Goal: Task Accomplishment & Management: Use online tool/utility

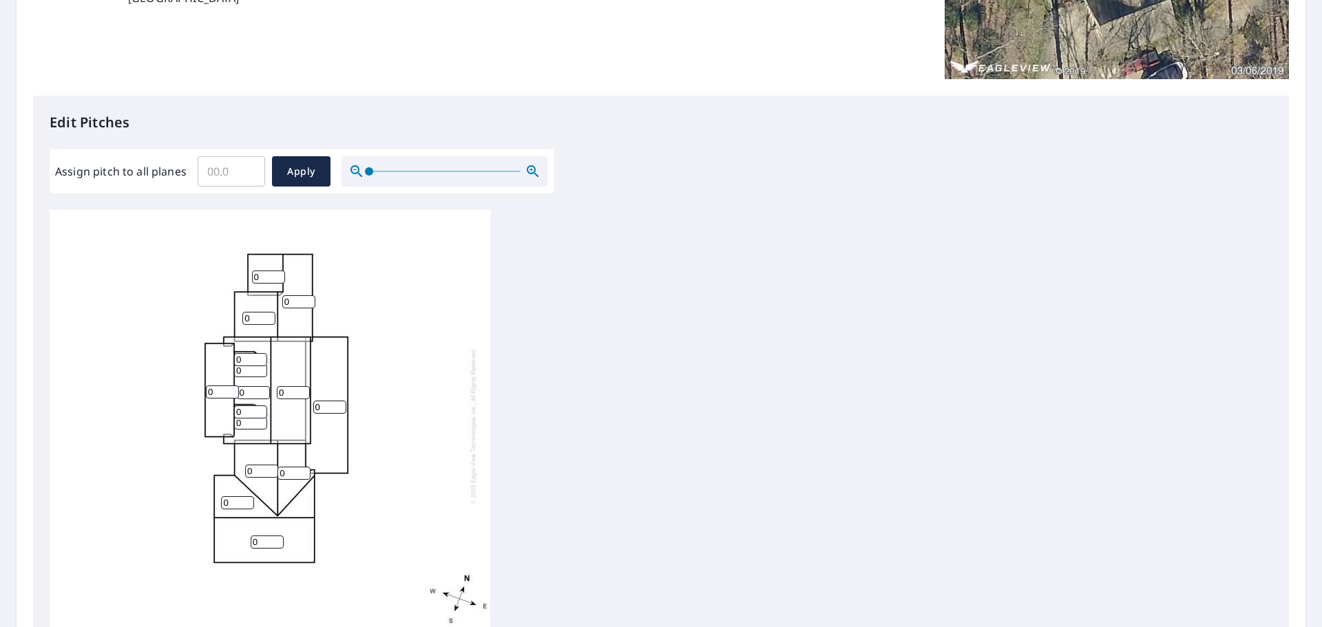
scroll to position [1, 0]
click at [335, 428] on div "0 0 0 0 0 0 0 0 0 0 0 0 0 0 0" at bounding box center [270, 425] width 441 height 433
click at [332, 410] on input "0" at bounding box center [329, 406] width 33 height 13
type input "2.5"
drag, startPoint x: 278, startPoint y: 390, endPoint x: 287, endPoint y: 392, distance: 8.4
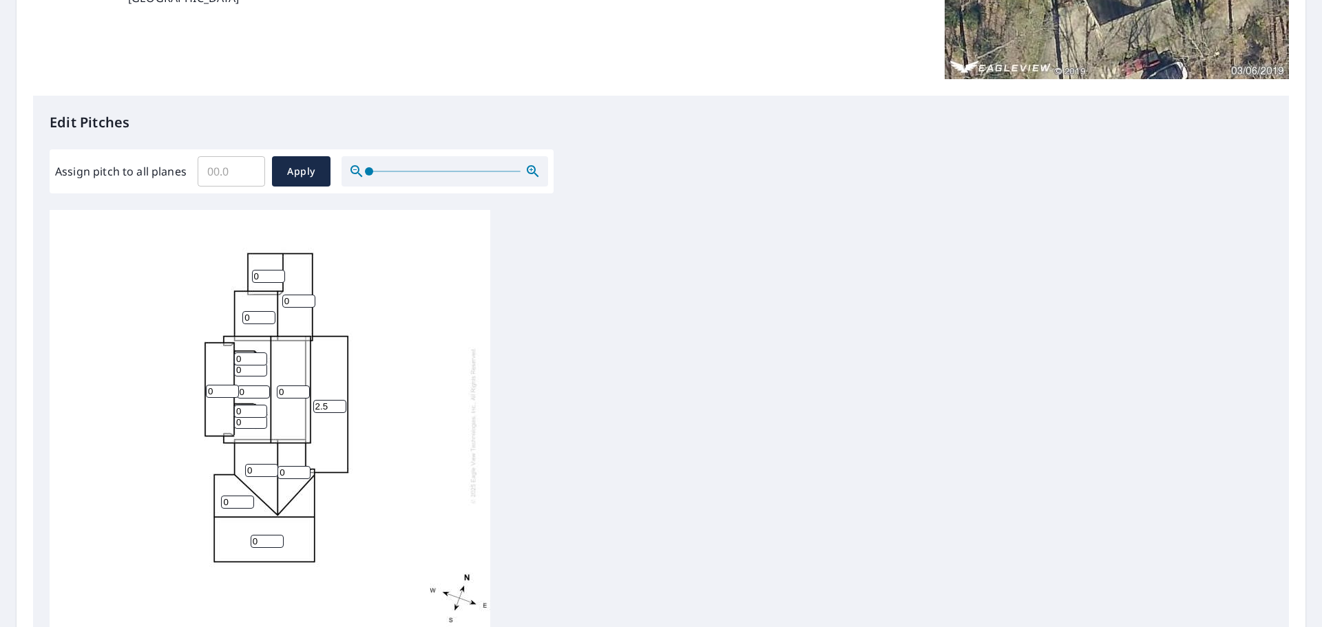
click at [287, 392] on input "0" at bounding box center [293, 392] width 33 height 13
type input "4"
click at [290, 301] on input "0" at bounding box center [298, 301] width 33 height 13
click at [283, 302] on input "0" at bounding box center [298, 301] width 33 height 13
click at [309, 298] on input "1" at bounding box center [298, 301] width 33 height 13
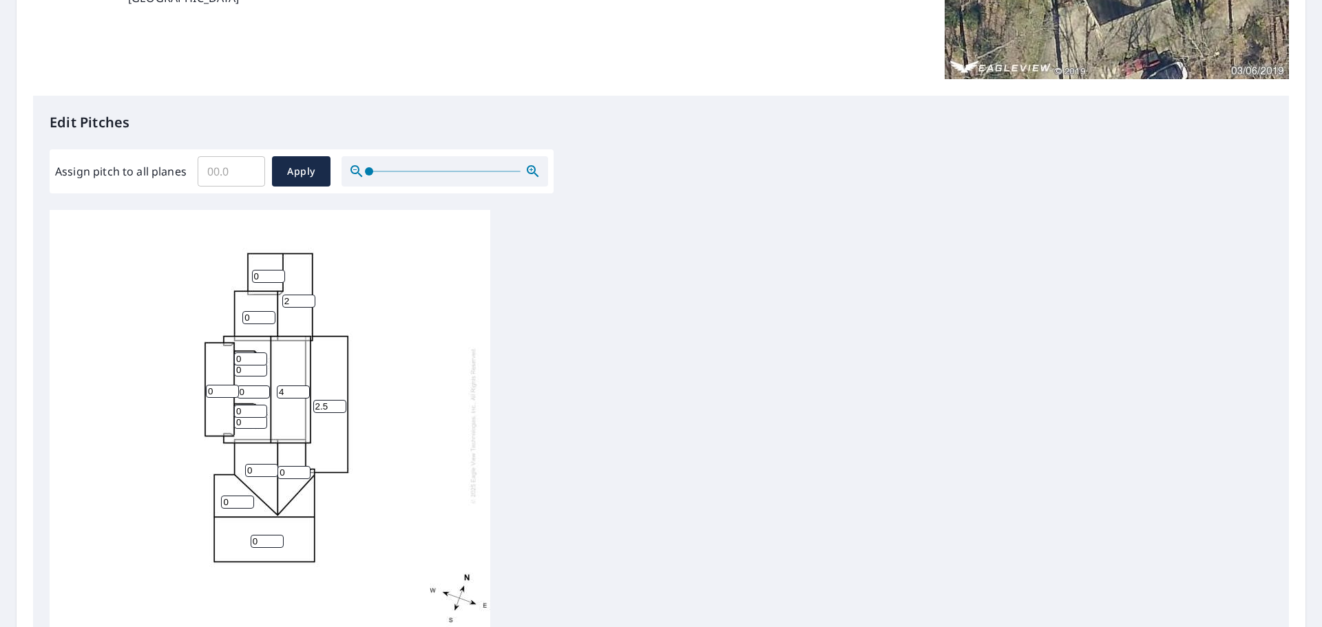
click at [309, 298] on input "2" at bounding box center [298, 301] width 33 height 13
click at [309, 298] on input "3" at bounding box center [298, 301] width 33 height 13
click at [309, 298] on input "4" at bounding box center [298, 301] width 33 height 13
click at [309, 298] on input "5" at bounding box center [298, 301] width 33 height 13
click at [308, 298] on input "6" at bounding box center [298, 301] width 33 height 13
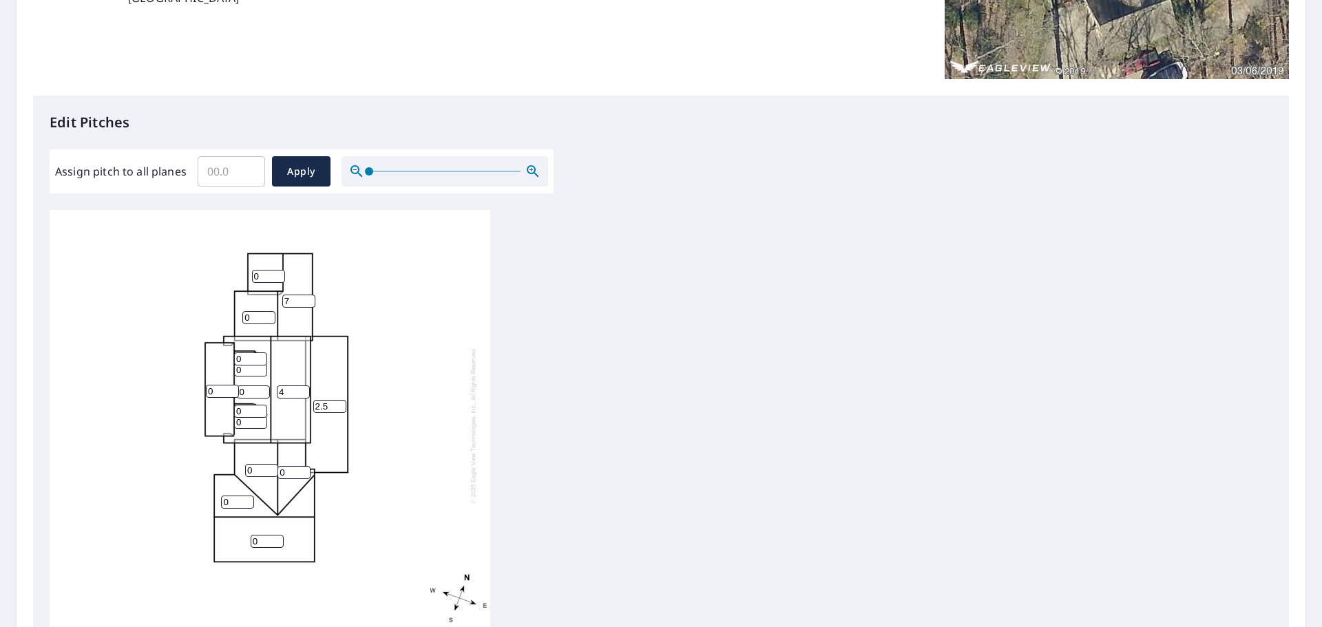
click at [306, 298] on input "7" at bounding box center [298, 301] width 33 height 13
click at [306, 298] on input "8" at bounding box center [298, 301] width 33 height 13
click at [306, 298] on input "9" at bounding box center [298, 301] width 33 height 13
click at [306, 298] on input "10" at bounding box center [298, 301] width 33 height 13
click at [306, 298] on input "11" at bounding box center [298, 301] width 33 height 13
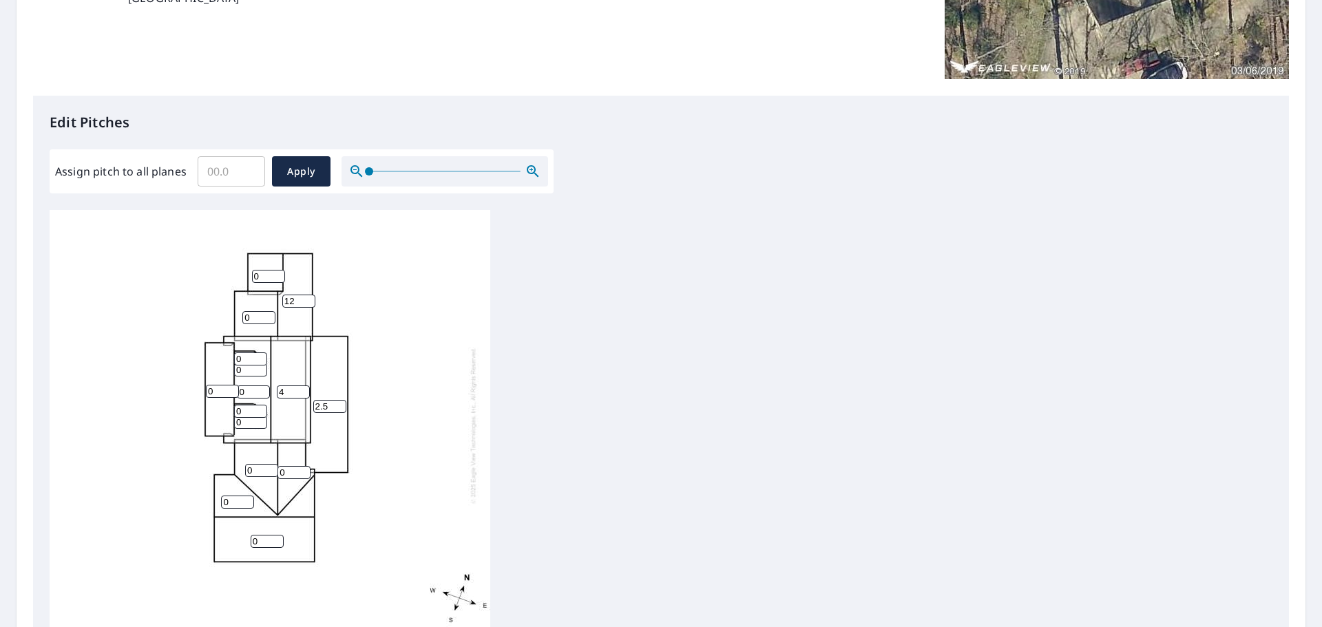
type input "12"
click at [306, 298] on input "12" at bounding box center [298, 301] width 33 height 13
drag, startPoint x: 260, startPoint y: 276, endPoint x: 252, endPoint y: 279, distance: 8.1
click at [252, 279] on input "0" at bounding box center [268, 276] width 33 height 13
type input "12"
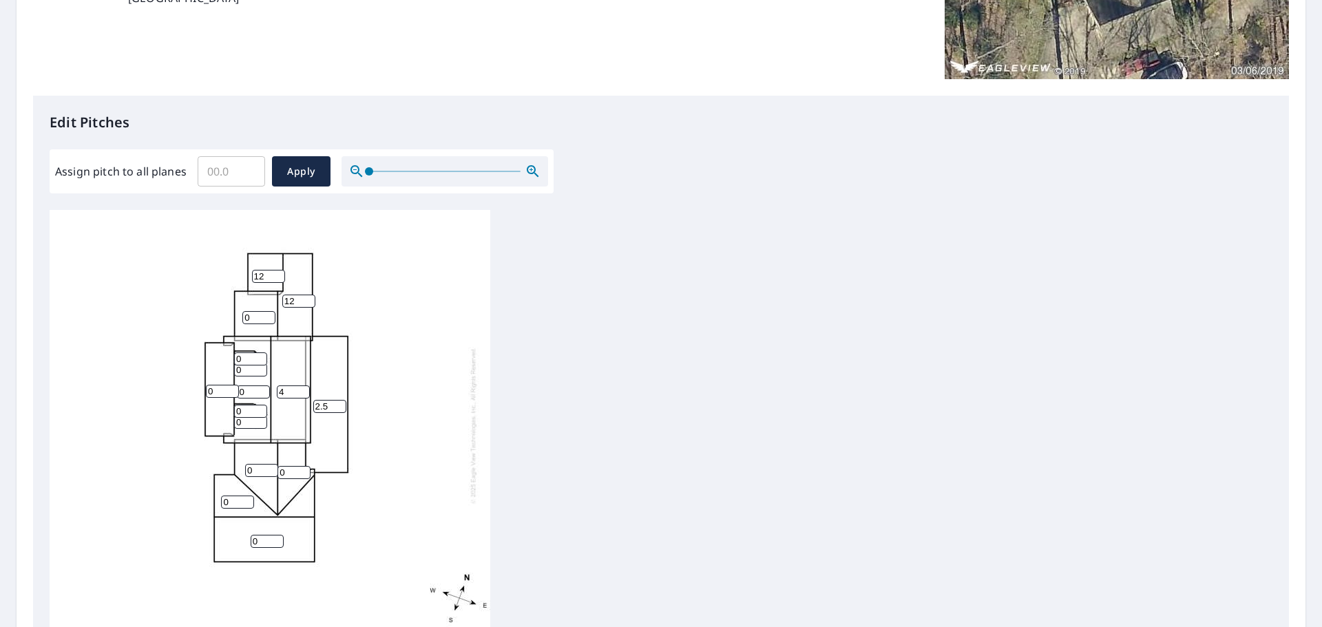
drag, startPoint x: 249, startPoint y: 320, endPoint x: 240, endPoint y: 319, distance: 9.0
click at [242, 319] on input "0" at bounding box center [258, 317] width 33 height 13
type input "12"
click at [236, 362] on input "0" at bounding box center [250, 359] width 33 height 13
type input "12"
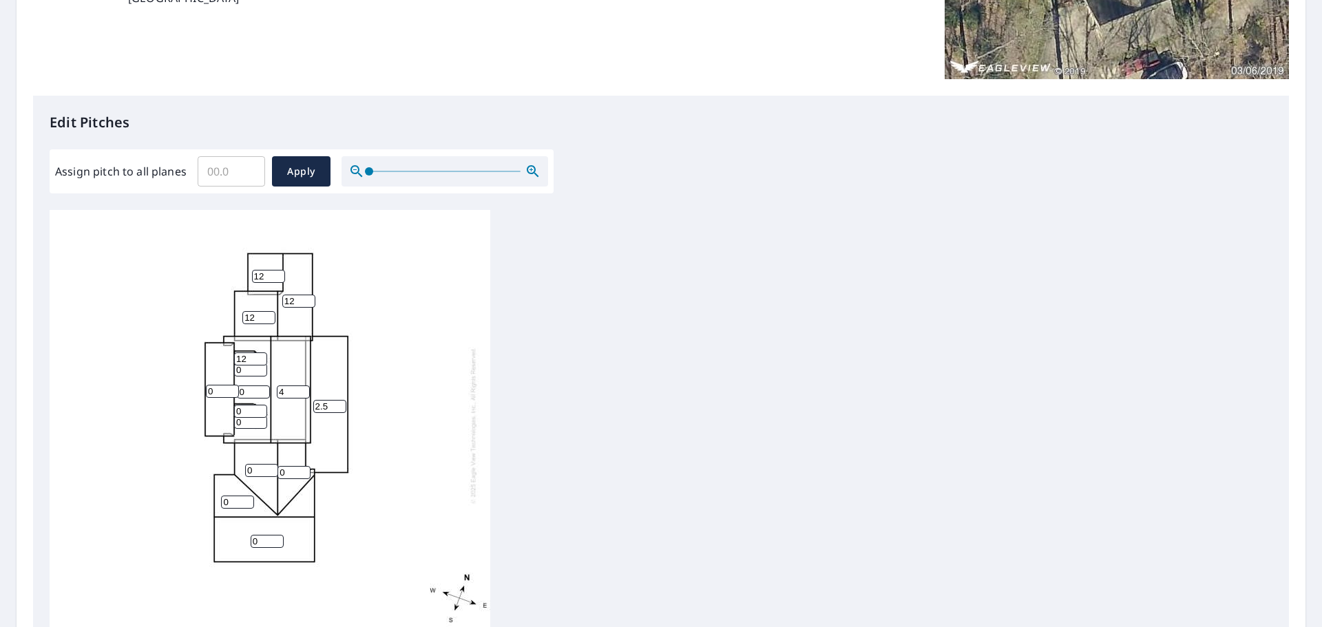
drag, startPoint x: 247, startPoint y: 393, endPoint x: 238, endPoint y: 390, distance: 9.2
click at [238, 390] on div "2.5 0 4 0 12 0 0 0 12 0 12 0 0 0 12" at bounding box center [270, 425] width 441 height 433
type input "12"
drag, startPoint x: 244, startPoint y: 369, endPoint x: 237, endPoint y: 373, distance: 8.0
click at [237, 373] on input "0" at bounding box center [250, 370] width 33 height 13
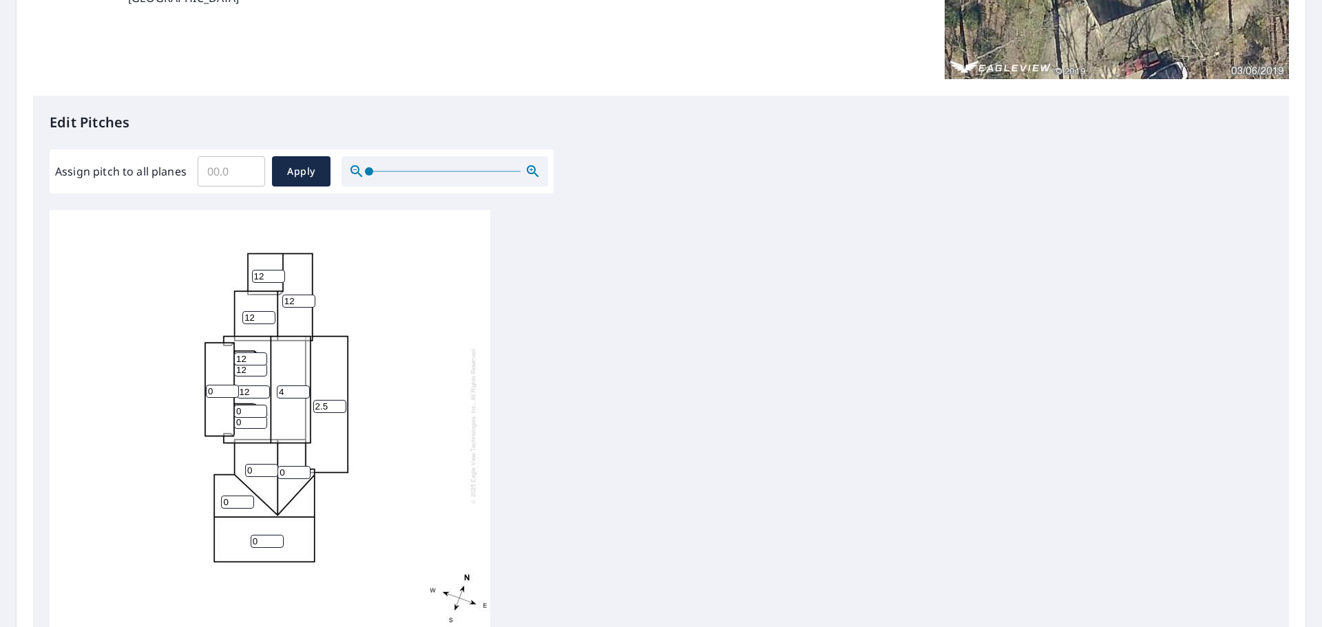
type input "12"
click at [236, 413] on input "0" at bounding box center [250, 411] width 33 height 13
type input "12"
click at [233, 421] on div "2.5 0 4 12 12 0 0 0 12 0 12 0 12 12 12" at bounding box center [270, 425] width 441 height 433
type input "12"
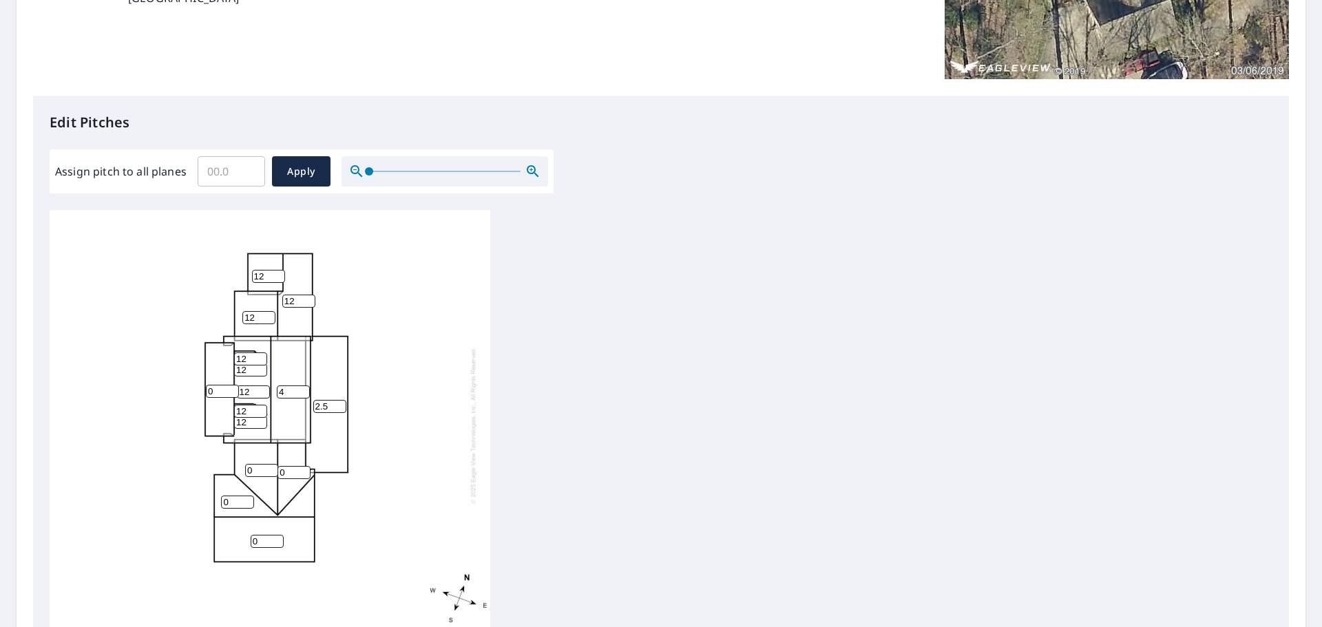
click at [249, 468] on input "0" at bounding box center [261, 470] width 33 height 13
type input "12"
drag, startPoint x: 283, startPoint y: 469, endPoint x: 275, endPoint y: 470, distance: 7.7
click at [275, 470] on div "2.5 0 4 12 12 0 0 12 12 0 12 12 12 12 12" at bounding box center [270, 425] width 441 height 433
type input "12"
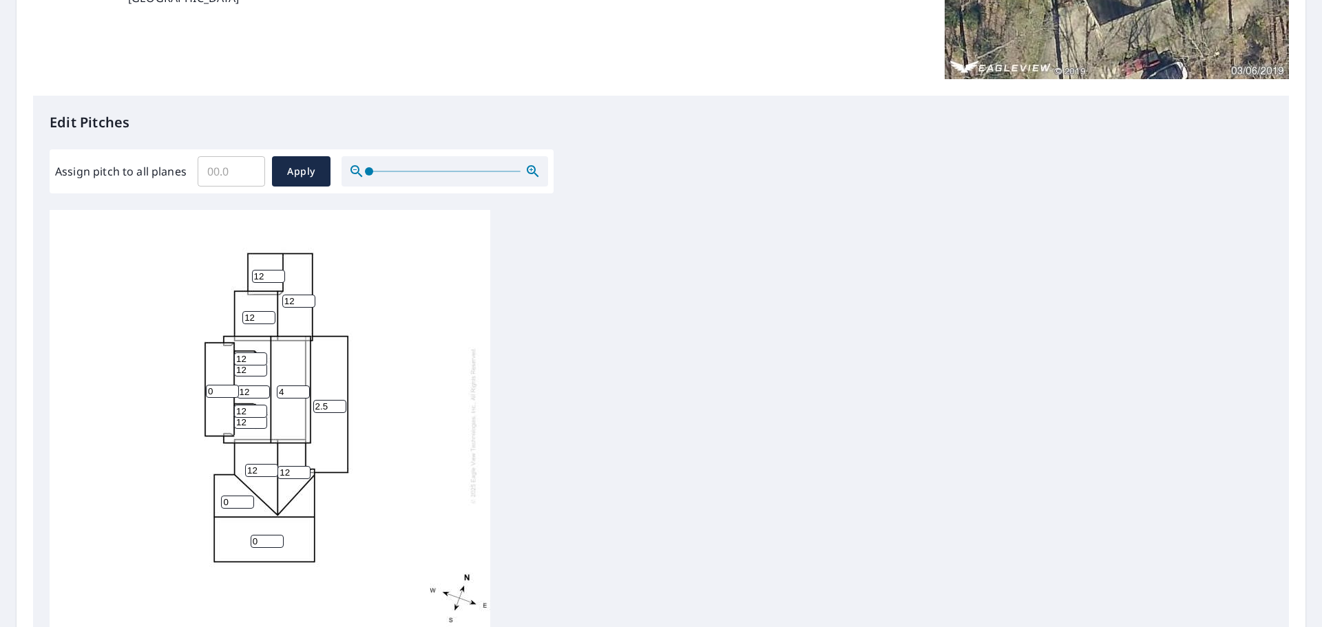
click at [222, 502] on input "0" at bounding box center [237, 502] width 33 height 13
type input "12"
drag, startPoint x: 260, startPoint y: 542, endPoint x: 251, endPoint y: 542, distance: 9.0
click at [251, 542] on input "0" at bounding box center [267, 541] width 33 height 13
type input "12"
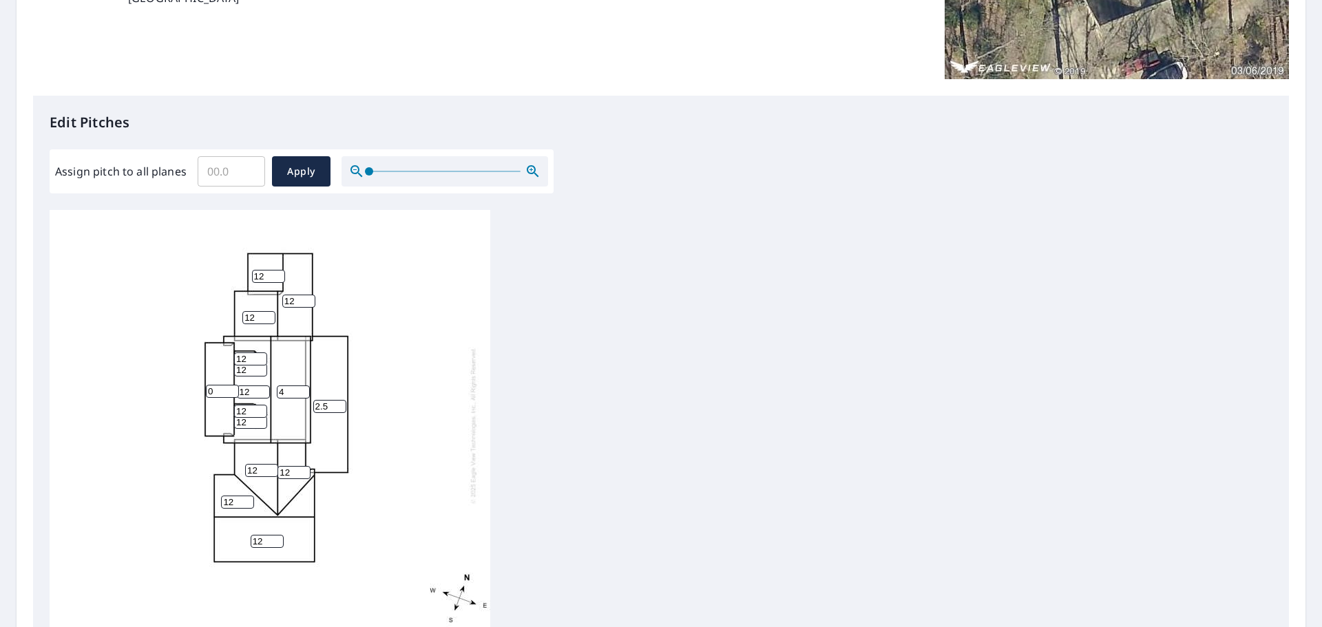
click at [213, 393] on input "0" at bounding box center [222, 391] width 33 height 13
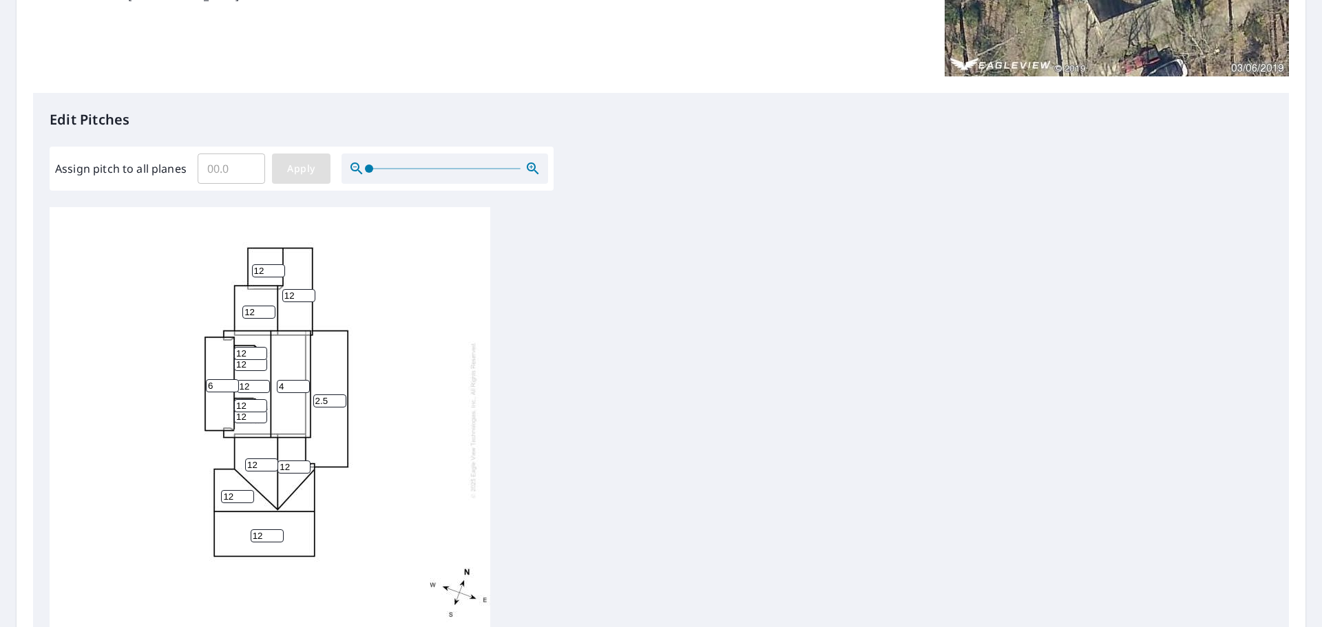
type input "6"
click at [307, 169] on span "Apply" at bounding box center [301, 168] width 37 height 17
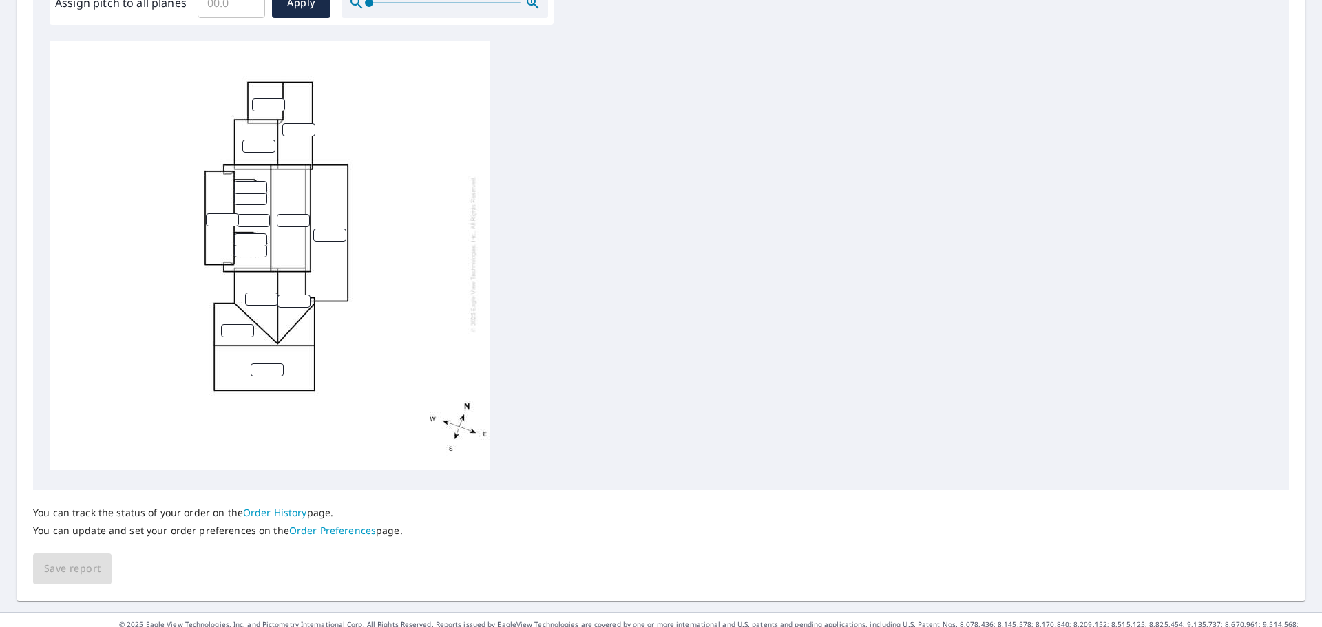
scroll to position [463, 0]
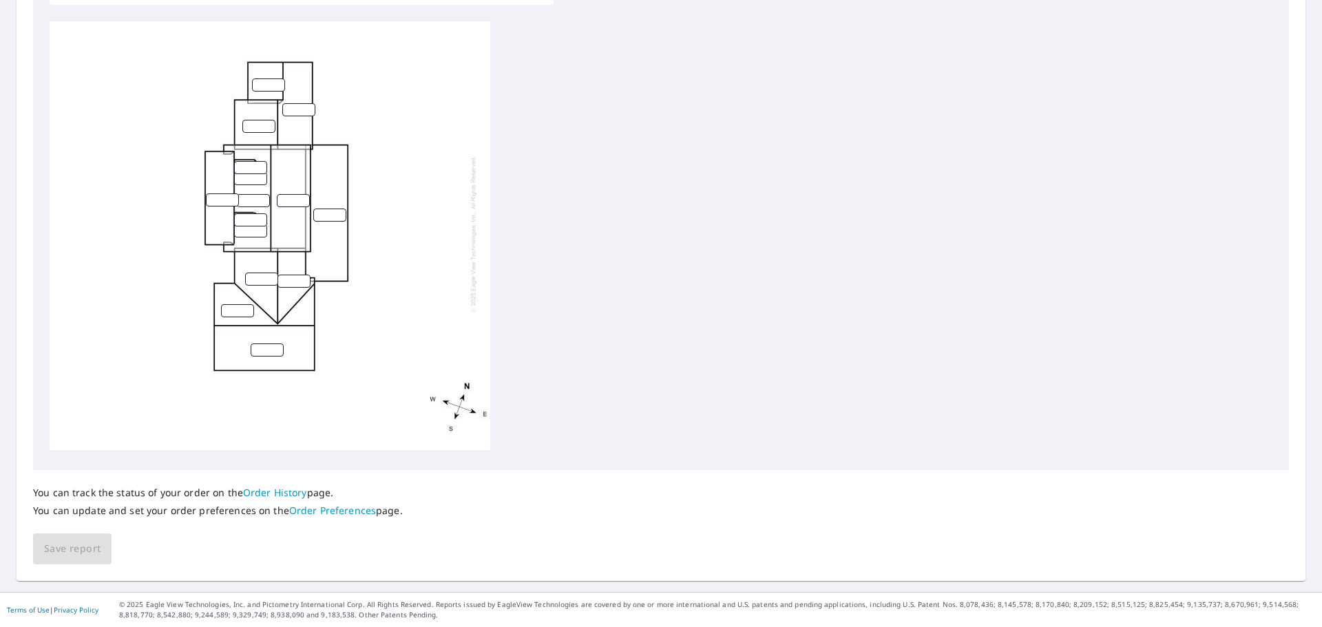
click at [80, 529] on div "You can track the status of your order on the Order History page. You can updat…" at bounding box center [218, 501] width 370 height 63
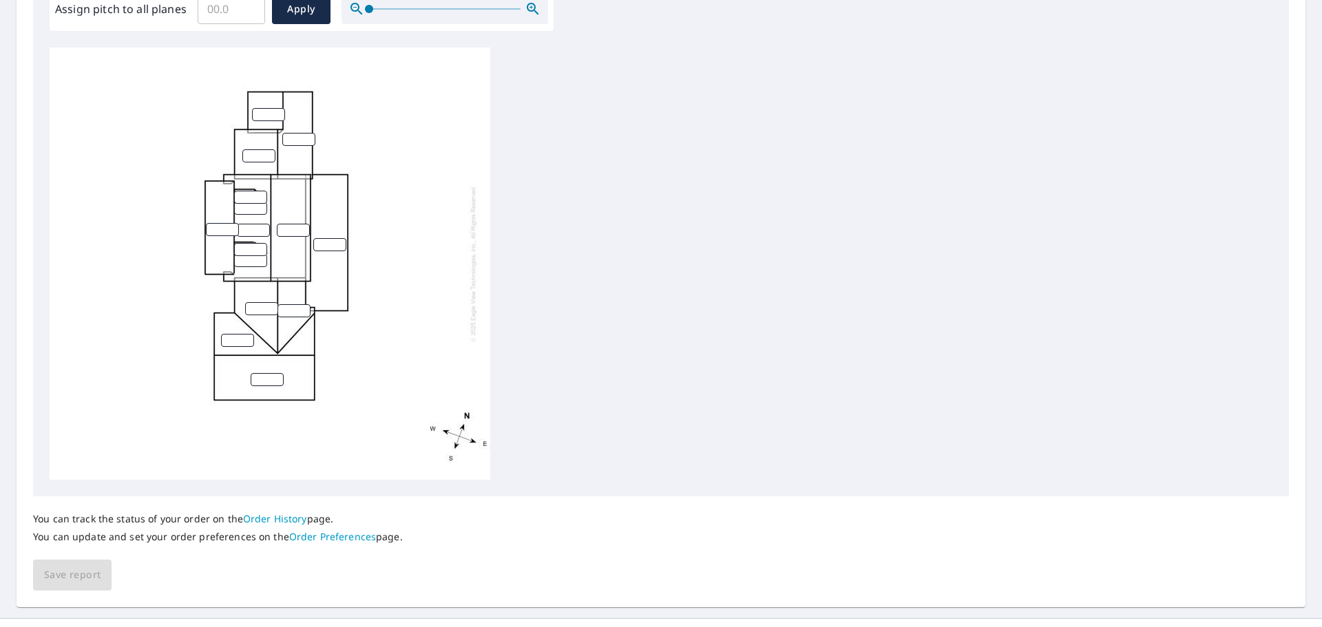
scroll to position [436, 0]
click at [324, 247] on input "number" at bounding box center [329, 245] width 33 height 13
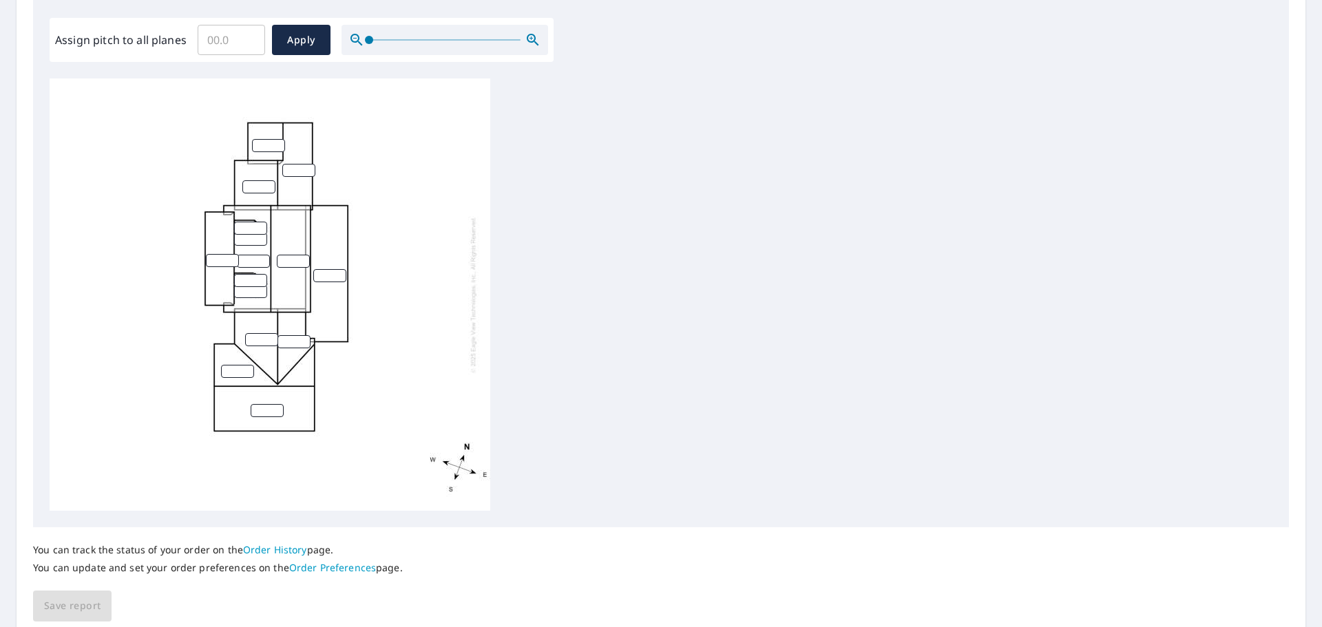
scroll to position [405, 0]
type input "2.5"
click at [264, 408] on input "number" at bounding box center [267, 411] width 33 height 13
click at [277, 408] on input "1" at bounding box center [267, 411] width 33 height 13
click at [277, 408] on input "2" at bounding box center [267, 411] width 33 height 13
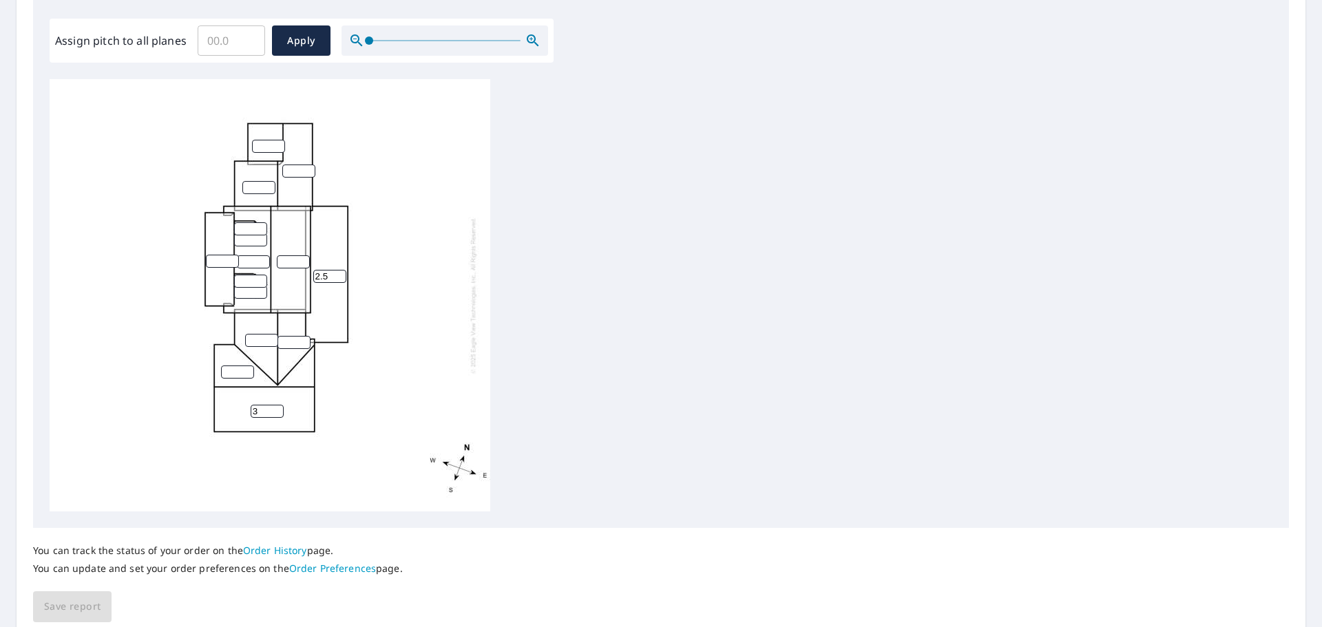
click at [277, 408] on input "3" at bounding box center [267, 411] width 33 height 13
click at [277, 408] on input "4" at bounding box center [267, 411] width 33 height 13
click at [277, 408] on input "5" at bounding box center [267, 411] width 33 height 13
click at [277, 408] on input "6" at bounding box center [267, 411] width 33 height 13
click at [277, 408] on input "7" at bounding box center [267, 411] width 33 height 13
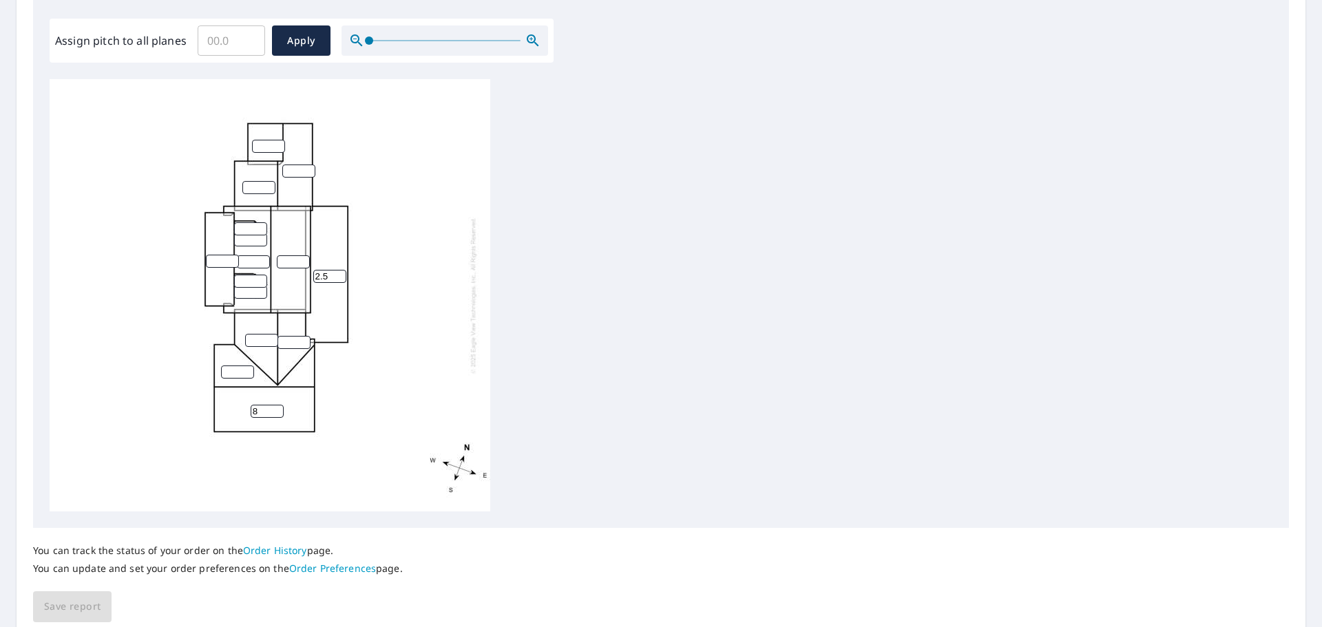
click at [277, 408] on input "8" at bounding box center [267, 411] width 33 height 13
click at [277, 408] on input "9" at bounding box center [267, 411] width 33 height 13
click at [277, 408] on input "10" at bounding box center [267, 411] width 33 height 13
click at [277, 408] on input "11" at bounding box center [267, 411] width 33 height 13
type input "12"
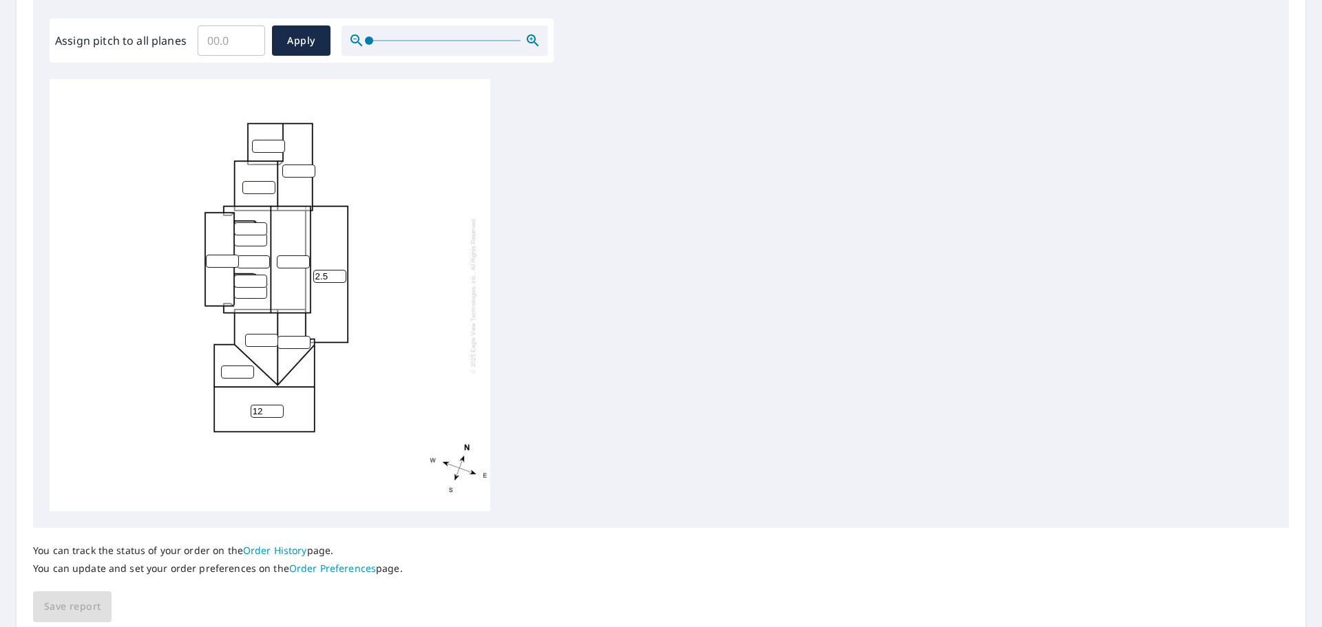
click at [277, 408] on input "12" at bounding box center [267, 411] width 33 height 13
click at [228, 373] on input "number" at bounding box center [237, 372] width 33 height 13
click at [329, 272] on input "2.5" at bounding box center [329, 276] width 33 height 13
click at [341, 270] on input "2.5" at bounding box center [329, 276] width 33 height 13
type input "3"
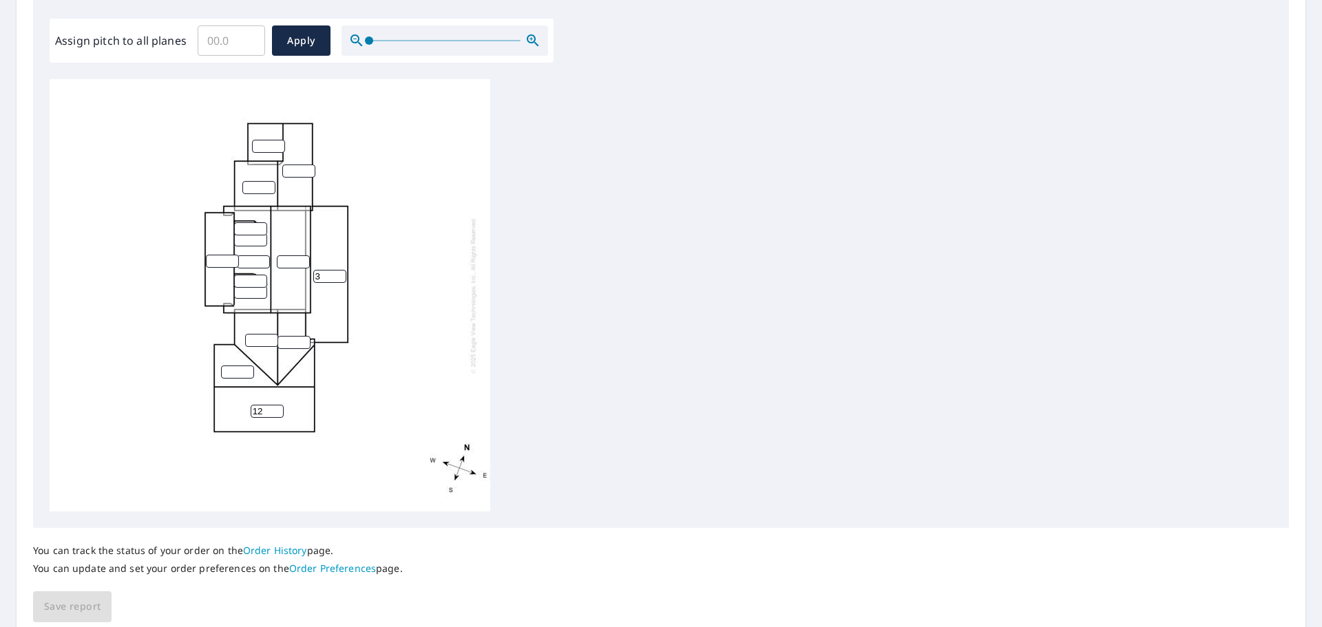
click at [340, 273] on input "3" at bounding box center [329, 276] width 33 height 13
click at [238, 373] on input "number" at bounding box center [237, 372] width 33 height 13
type input "12"
click at [282, 344] on input "number" at bounding box center [294, 342] width 33 height 13
click at [299, 40] on span "Apply" at bounding box center [301, 40] width 37 height 17
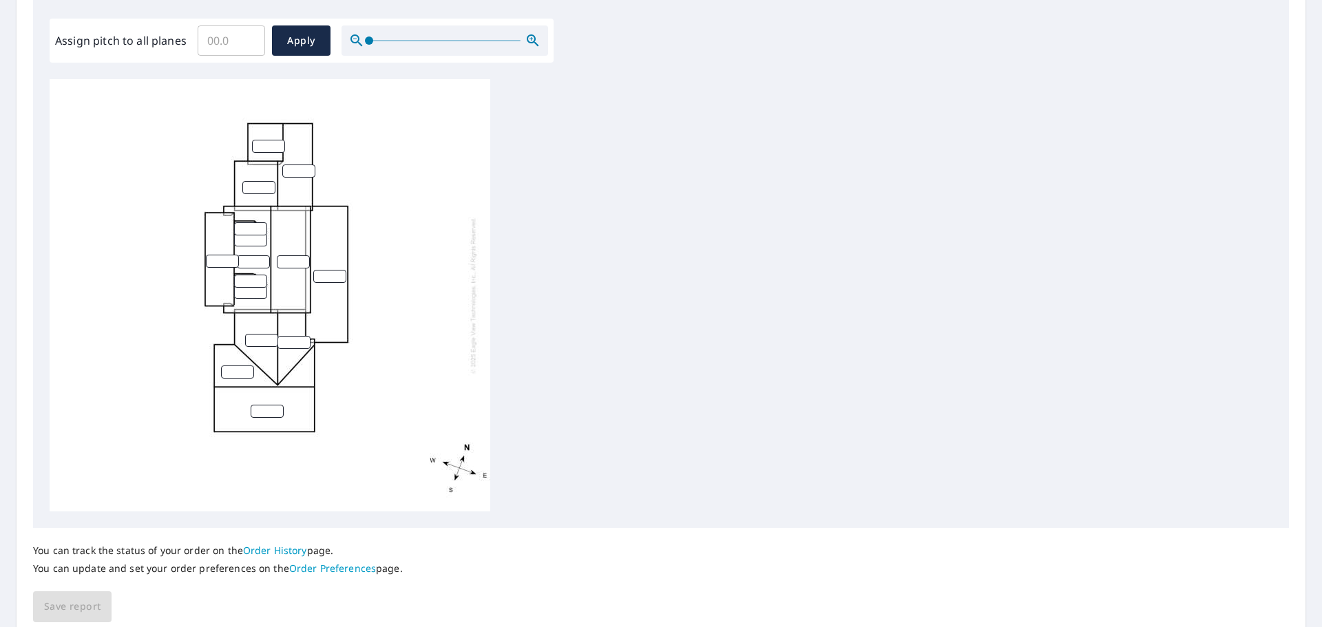
click at [530, 40] on icon "button" at bounding box center [531, 38] width 3 height 3
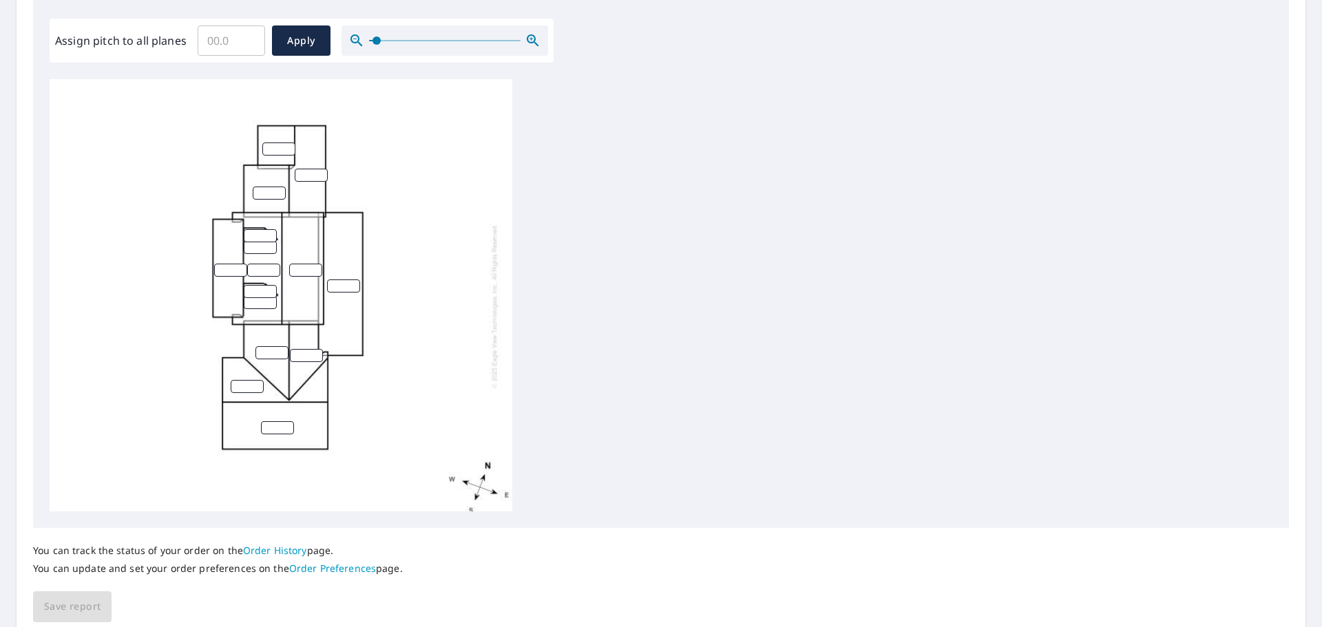
click at [530, 40] on icon "button" at bounding box center [531, 38] width 3 height 3
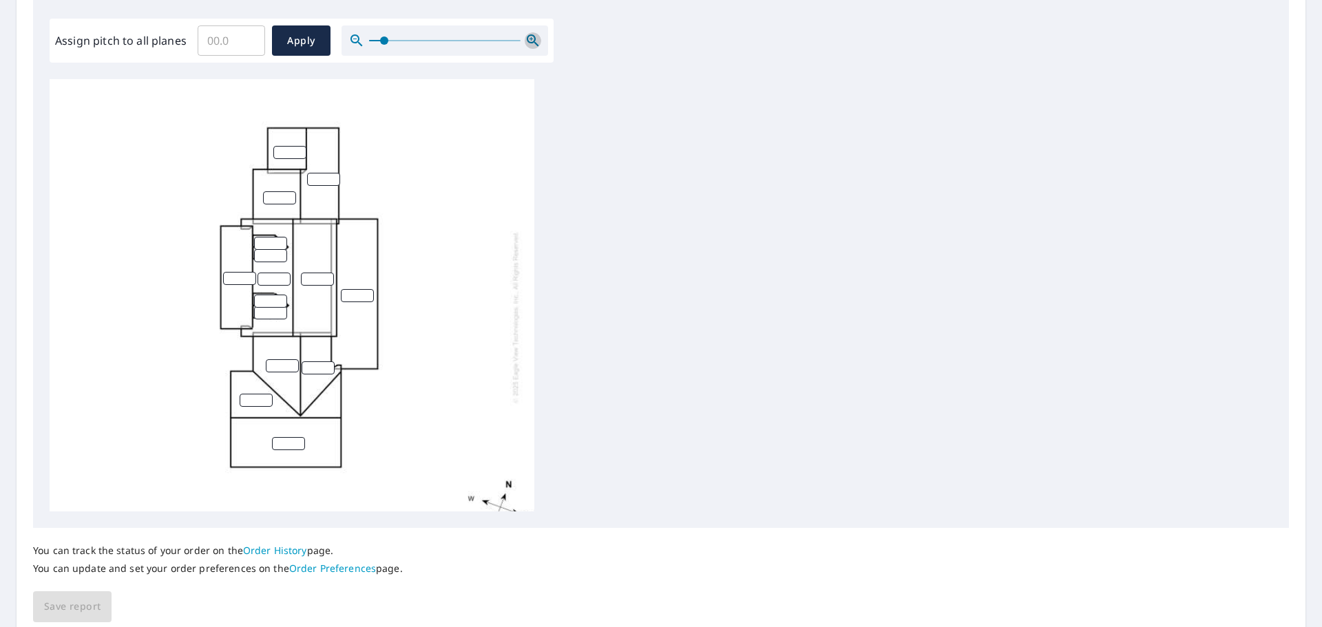
click at [530, 39] on icon "button" at bounding box center [531, 38] width 3 height 3
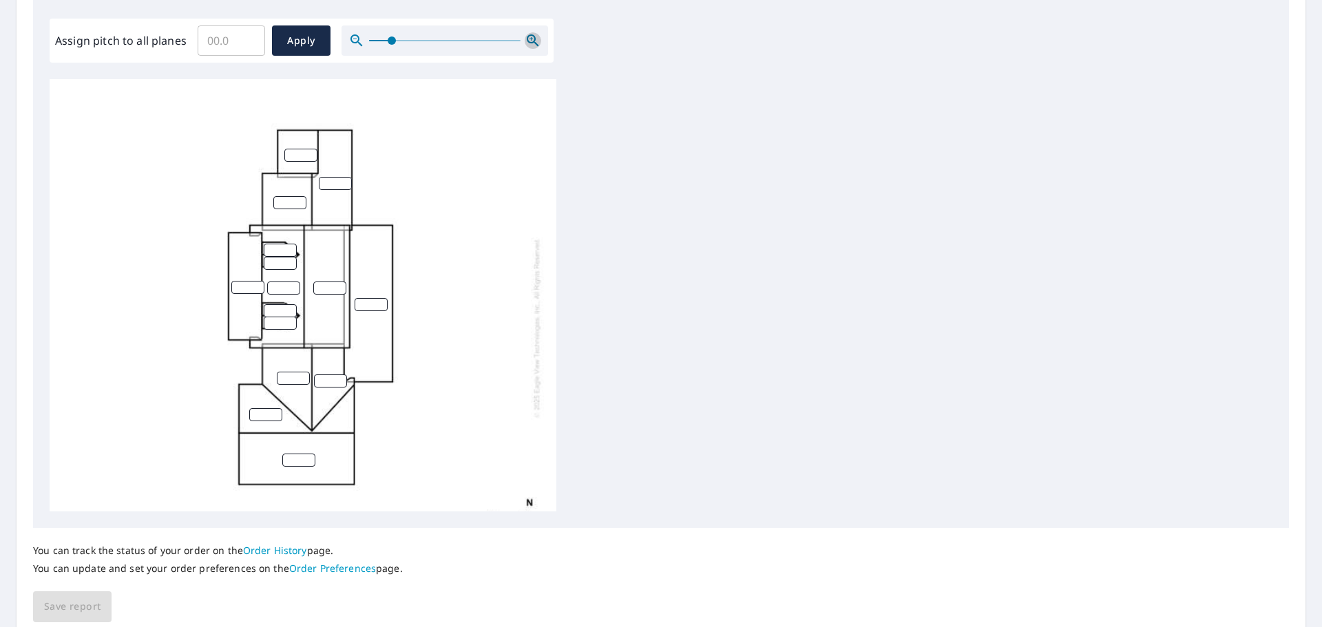
click at [530, 39] on icon "button" at bounding box center [531, 38] width 3 height 3
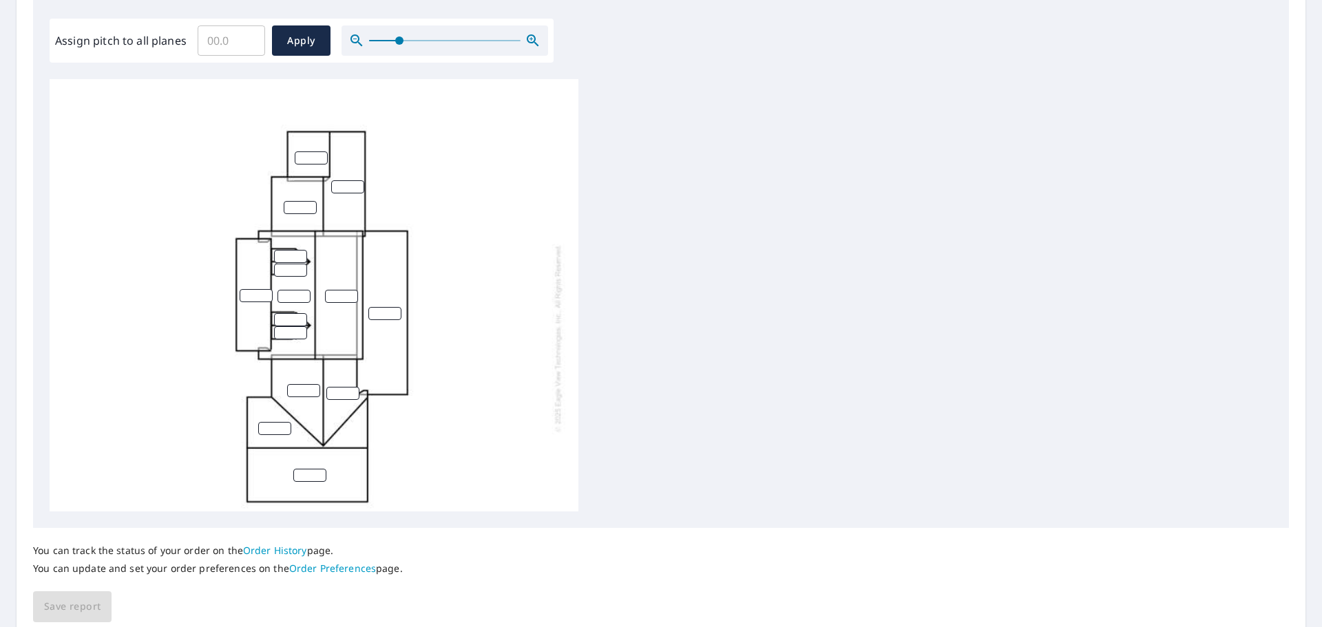
scroll to position [0, 0]
click at [304, 156] on input "number" at bounding box center [311, 158] width 33 height 13
click at [320, 154] on input "1" at bounding box center [311, 158] width 33 height 13
click at [320, 154] on input "2" at bounding box center [311, 158] width 33 height 13
click at [320, 154] on input "3" at bounding box center [311, 158] width 33 height 13
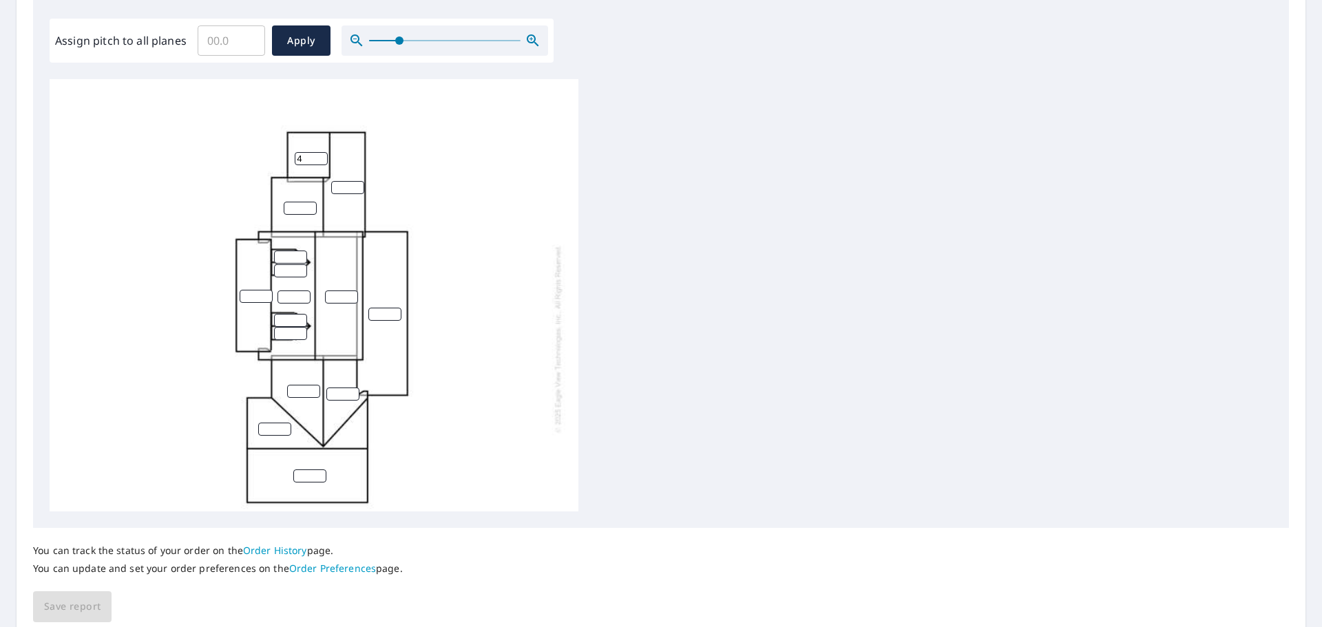
click at [320, 154] on input "4" at bounding box center [311, 158] width 33 height 13
click at [320, 154] on input "5" at bounding box center [311, 158] width 33 height 13
click at [320, 154] on input "6" at bounding box center [311, 158] width 33 height 13
click at [320, 154] on input "7" at bounding box center [311, 158] width 33 height 13
click at [320, 154] on input "8" at bounding box center [311, 158] width 33 height 13
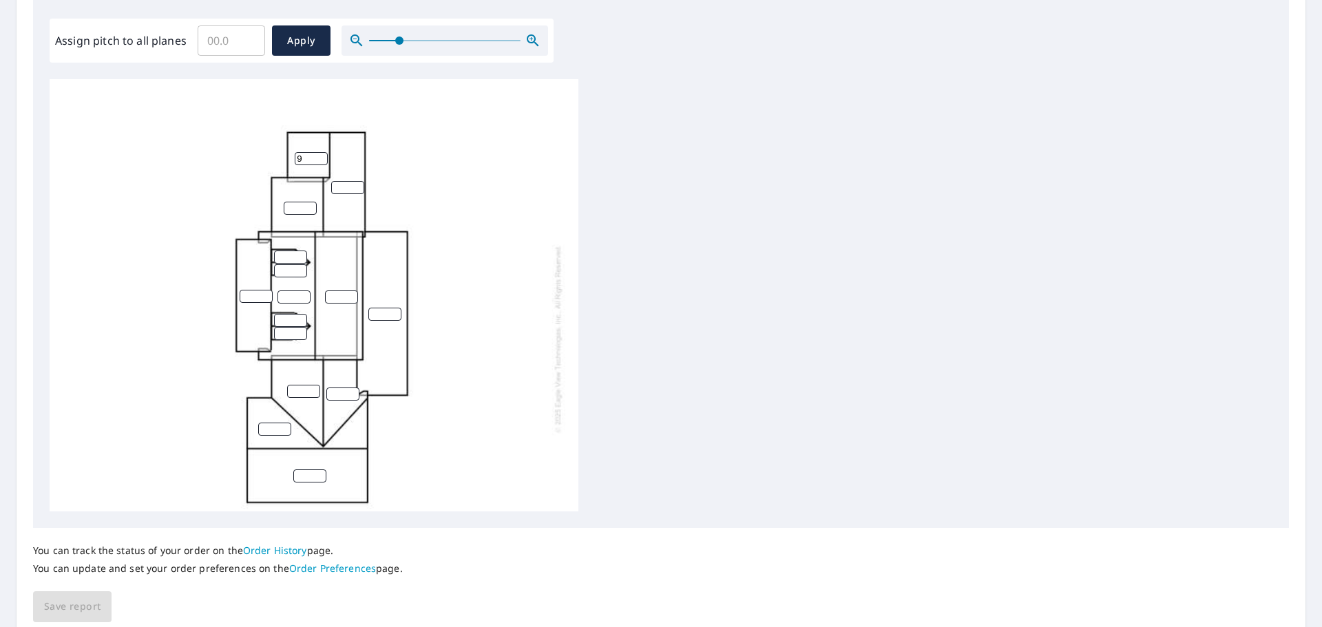
click at [320, 154] on input "9" at bounding box center [311, 158] width 33 height 13
click at [320, 154] on input "10" at bounding box center [311, 158] width 33 height 13
click at [320, 154] on input "11" at bounding box center [311, 158] width 33 height 13
type input "12"
click at [320, 154] on input "12" at bounding box center [311, 158] width 33 height 13
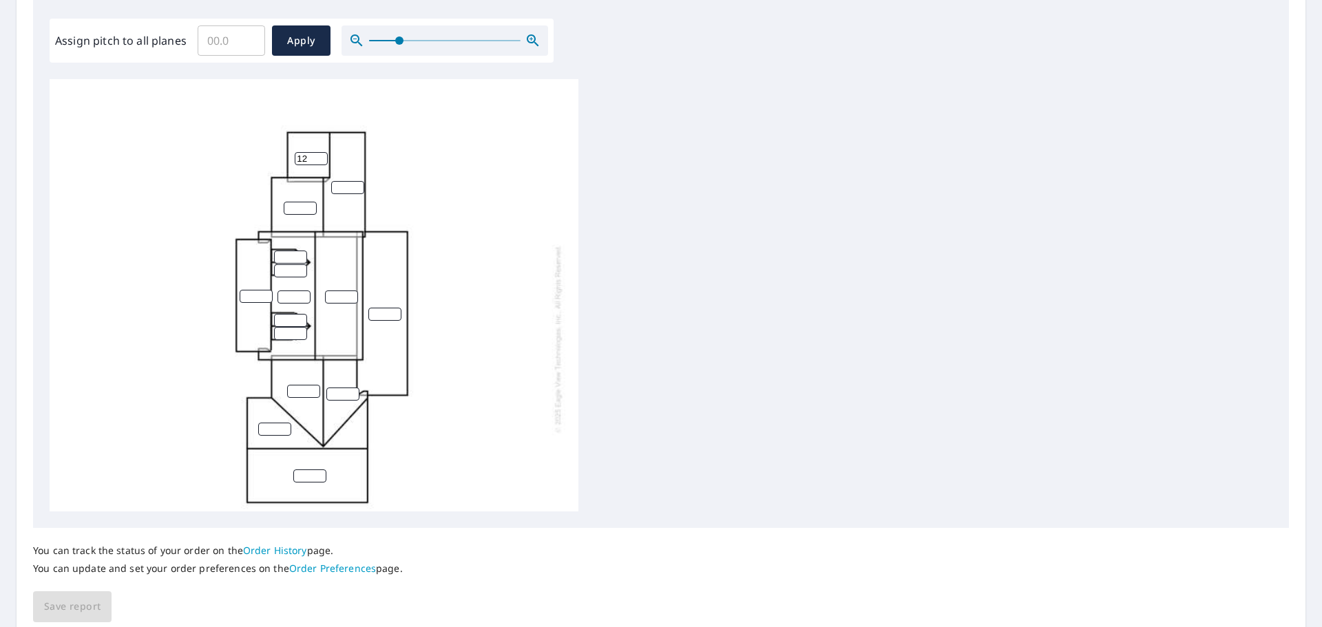
click at [337, 185] on input "number" at bounding box center [347, 187] width 33 height 13
click at [356, 183] on input "1" at bounding box center [347, 187] width 33 height 13
click at [355, 182] on input "1" at bounding box center [347, 187] width 33 height 13
click at [357, 184] on input "2" at bounding box center [347, 187] width 33 height 13
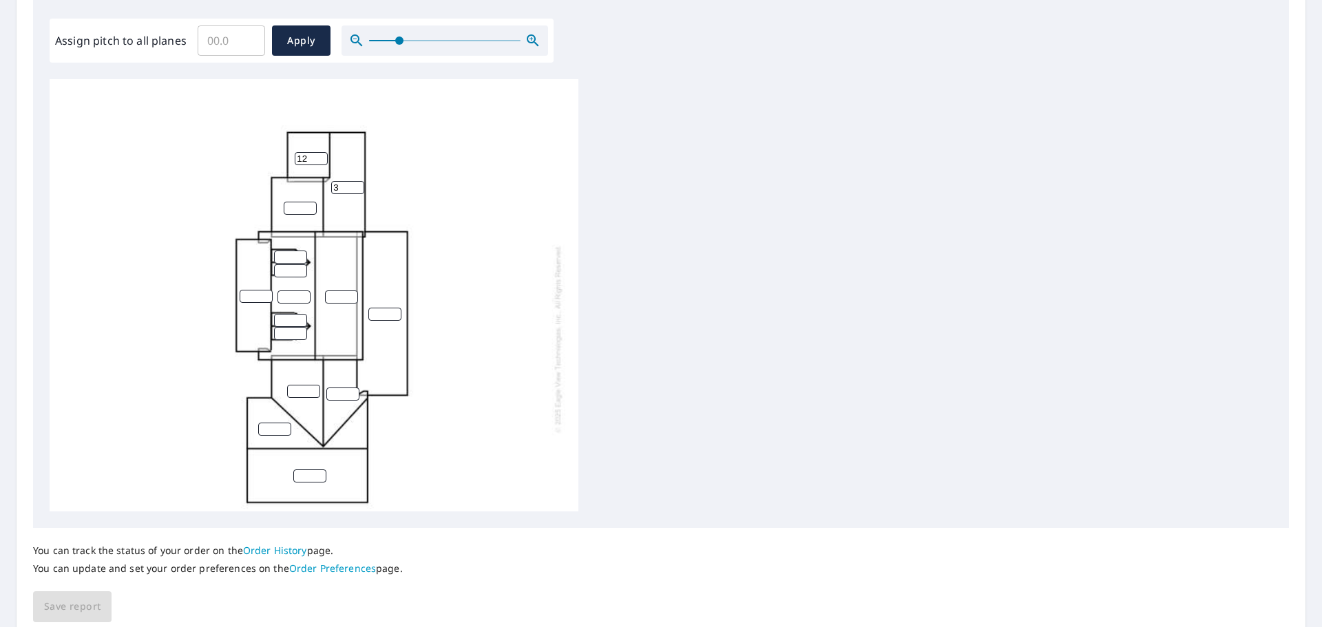
click at [357, 184] on input "3" at bounding box center [347, 187] width 33 height 13
click at [357, 184] on input "4" at bounding box center [347, 187] width 33 height 13
click at [357, 184] on input "5" at bounding box center [347, 187] width 33 height 13
click at [357, 184] on input "6" at bounding box center [347, 187] width 33 height 13
click at [357, 184] on input "7" at bounding box center [347, 187] width 33 height 13
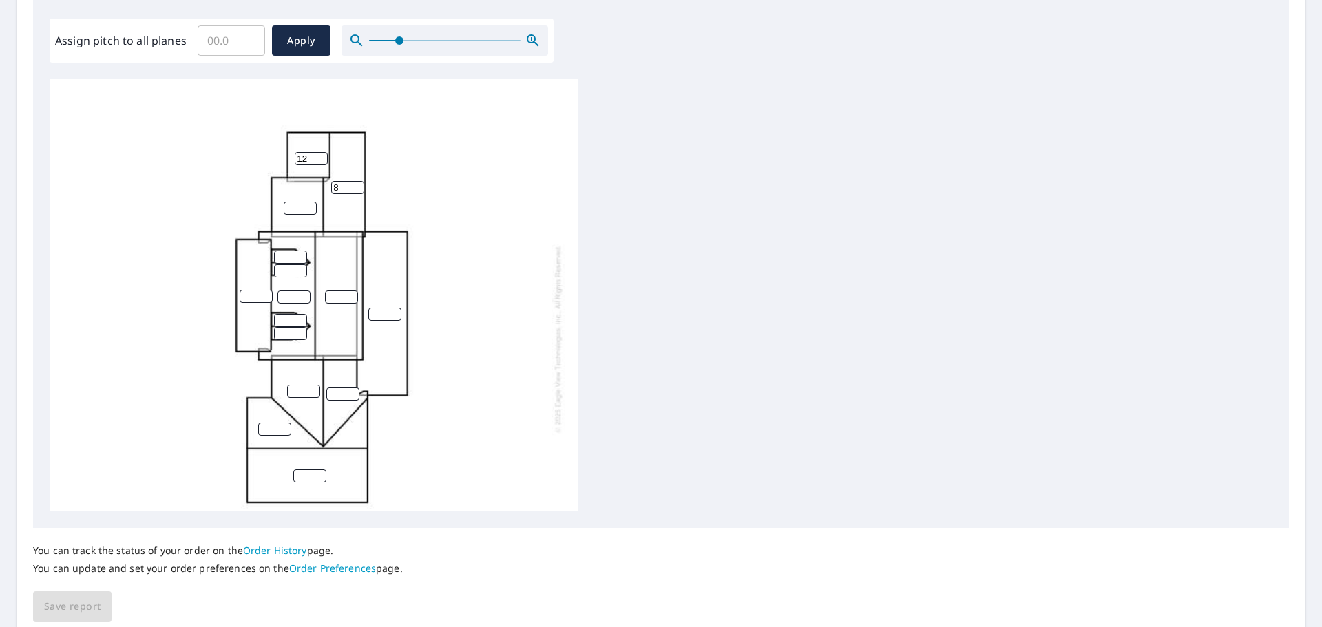
click at [357, 184] on input "8" at bounding box center [347, 187] width 33 height 13
click at [357, 184] on input "9" at bounding box center [347, 187] width 33 height 13
click at [357, 184] on input "10" at bounding box center [347, 187] width 33 height 13
click at [357, 184] on input "11" at bounding box center [347, 187] width 33 height 13
type input "12"
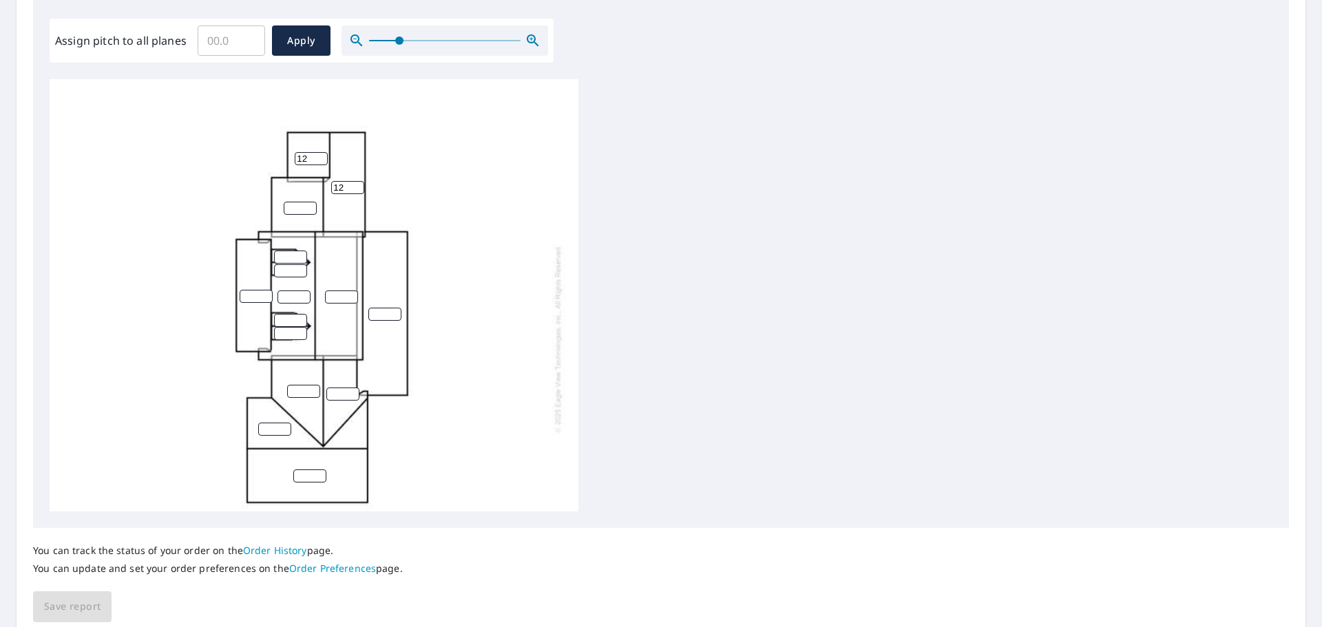
click at [357, 184] on input "12" at bounding box center [347, 187] width 33 height 13
click at [289, 209] on input "number" at bounding box center [300, 208] width 33 height 13
click at [311, 205] on input "1" at bounding box center [300, 208] width 33 height 13
click at [311, 205] on input "2" at bounding box center [300, 208] width 33 height 13
click at [310, 205] on input "3" at bounding box center [300, 208] width 33 height 13
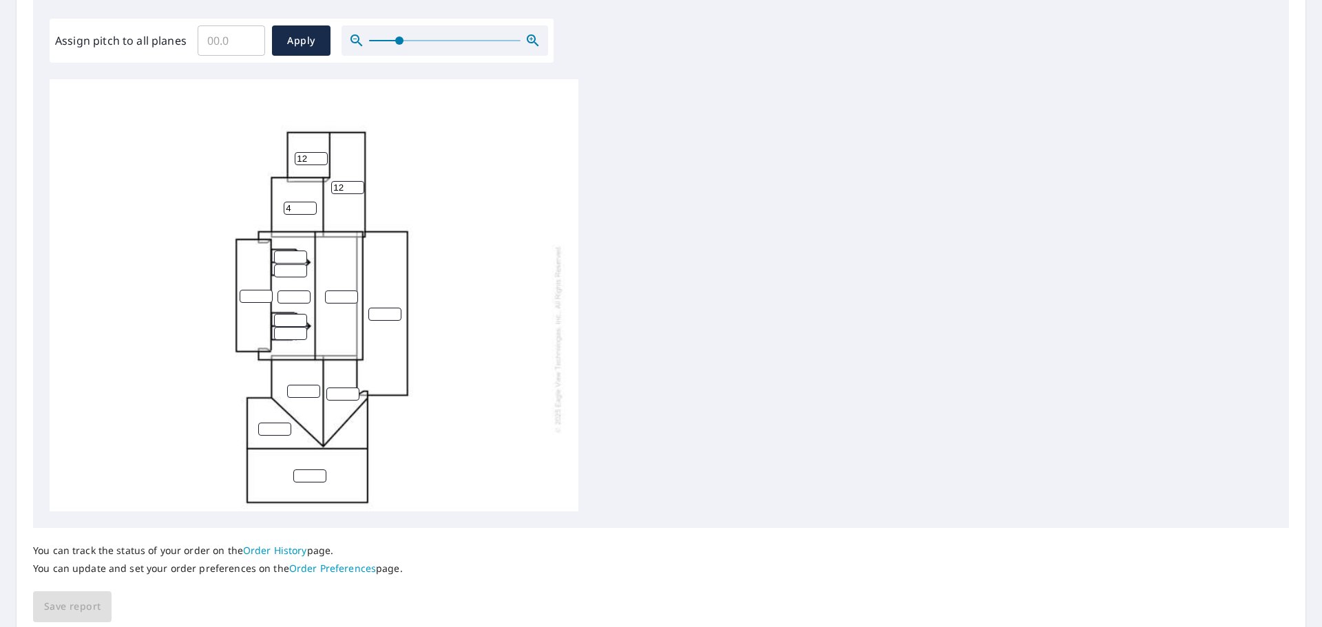
click at [310, 205] on input "4" at bounding box center [300, 208] width 33 height 13
click at [310, 205] on input "5" at bounding box center [300, 208] width 33 height 13
click at [310, 205] on input "6" at bounding box center [300, 208] width 33 height 13
click at [310, 205] on input "7" at bounding box center [300, 208] width 33 height 13
click at [310, 205] on input "8" at bounding box center [300, 208] width 33 height 13
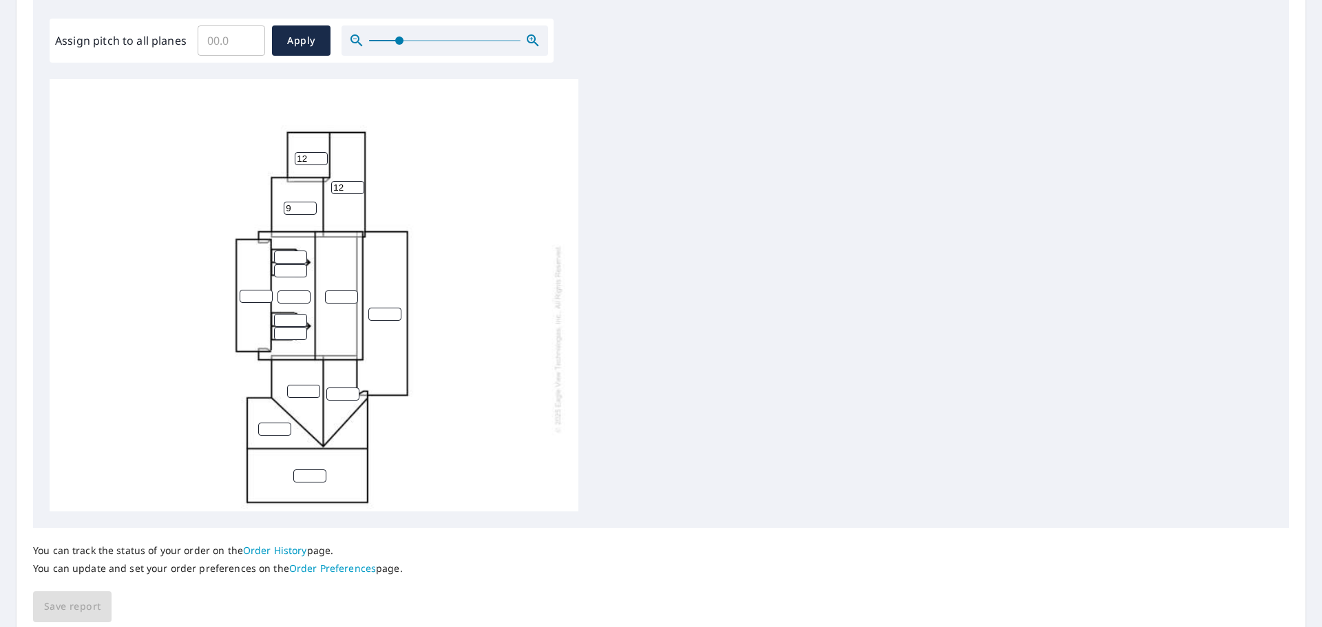
click at [310, 205] on input "9" at bounding box center [300, 208] width 33 height 13
click at [310, 205] on input "11" at bounding box center [300, 208] width 33 height 13
type input "12"
click at [310, 205] on input "12" at bounding box center [300, 208] width 33 height 13
click at [290, 257] on input "number" at bounding box center [290, 257] width 33 height 13
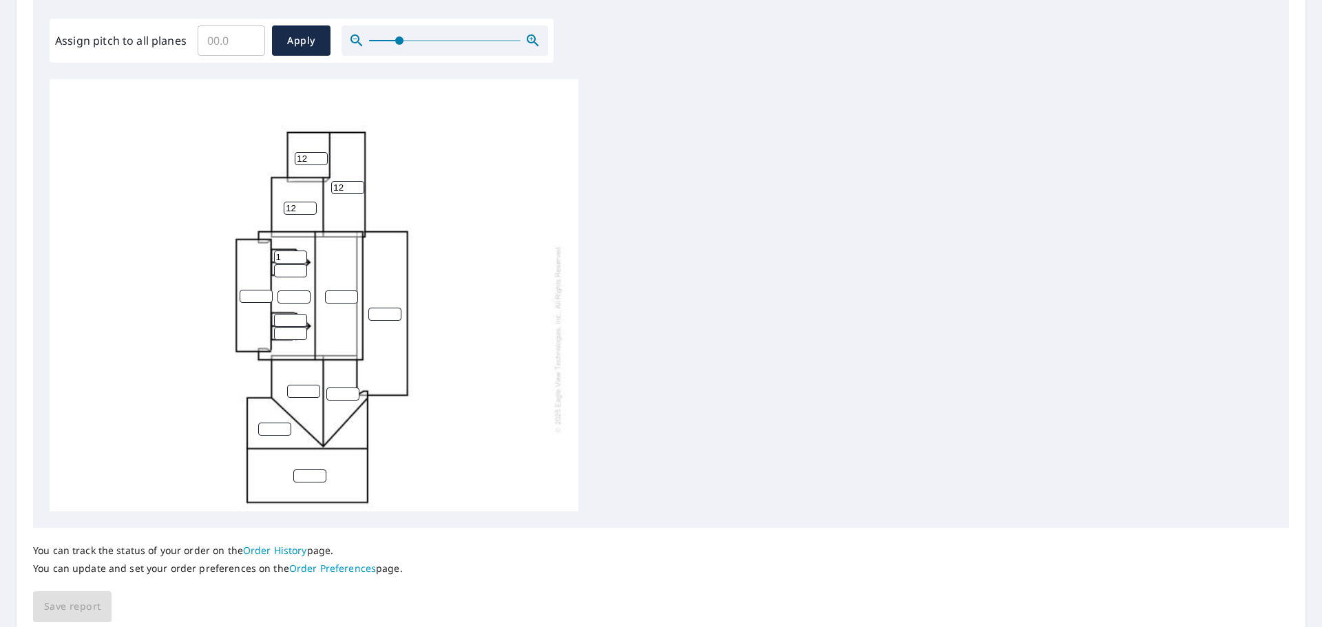
click at [302, 253] on input "1" at bounding box center [290, 257] width 33 height 13
click at [302, 253] on input "2" at bounding box center [290, 257] width 33 height 13
click at [302, 252] on input "3" at bounding box center [290, 257] width 33 height 13
click at [302, 252] on input "4" at bounding box center [290, 257] width 33 height 13
click at [301, 252] on input "5" at bounding box center [290, 257] width 33 height 13
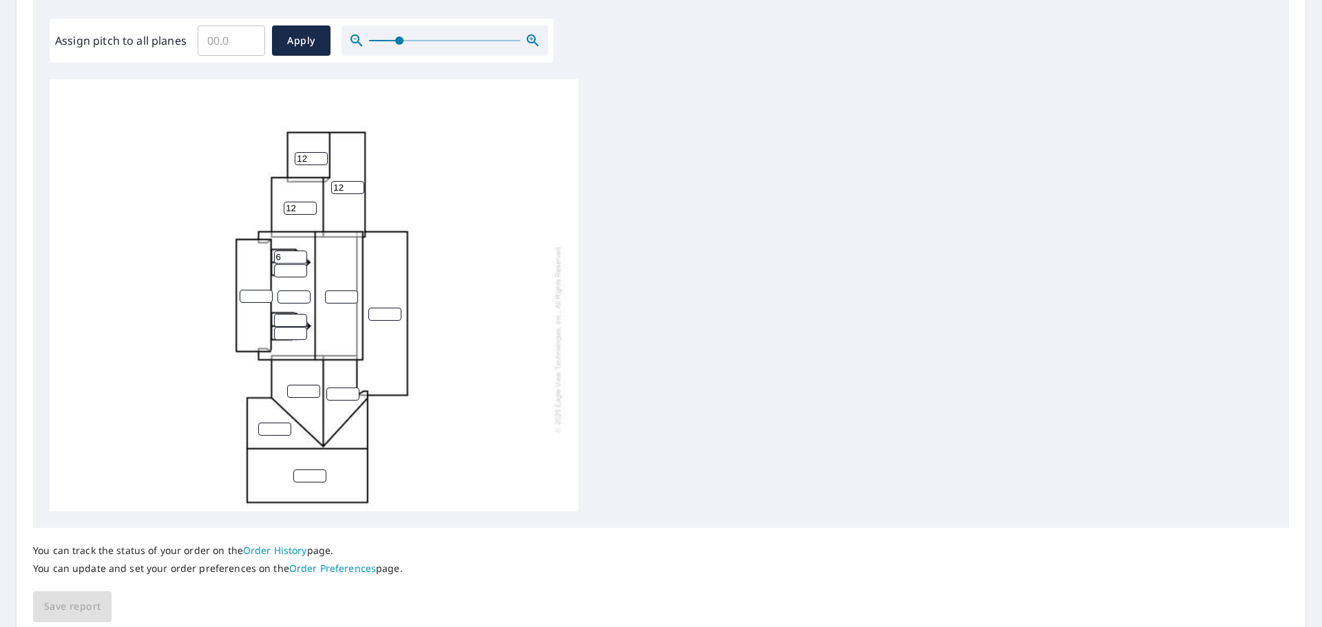
click at [301, 252] on input "6" at bounding box center [290, 257] width 33 height 13
click at [301, 252] on input "7" at bounding box center [290, 257] width 33 height 13
click at [300, 252] on input "8" at bounding box center [290, 257] width 33 height 13
click at [299, 251] on input "8" at bounding box center [290, 257] width 33 height 13
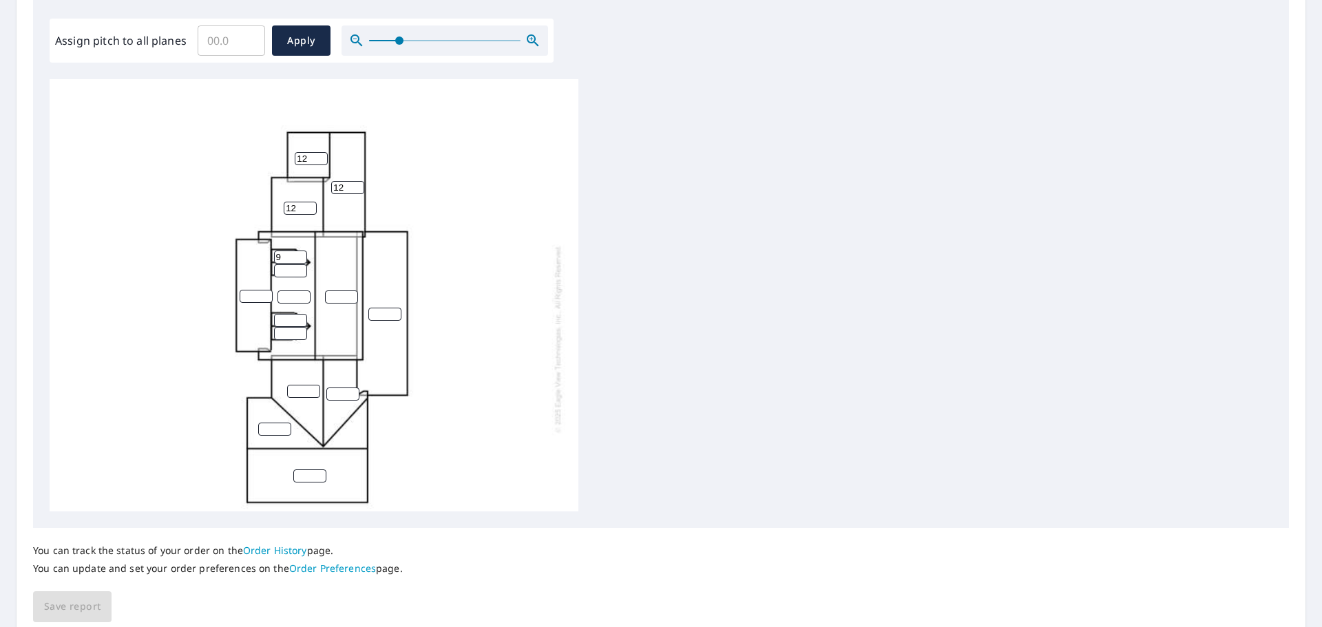
click at [298, 253] on input "9" at bounding box center [290, 257] width 33 height 13
click at [298, 253] on input "10" at bounding box center [290, 257] width 33 height 13
click at [298, 253] on input "11" at bounding box center [290, 257] width 33 height 13
type input "12"
click at [298, 253] on input "12" at bounding box center [290, 257] width 33 height 13
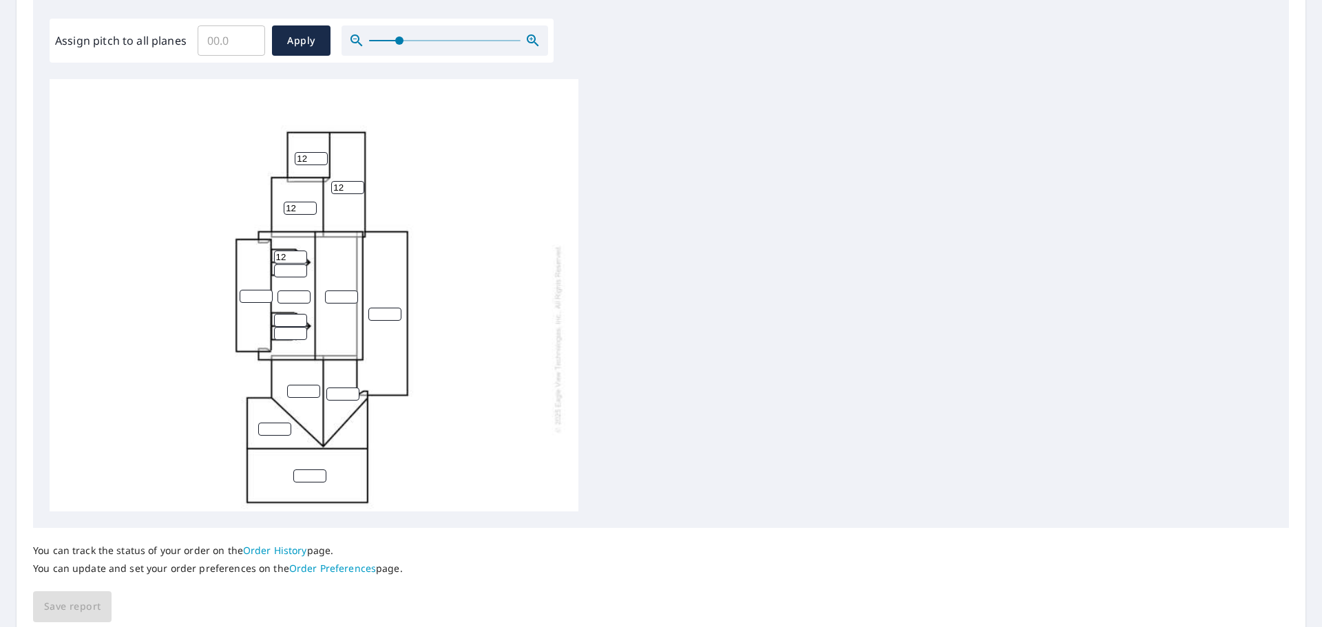
click at [279, 273] on input "number" at bounding box center [290, 270] width 33 height 13
click at [300, 267] on input "1" at bounding box center [290, 270] width 33 height 13
click at [300, 267] on input "2" at bounding box center [290, 270] width 33 height 13
click at [300, 267] on input "3" at bounding box center [290, 270] width 33 height 13
click at [300, 267] on input "4" at bounding box center [290, 270] width 33 height 13
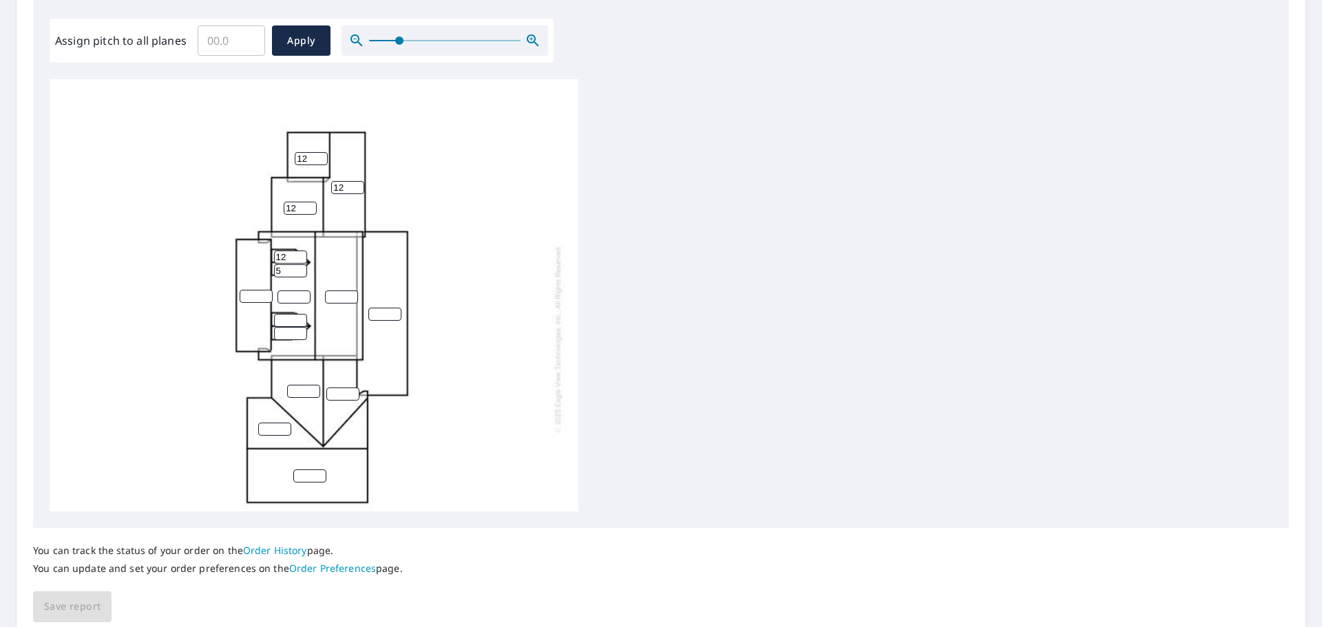
click at [300, 267] on input "5" at bounding box center [290, 270] width 33 height 13
click at [300, 267] on input "6" at bounding box center [290, 270] width 33 height 13
click at [300, 267] on input "7" at bounding box center [290, 270] width 33 height 13
click at [300, 267] on input "10" at bounding box center [290, 270] width 33 height 13
click at [300, 267] on input "11" at bounding box center [290, 270] width 33 height 13
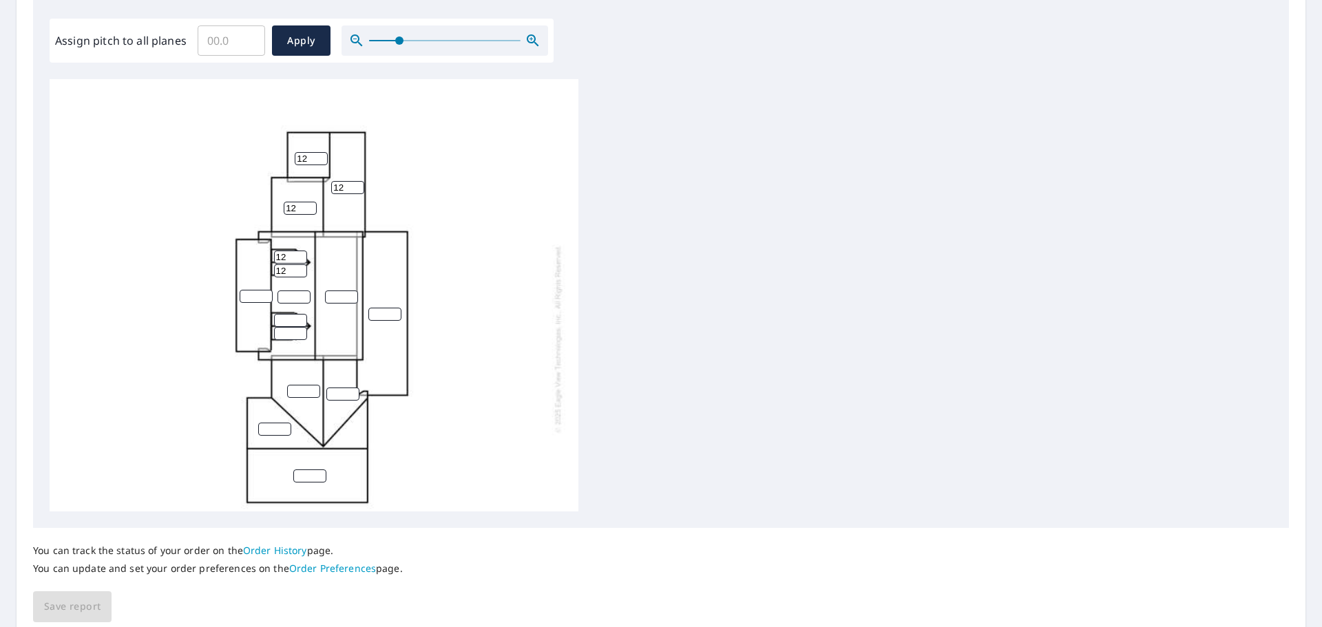
type input "12"
click at [300, 267] on input "12" at bounding box center [290, 270] width 33 height 13
click at [252, 297] on input "number" at bounding box center [256, 296] width 33 height 13
click at [267, 292] on input "1" at bounding box center [256, 296] width 33 height 13
click at [267, 292] on input "2" at bounding box center [256, 296] width 33 height 13
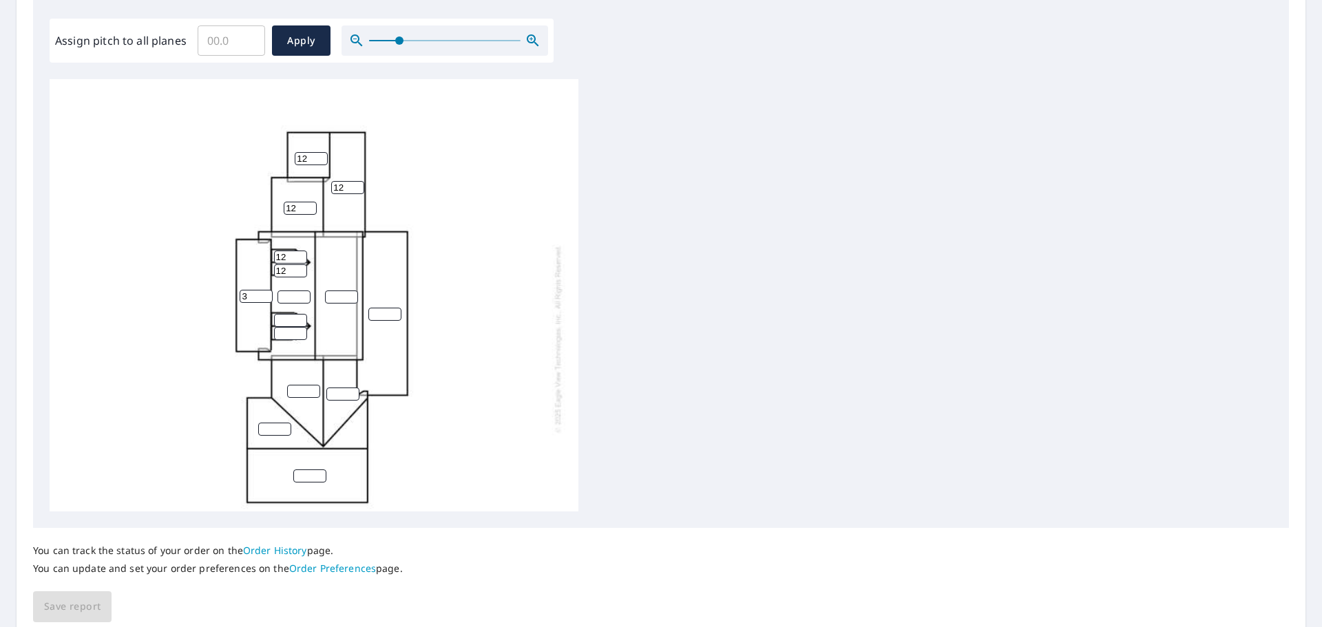
click at [267, 292] on input "3" at bounding box center [256, 296] width 33 height 13
click at [267, 292] on input "4" at bounding box center [256, 296] width 33 height 13
click at [265, 292] on input "5" at bounding box center [256, 296] width 33 height 13
type input "6"
click at [265, 292] on input "6" at bounding box center [256, 296] width 33 height 13
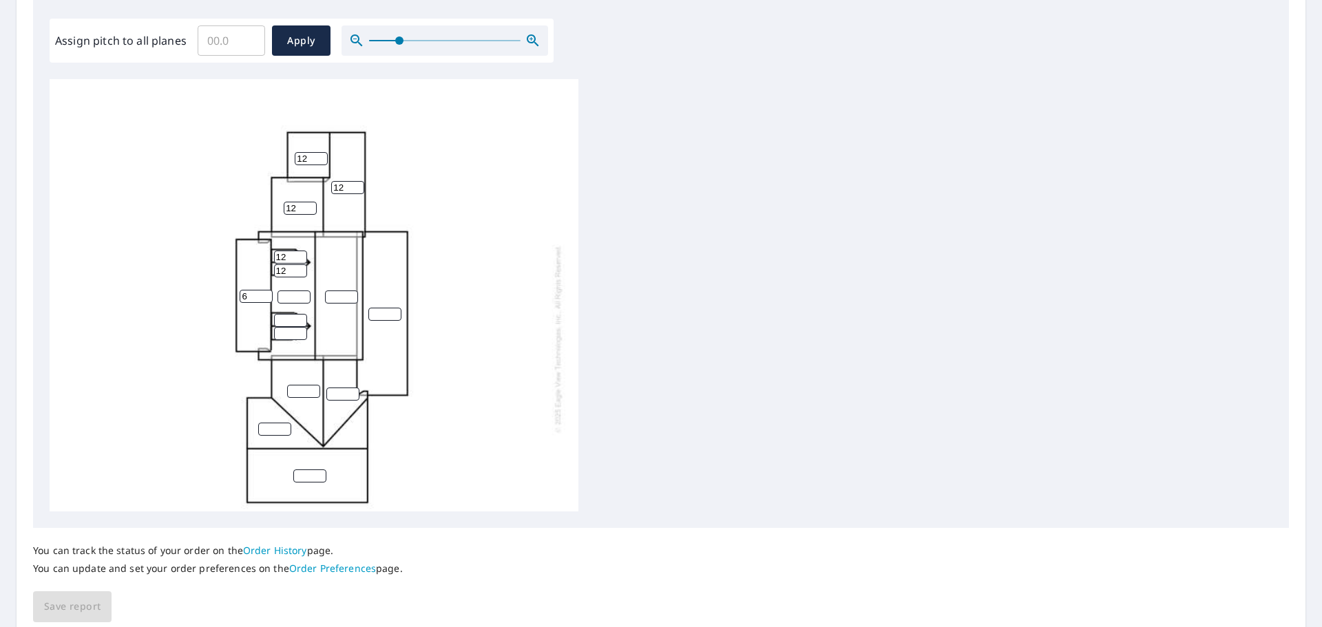
click at [280, 295] on input "number" at bounding box center [294, 297] width 33 height 13
click at [304, 293] on input "1" at bounding box center [294, 297] width 33 height 13
click at [304, 292] on input "2" at bounding box center [294, 297] width 33 height 13
type input "12"
click at [303, 293] on input "12" at bounding box center [294, 297] width 33 height 13
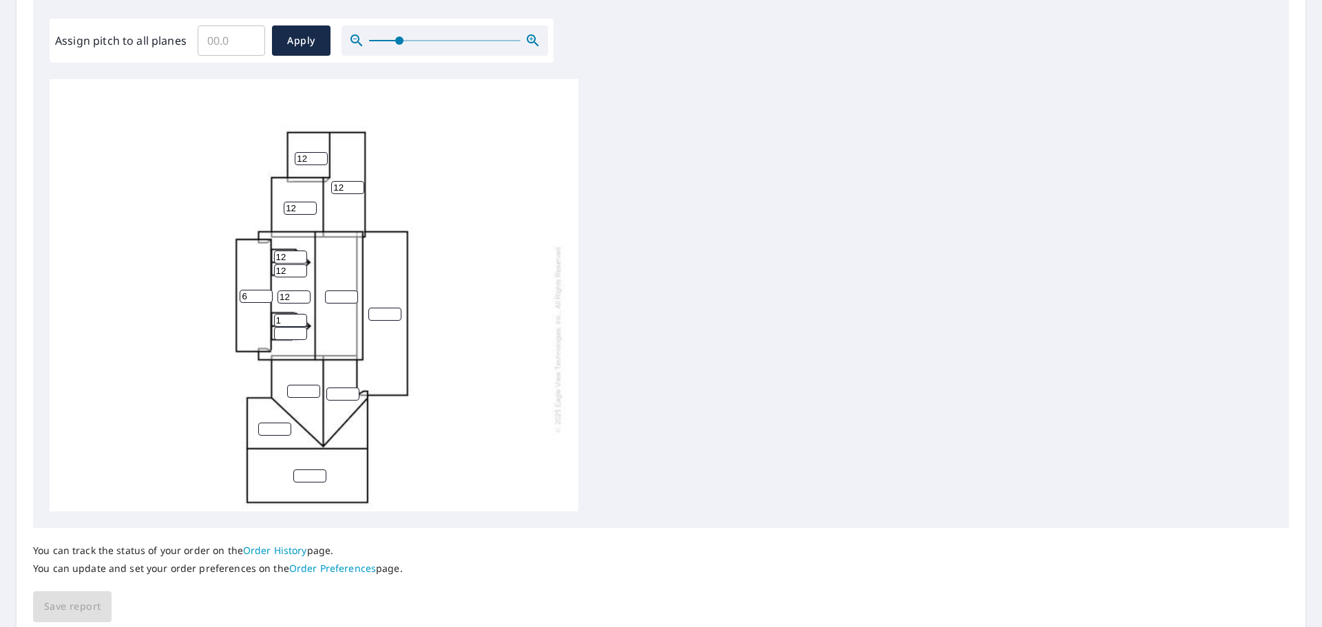
click at [298, 317] on input "1" at bounding box center [290, 320] width 33 height 13
click at [302, 315] on input "2" at bounding box center [290, 320] width 33 height 13
click at [302, 315] on input "5" at bounding box center [290, 320] width 33 height 13
click at [301, 315] on input "6" at bounding box center [290, 320] width 33 height 13
click at [301, 315] on input "8" at bounding box center [290, 320] width 33 height 13
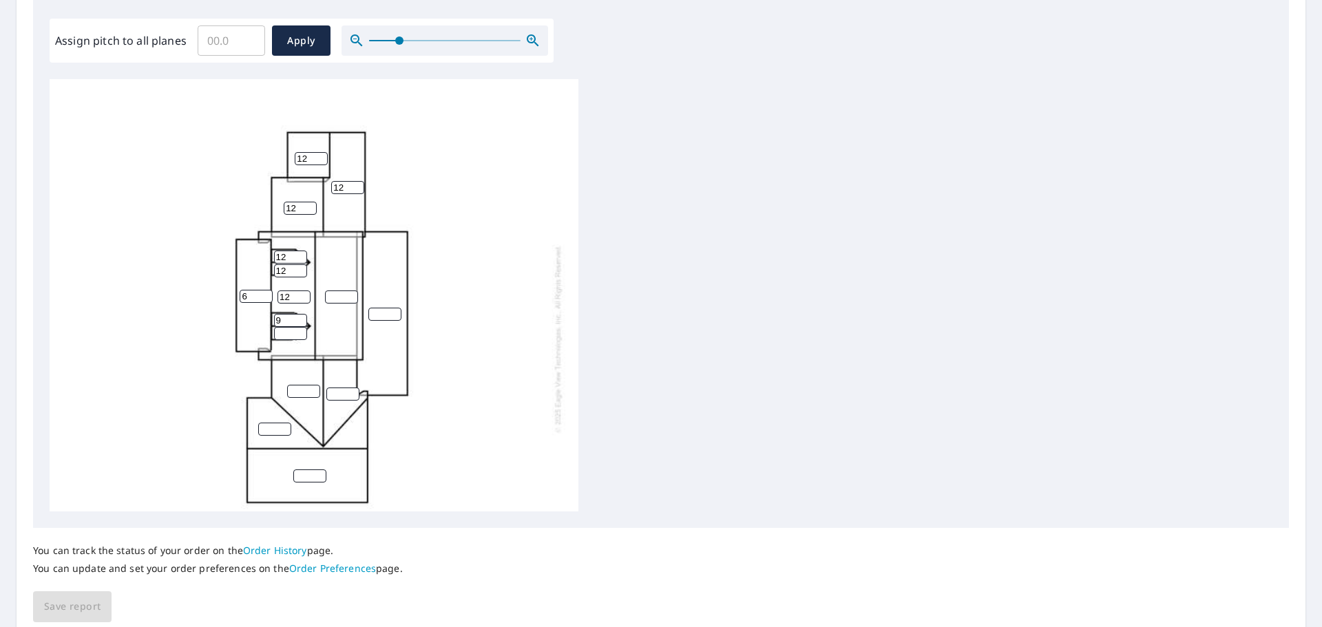
click at [301, 315] on input "10" at bounding box center [290, 320] width 33 height 13
click at [301, 315] on input "11" at bounding box center [290, 320] width 33 height 13
type input "12"
click at [298, 316] on input "12" at bounding box center [290, 320] width 33 height 13
click at [287, 335] on input "number" at bounding box center [290, 333] width 33 height 13
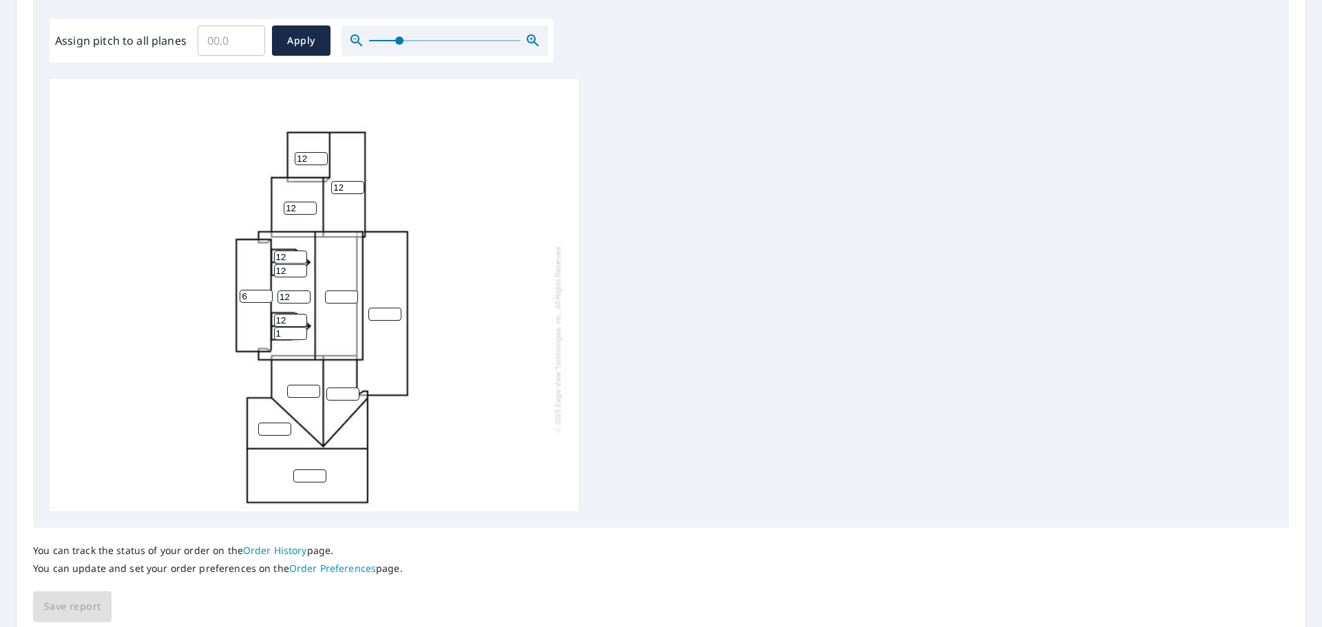
click at [300, 329] on input "1" at bounding box center [290, 333] width 33 height 13
click at [300, 329] on input "2" at bounding box center [290, 333] width 33 height 13
click at [300, 329] on input "3" at bounding box center [290, 333] width 33 height 13
click at [300, 329] on input "4" at bounding box center [290, 333] width 33 height 13
click at [300, 329] on input "5" at bounding box center [290, 333] width 33 height 13
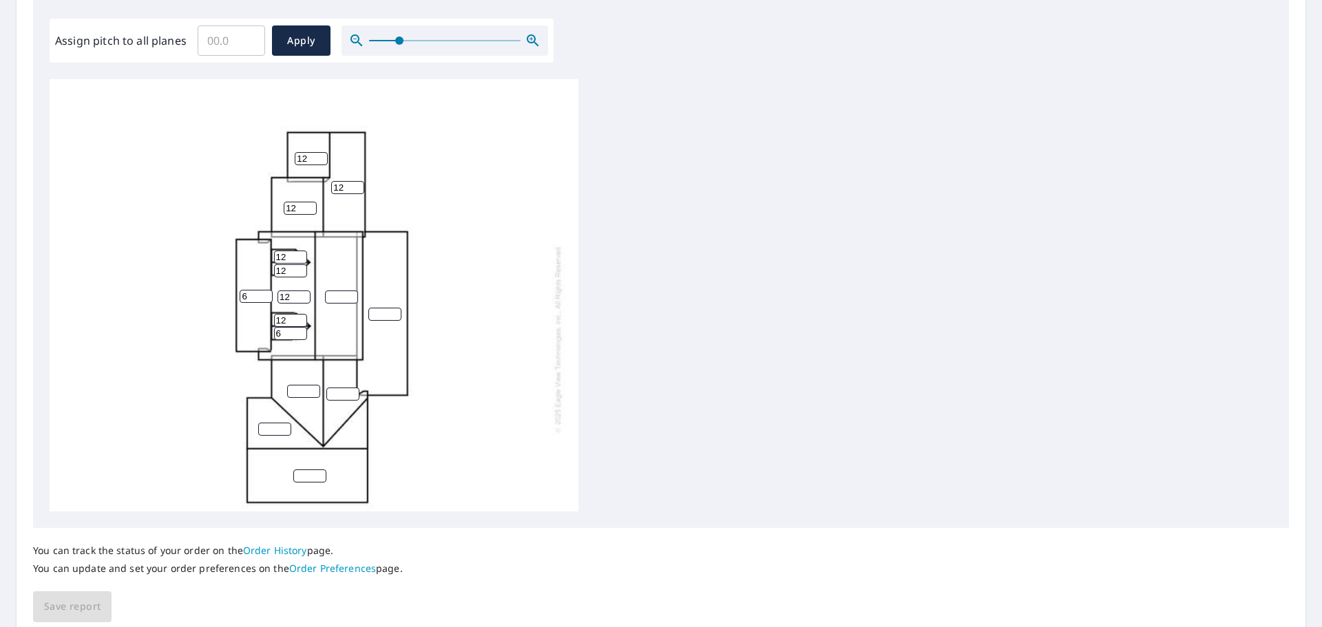
click at [300, 329] on input "6" at bounding box center [290, 333] width 33 height 13
click at [300, 329] on input "7" at bounding box center [290, 333] width 33 height 13
click at [300, 329] on input "10" at bounding box center [290, 333] width 33 height 13
click at [300, 329] on input "11" at bounding box center [290, 333] width 33 height 13
type input "12"
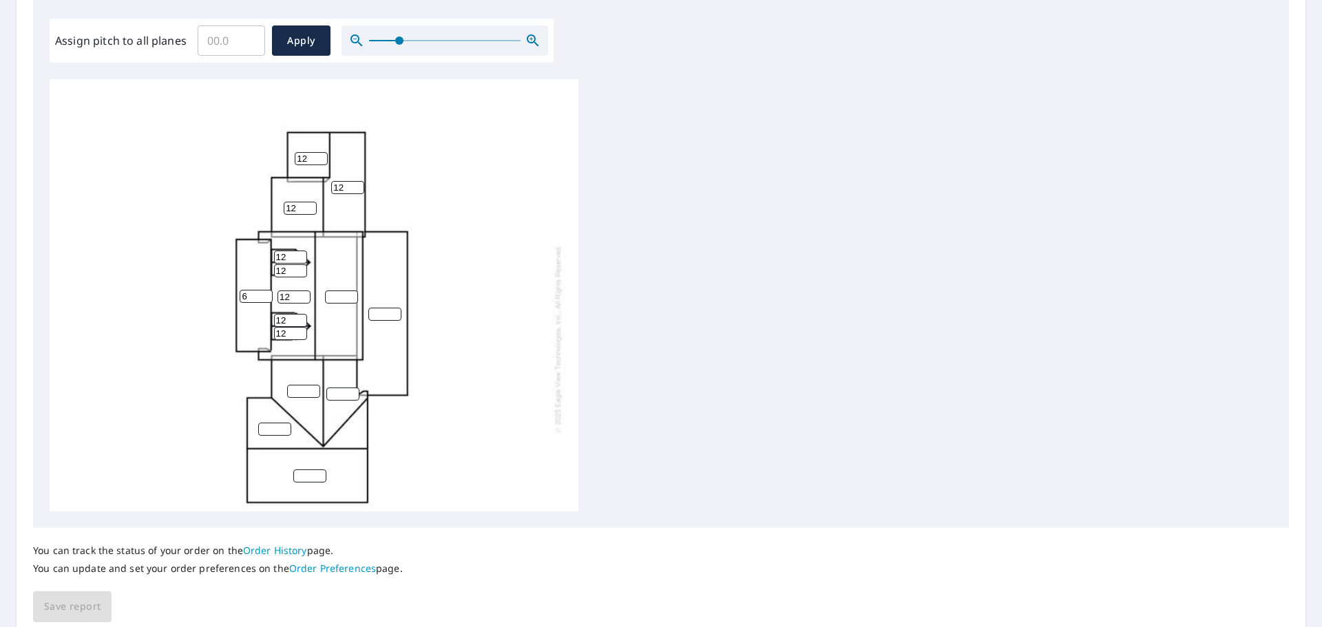
click at [300, 329] on input "12" at bounding box center [290, 333] width 33 height 13
click at [333, 296] on input "number" at bounding box center [341, 297] width 33 height 13
click at [353, 294] on input "1" at bounding box center [341, 297] width 33 height 13
click at [353, 294] on input "2" at bounding box center [341, 297] width 33 height 13
click at [353, 294] on input "3" at bounding box center [341, 297] width 33 height 13
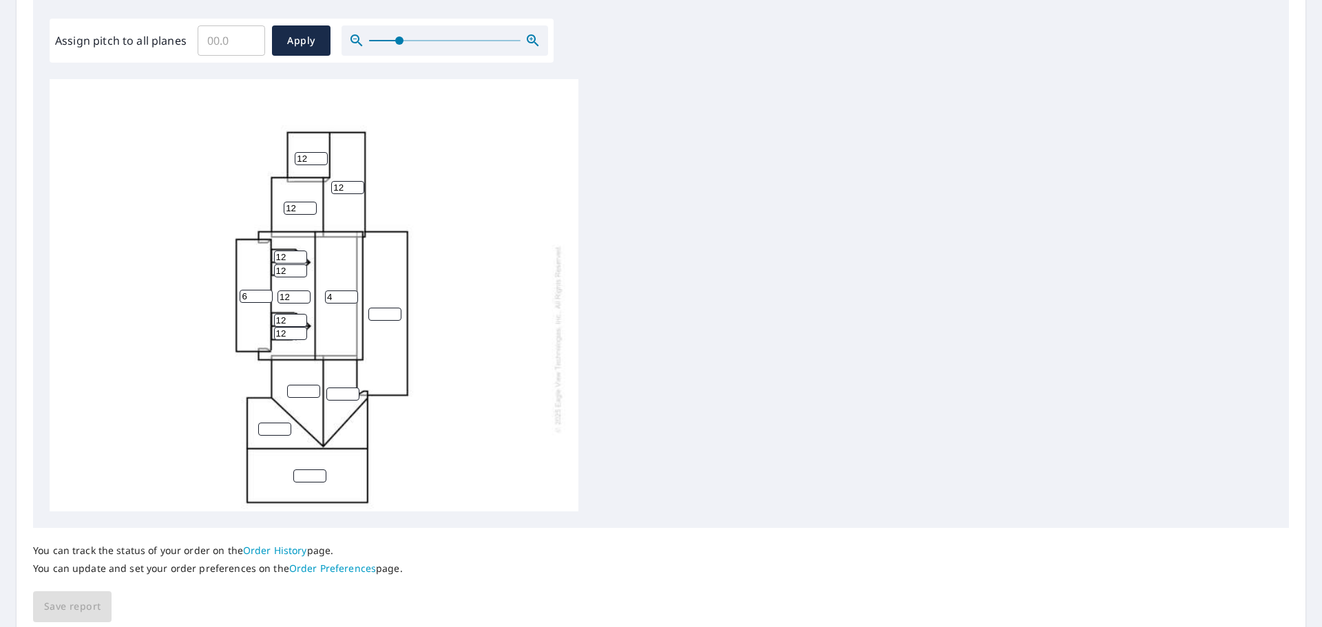
type input "4"
click at [353, 294] on input "4" at bounding box center [341, 297] width 33 height 13
click at [379, 313] on input "number" at bounding box center [384, 314] width 33 height 13
click at [394, 310] on input "1" at bounding box center [384, 314] width 33 height 13
click at [394, 310] on input "2" at bounding box center [384, 314] width 33 height 13
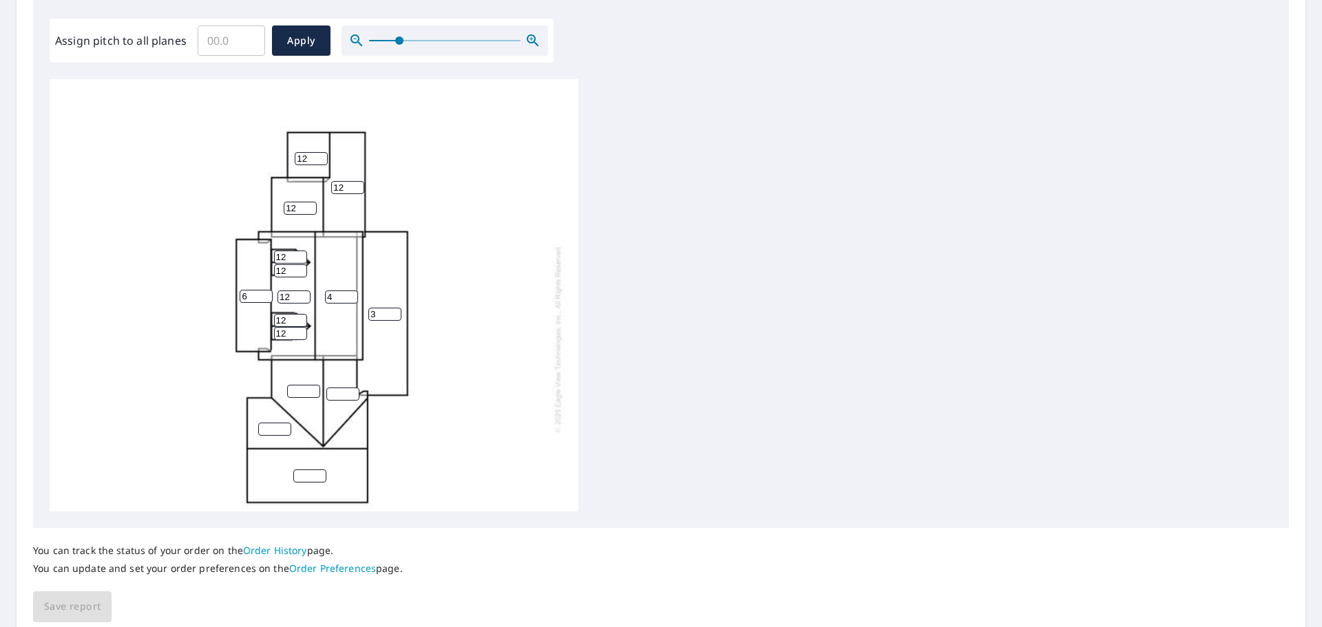
type input "3"
click at [394, 310] on input "3" at bounding box center [384, 314] width 33 height 13
click at [312, 389] on input "1" at bounding box center [303, 391] width 33 height 13
click at [312, 387] on input "2" at bounding box center [303, 391] width 33 height 13
click at [312, 387] on input "3" at bounding box center [303, 391] width 33 height 13
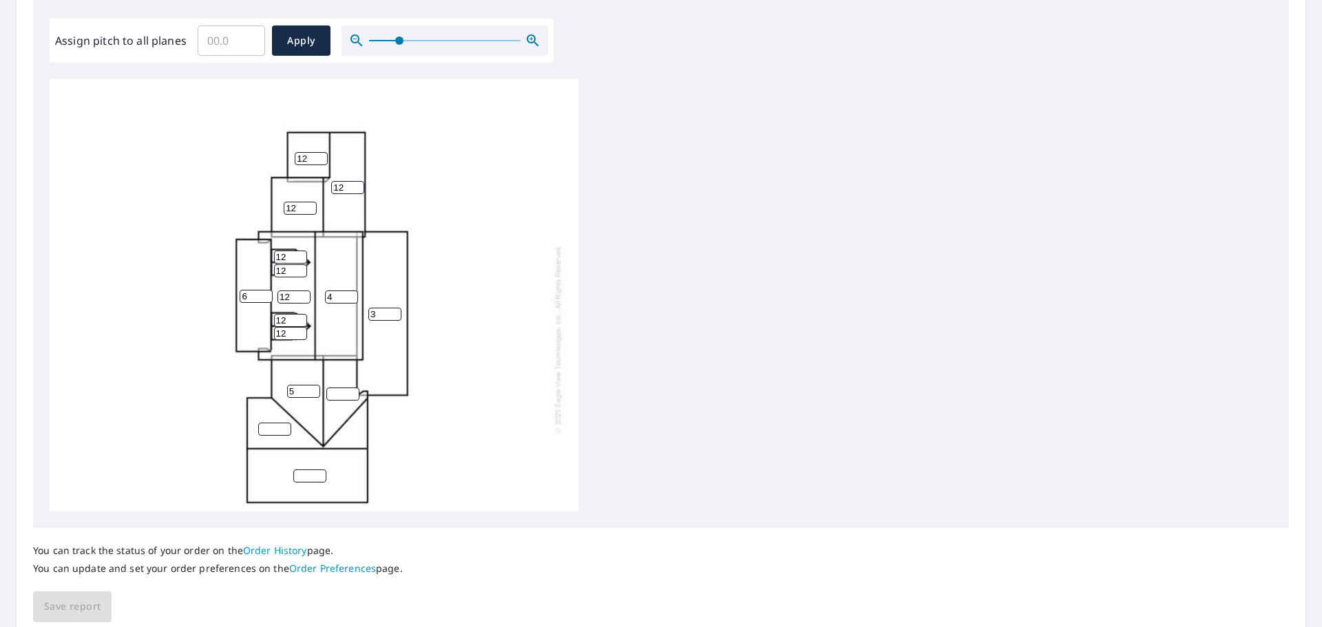
click at [312, 387] on input "5" at bounding box center [303, 391] width 33 height 13
click at [312, 387] on input "6" at bounding box center [303, 391] width 33 height 13
click at [312, 387] on input "7" at bounding box center [303, 391] width 33 height 13
click at [312, 387] on input "8" at bounding box center [303, 391] width 33 height 13
click at [312, 387] on input "9" at bounding box center [303, 391] width 33 height 13
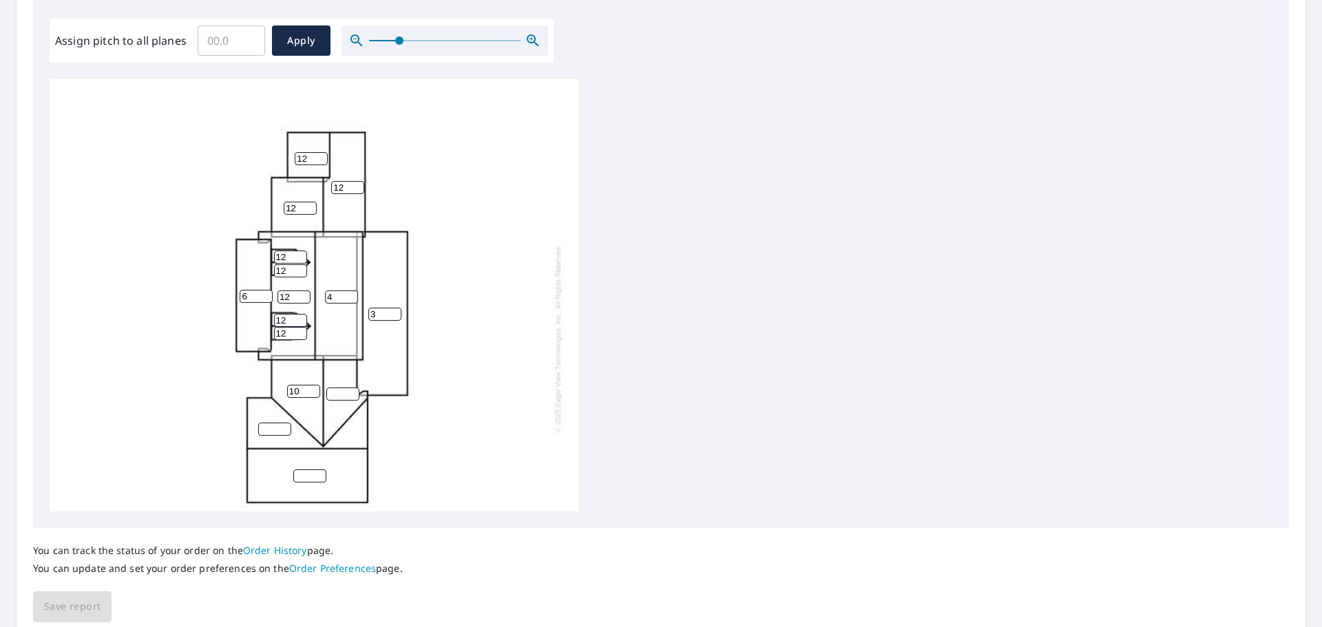
click at [312, 387] on input "10" at bounding box center [303, 391] width 33 height 13
click at [312, 387] on input "11" at bounding box center [303, 391] width 33 height 13
type input "12"
click at [311, 386] on input "12" at bounding box center [303, 391] width 33 height 13
click at [329, 392] on input "number" at bounding box center [342, 394] width 33 height 13
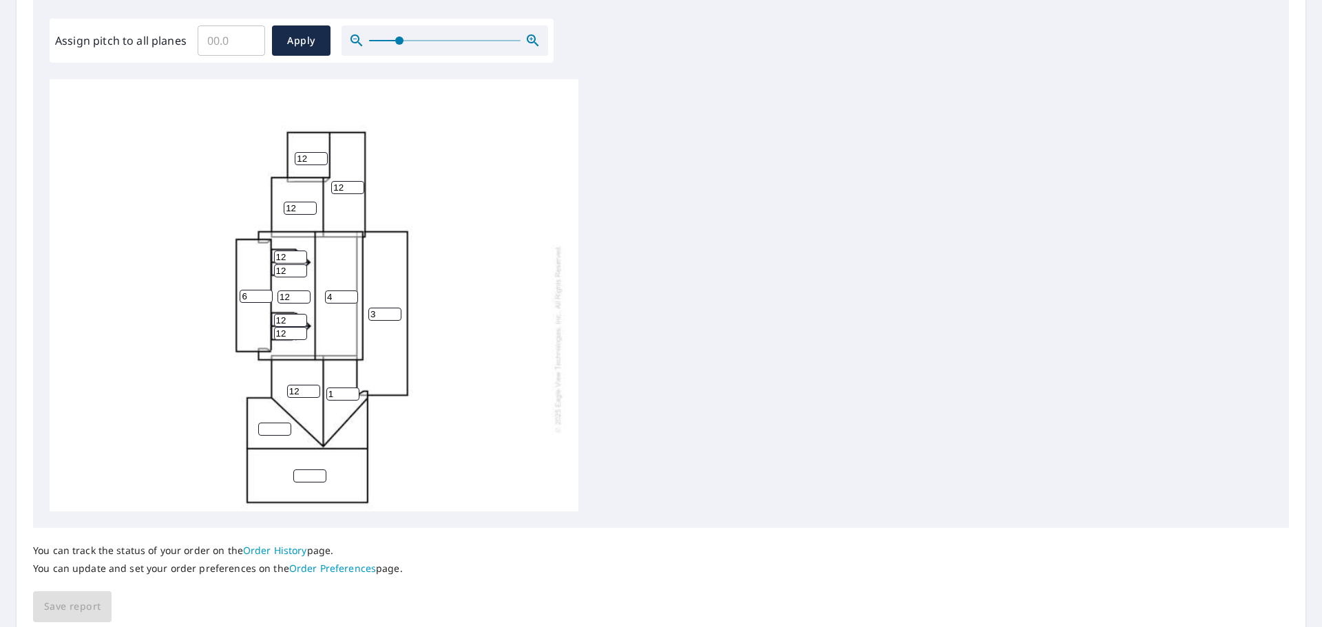
click at [353, 392] on input "1" at bounding box center [342, 394] width 33 height 13
click at [352, 390] on input "2" at bounding box center [342, 394] width 33 height 13
click at [352, 390] on input "3" at bounding box center [342, 394] width 33 height 13
click at [352, 390] on input "4" at bounding box center [342, 394] width 33 height 13
click at [352, 390] on input "5" at bounding box center [342, 394] width 33 height 13
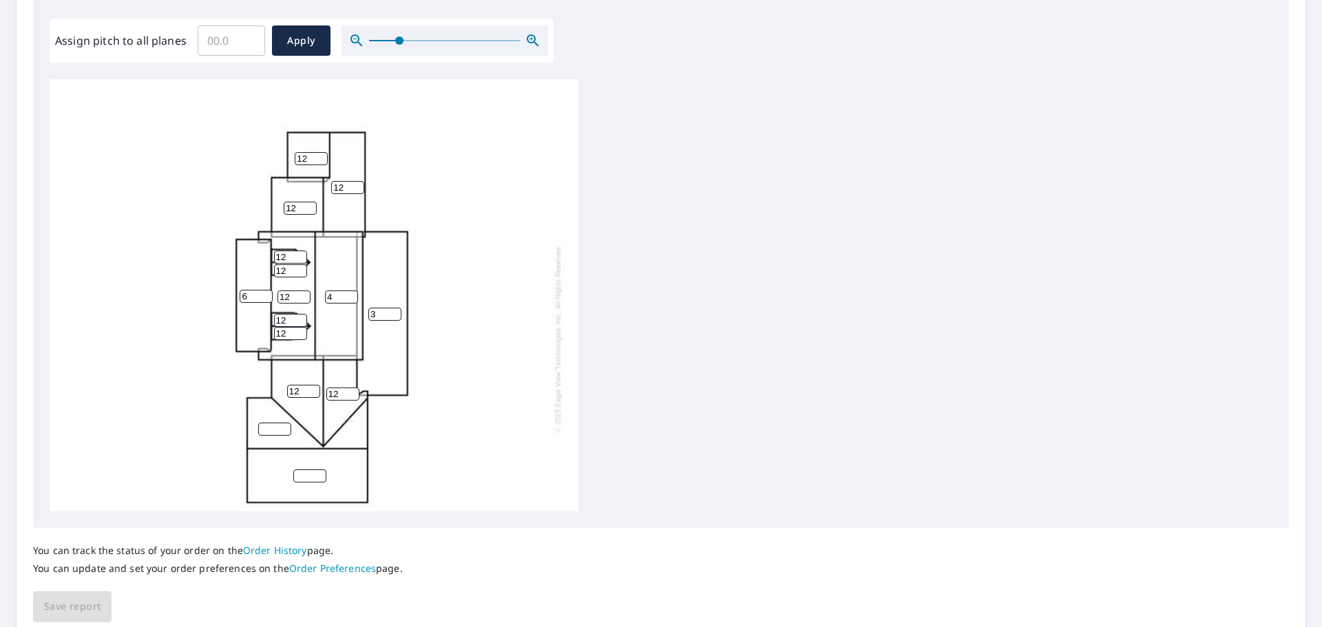
type input "12"
click at [352, 390] on input "12" at bounding box center [342, 394] width 33 height 13
click at [282, 431] on input "0" at bounding box center [274, 429] width 33 height 13
click at [282, 424] on input "1" at bounding box center [274, 429] width 33 height 13
click at [284, 426] on input "2" at bounding box center [274, 429] width 33 height 13
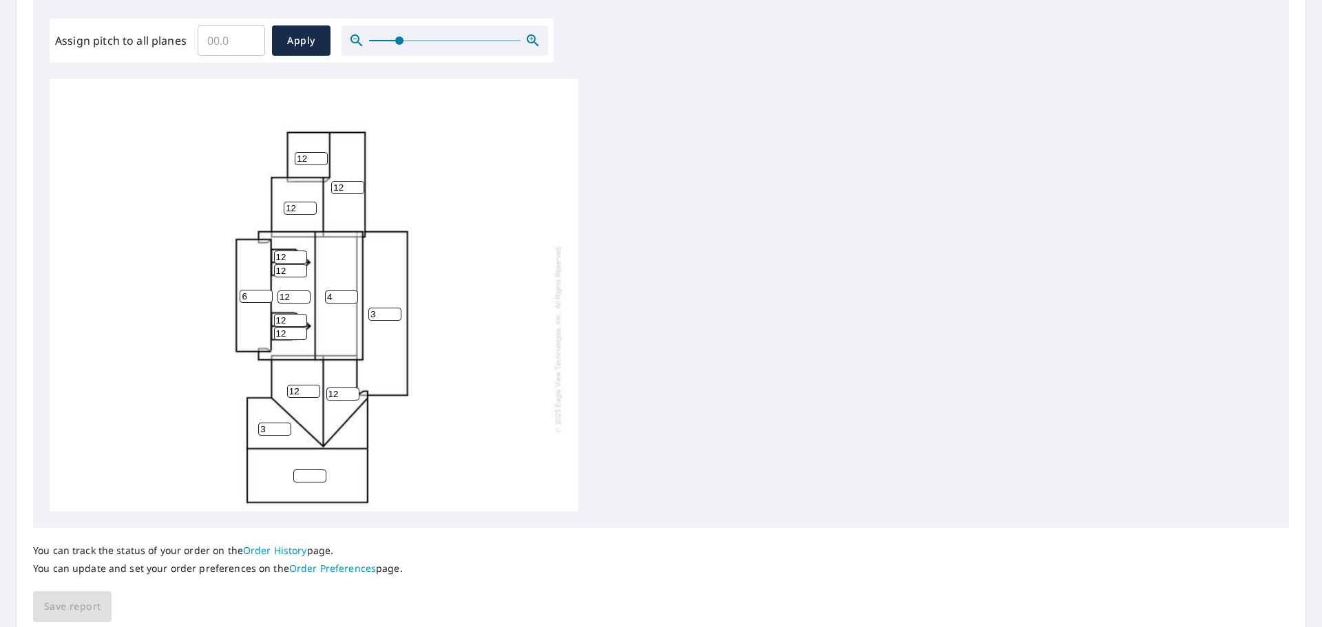
click at [284, 426] on input "3" at bounding box center [274, 429] width 33 height 13
click at [284, 426] on input "4" at bounding box center [274, 429] width 33 height 13
click at [284, 426] on input "5" at bounding box center [274, 429] width 33 height 13
click at [284, 426] on input "6" at bounding box center [274, 429] width 33 height 13
click at [284, 426] on input "7" at bounding box center [274, 429] width 33 height 13
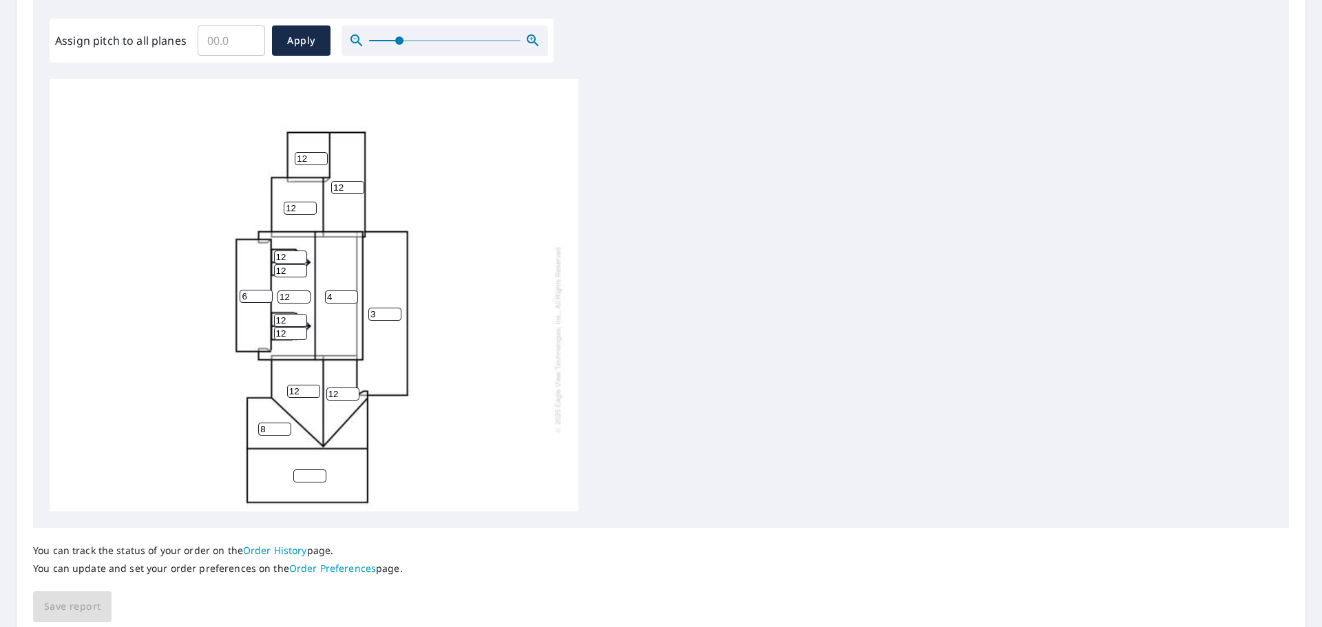
click at [284, 426] on input "8" at bounding box center [274, 429] width 33 height 13
click at [284, 426] on input "9" at bounding box center [274, 429] width 33 height 13
click at [284, 426] on input "10" at bounding box center [274, 429] width 33 height 13
click at [284, 426] on input "11" at bounding box center [274, 429] width 33 height 13
type input "12"
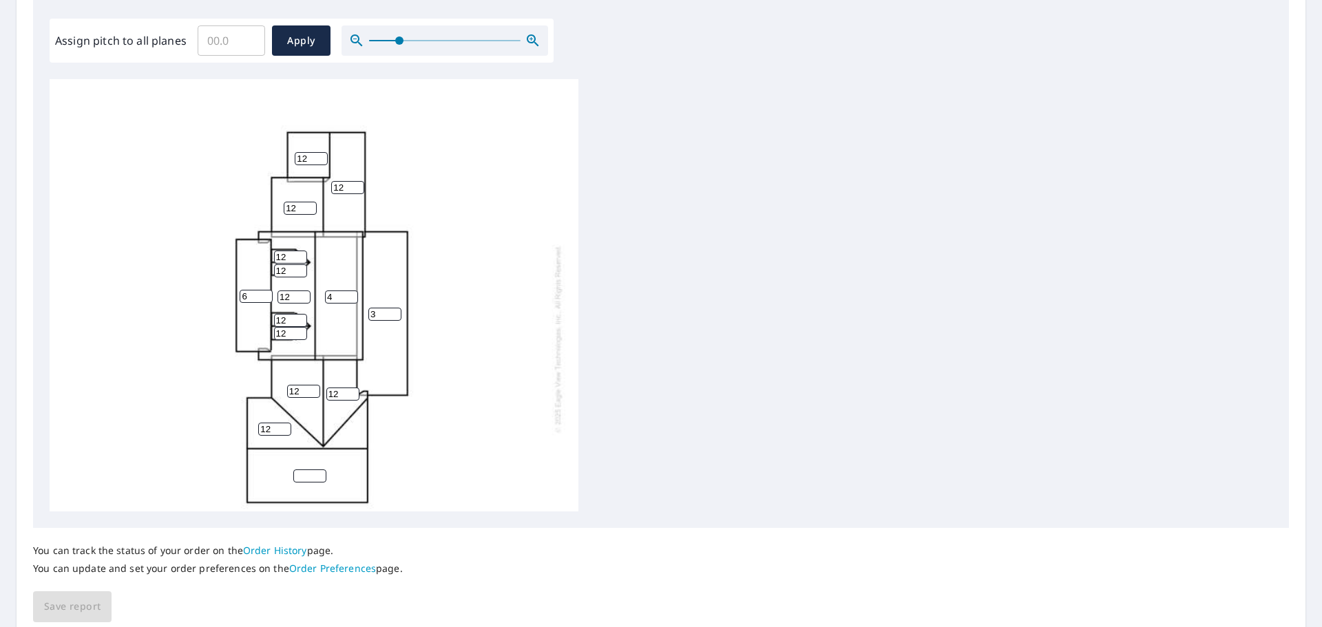
click at [284, 426] on input "12" at bounding box center [274, 429] width 33 height 13
click at [320, 473] on input "1" at bounding box center [309, 476] width 33 height 13
click at [319, 473] on input "2" at bounding box center [309, 476] width 33 height 13
click at [318, 472] on input "3" at bounding box center [309, 476] width 33 height 13
click at [318, 472] on input "4" at bounding box center [309, 476] width 33 height 13
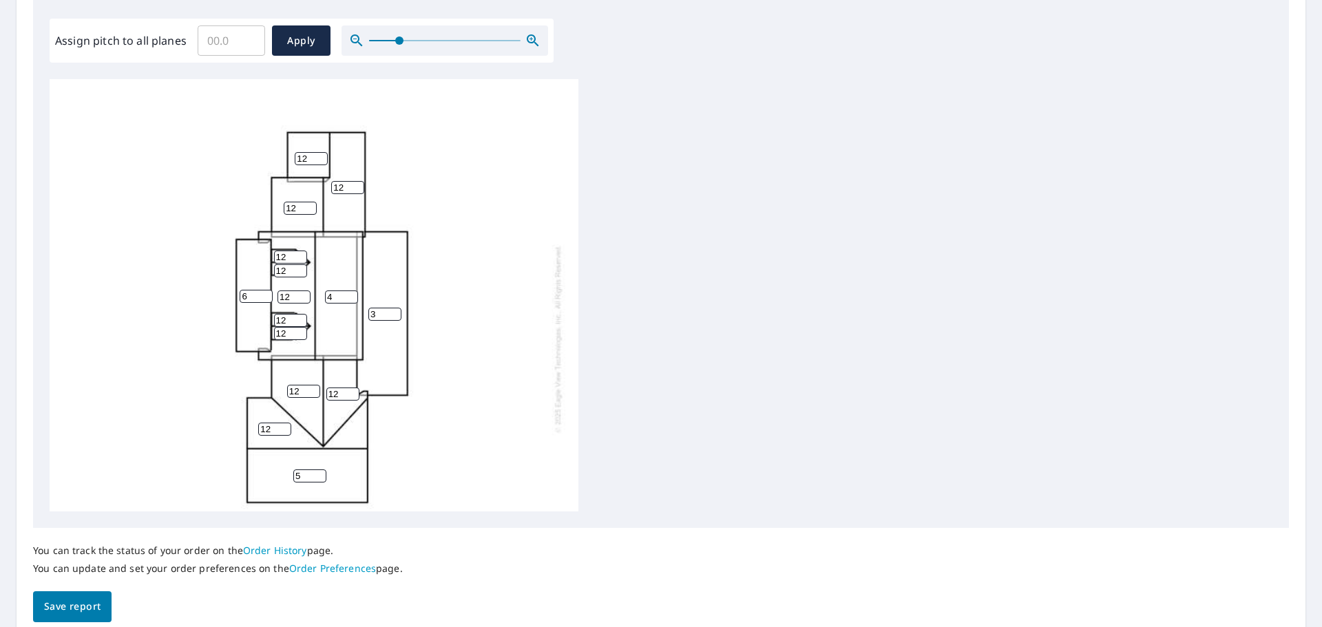
click at [318, 472] on input "5" at bounding box center [309, 476] width 33 height 13
click at [318, 472] on input "6" at bounding box center [309, 476] width 33 height 13
click at [318, 472] on input "10" at bounding box center [309, 476] width 33 height 13
click at [318, 472] on input "11" at bounding box center [309, 476] width 33 height 13
type input "12"
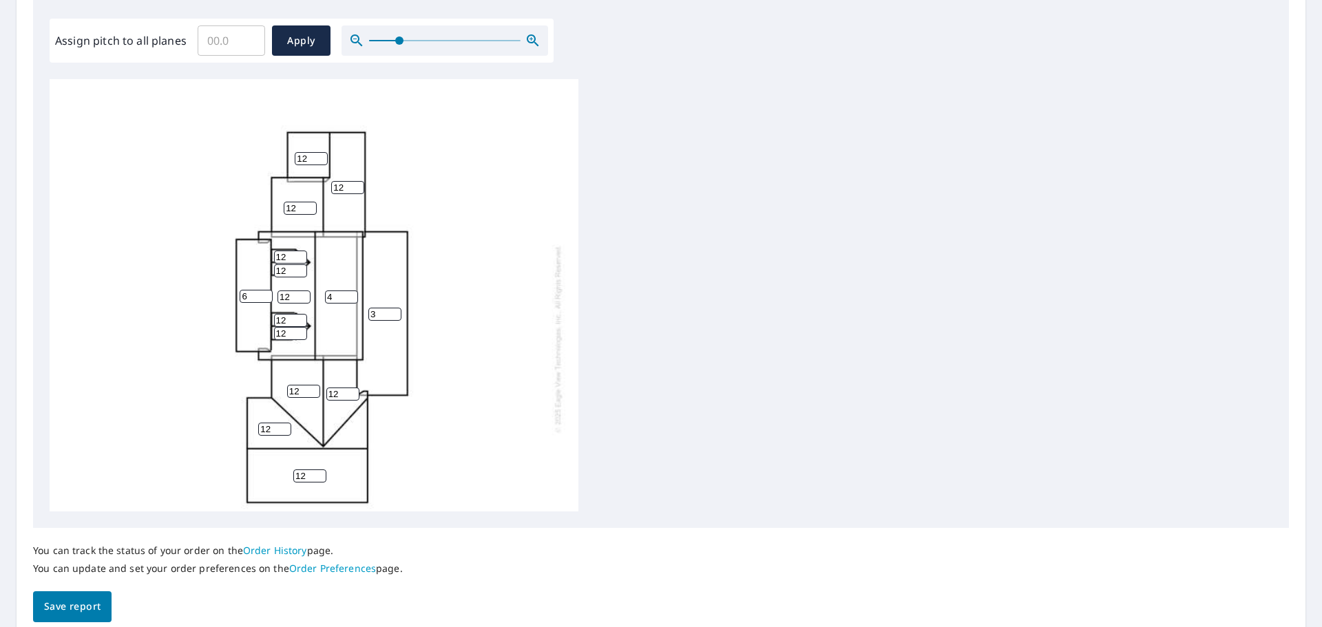
click at [318, 472] on input "12" at bounding box center [309, 476] width 33 height 13
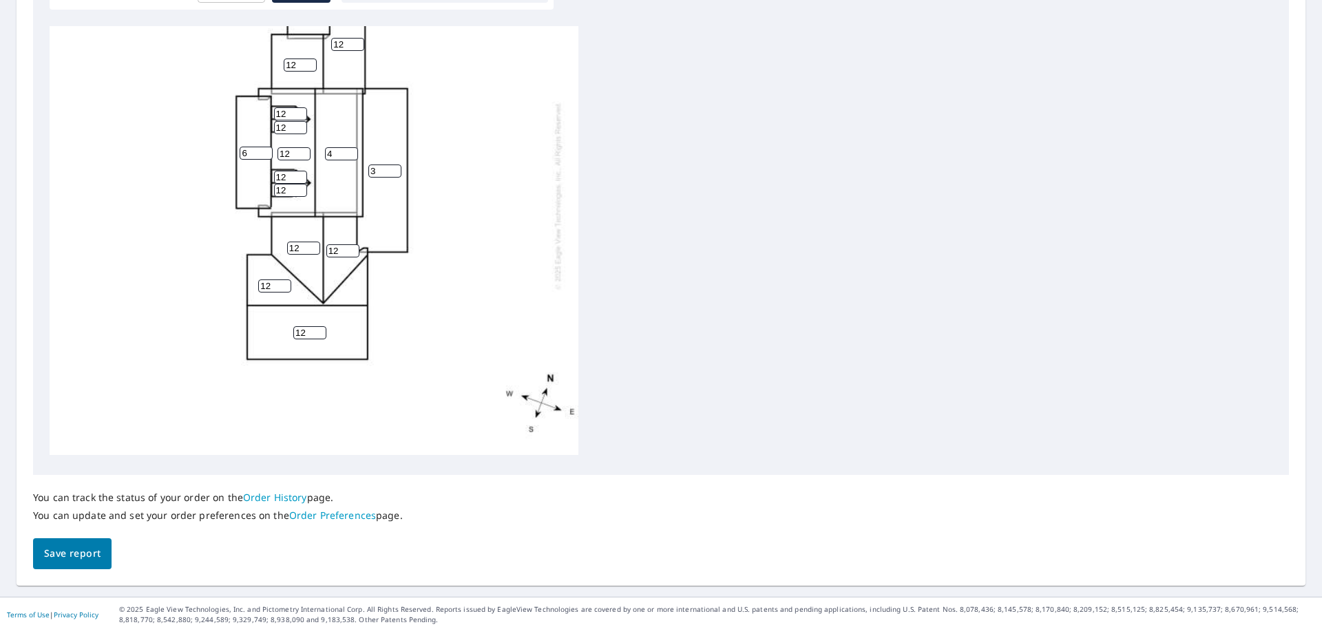
scroll to position [463, 0]
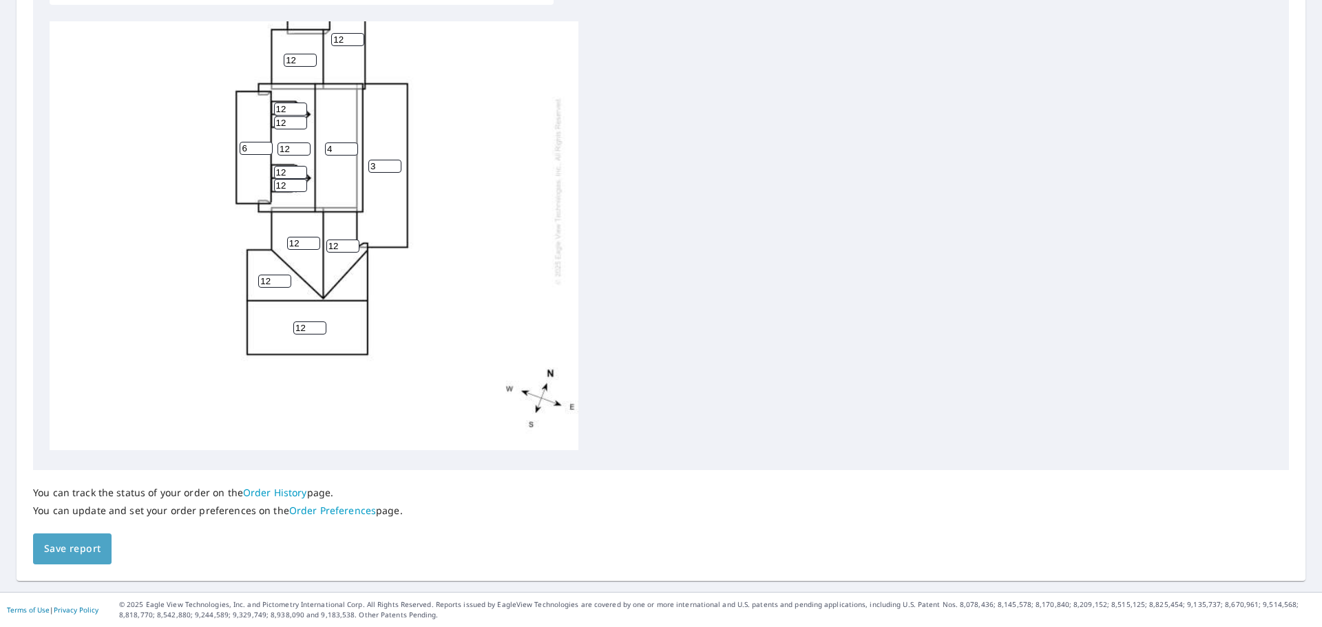
click at [66, 550] on span "Save report" at bounding box center [72, 549] width 56 height 17
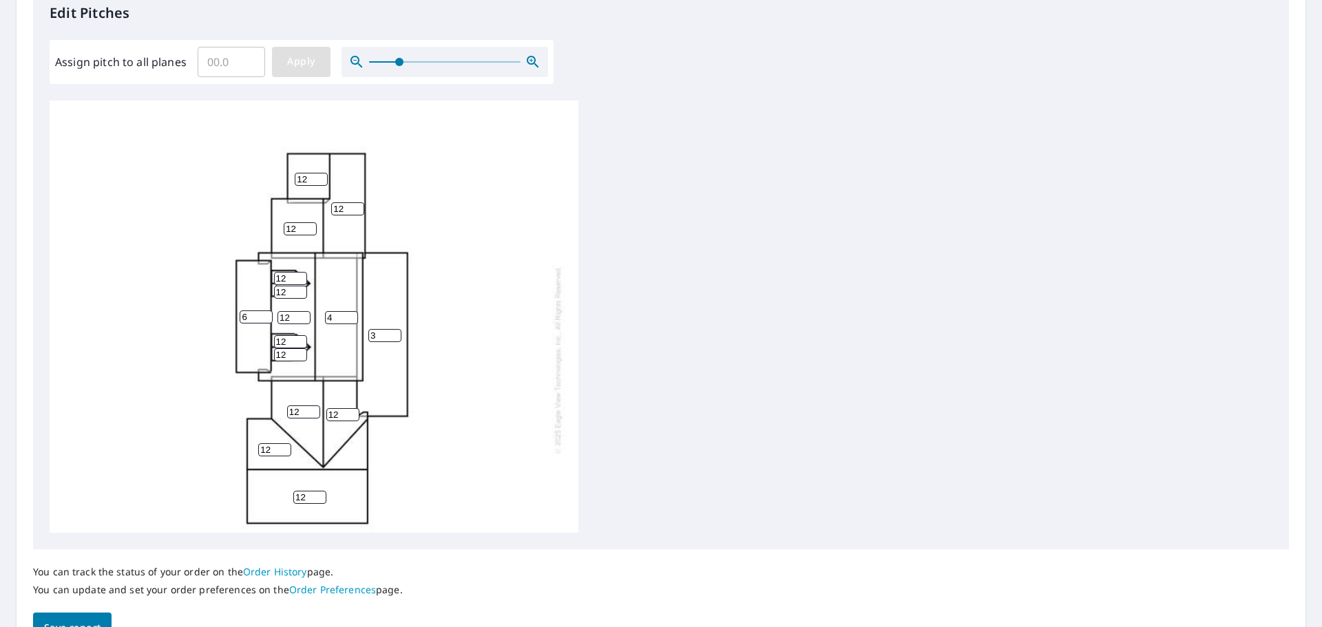
scroll to position [433, 0]
click at [295, 63] on span "Apply" at bounding box center [301, 62] width 37 height 17
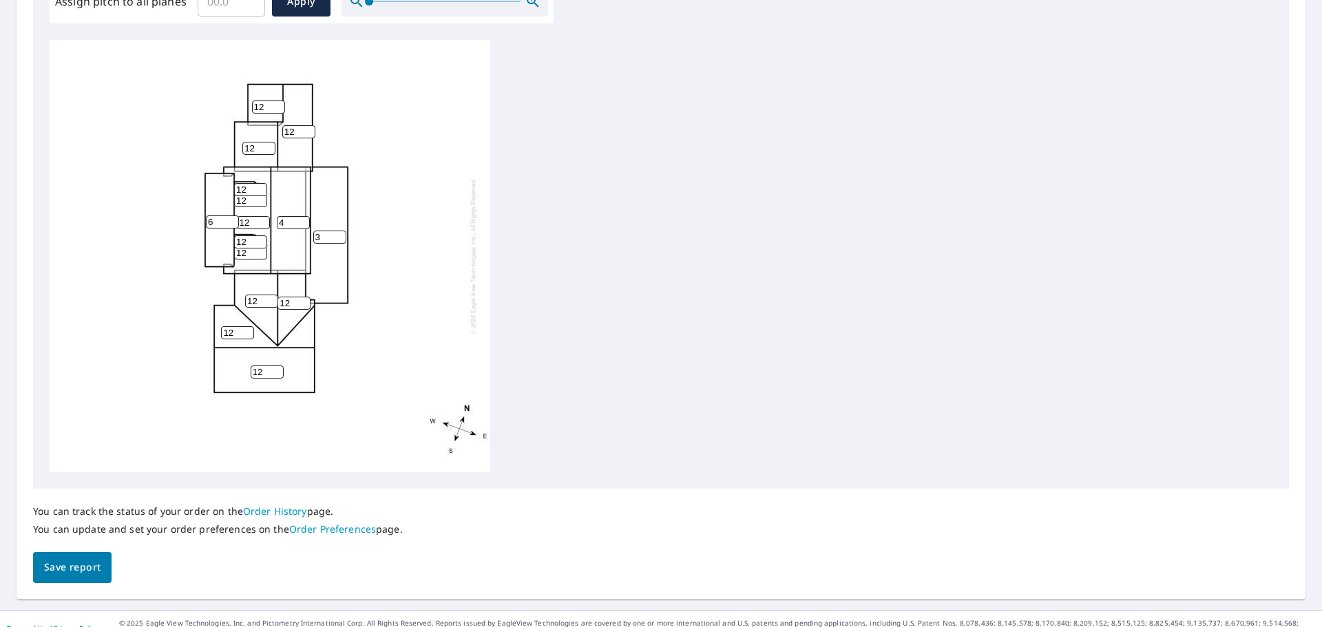
scroll to position [463, 0]
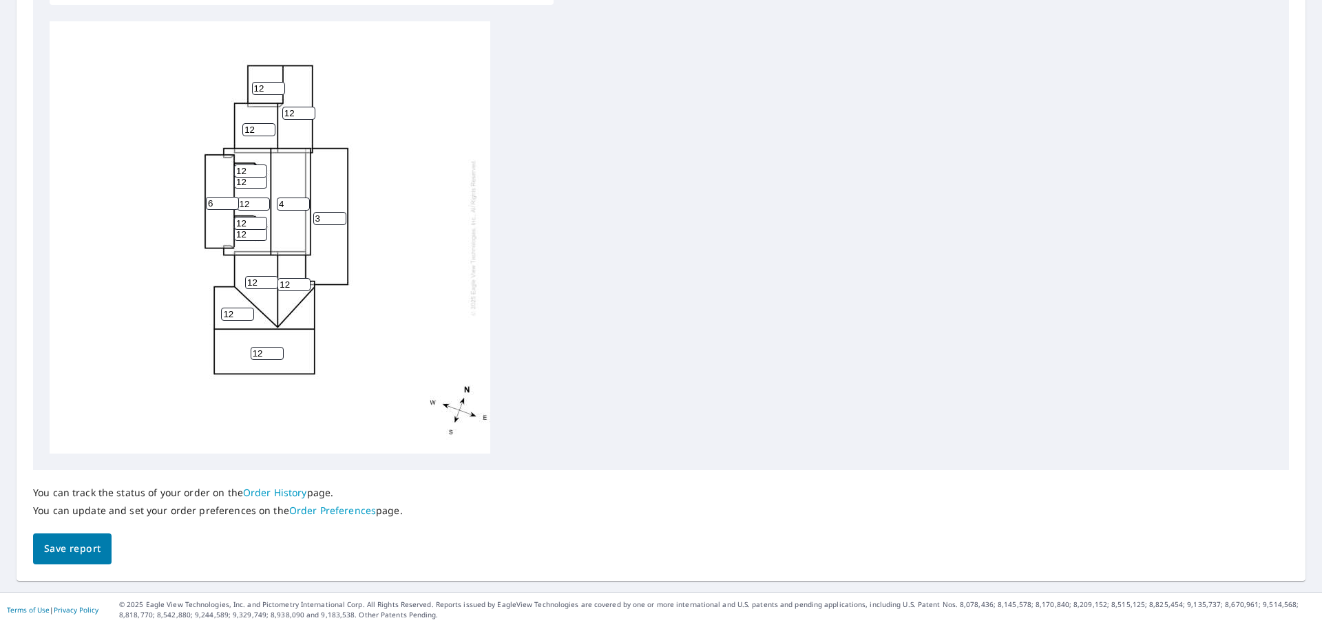
click at [262, 280] on input "12" at bounding box center [261, 282] width 33 height 13
click at [285, 282] on input "12" at bounding box center [294, 284] width 33 height 13
click at [293, 283] on input "12" at bounding box center [294, 284] width 33 height 13
click at [303, 286] on input "11" at bounding box center [294, 284] width 33 height 13
type input "12"
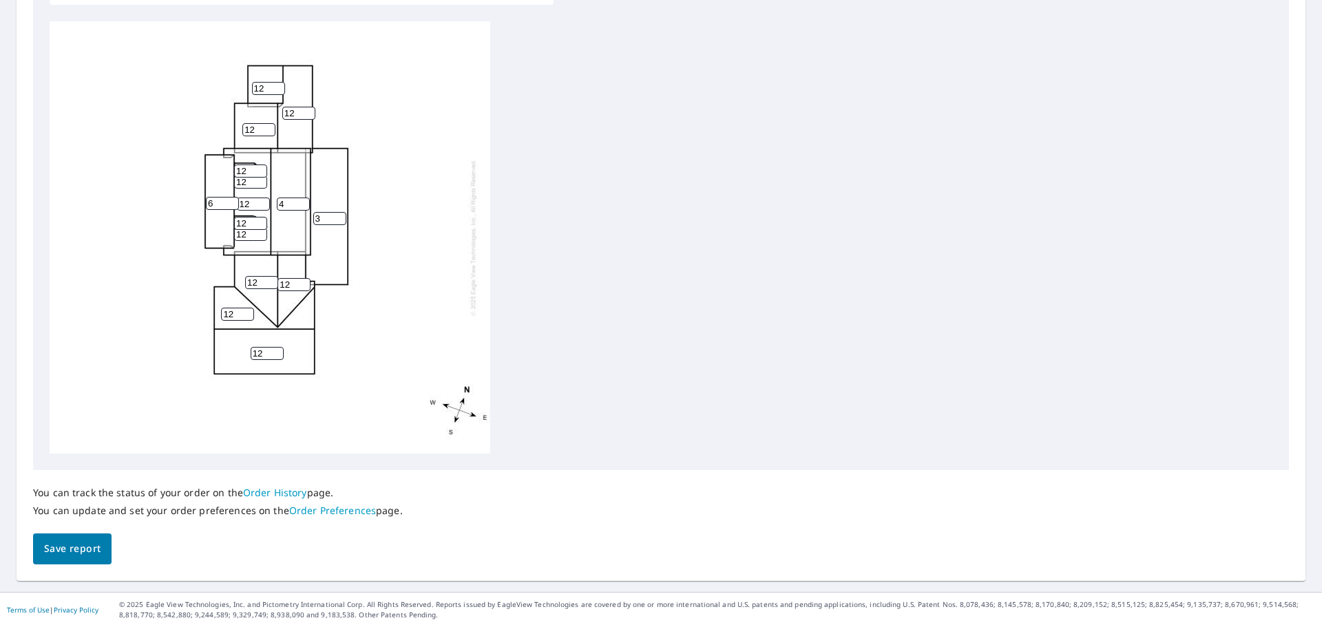
click at [302, 280] on input "12" at bounding box center [294, 284] width 33 height 13
click at [355, 299] on div "3 12 4 12 12 6 12 12 12 12 12 12 12 12 12" at bounding box center [270, 237] width 441 height 433
click at [93, 542] on span "Save report" at bounding box center [72, 549] width 56 height 17
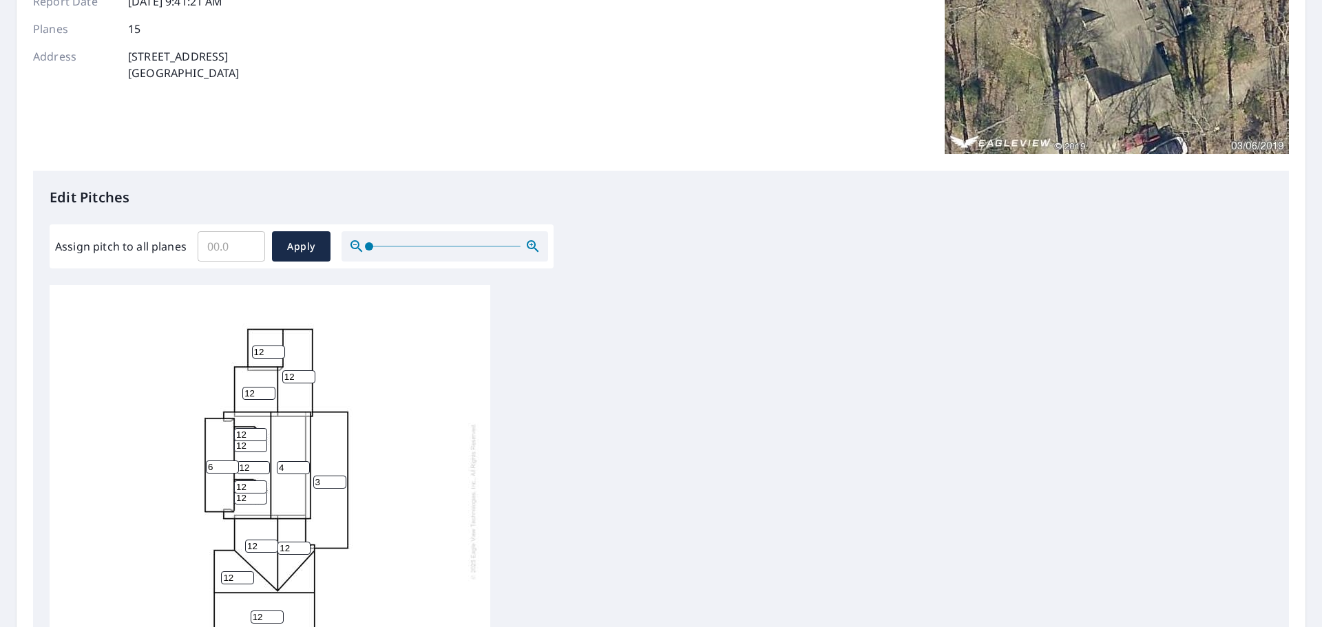
scroll to position [198, 0]
drag, startPoint x: 357, startPoint y: 214, endPoint x: 318, endPoint y: 267, distance: 66.0
click at [320, 267] on div "Edit Pitches Assign pitch to all planes ​ Apply 3 12 4 12 12 6 12 12 12 12 12 1…" at bounding box center [661, 453] width 1256 height 563
click at [684, 384] on div "3 12 4 12 12 6 12 12 12 12 12 12 12 12 12" at bounding box center [661, 503] width 1223 height 433
click at [249, 247] on input "0.1" at bounding box center [231, 248] width 67 height 39
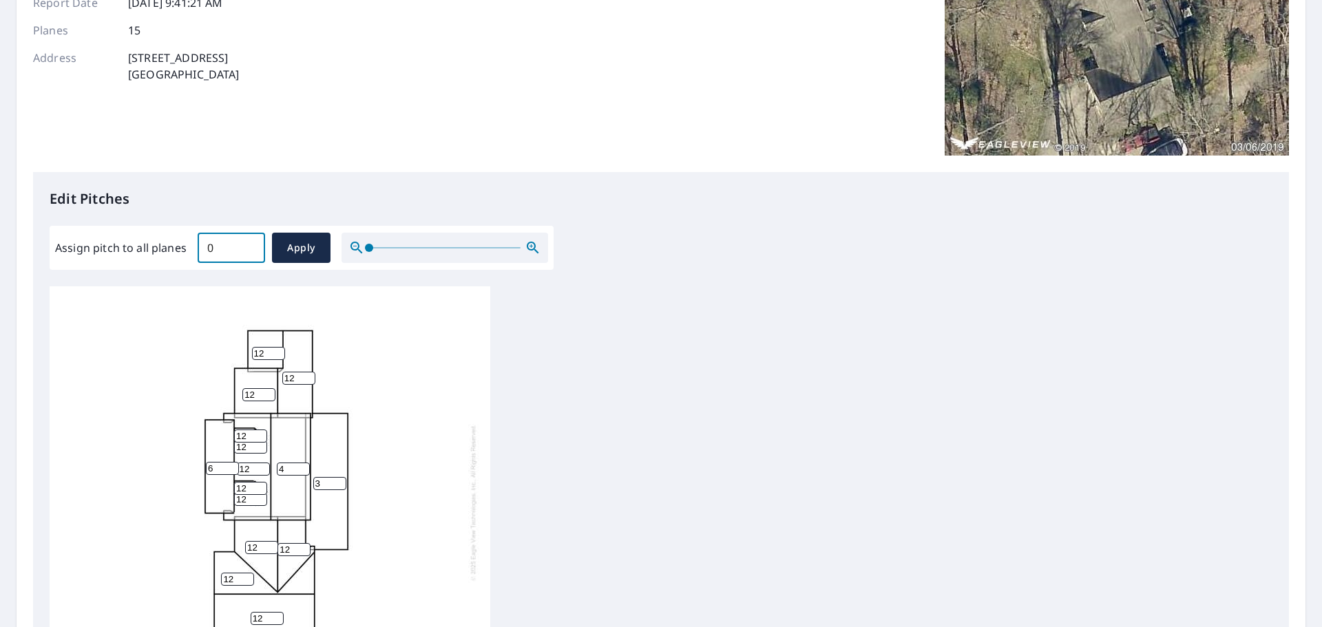
click at [249, 253] on input "0" at bounding box center [231, 248] width 67 height 39
click at [249, 246] on input "0.1" at bounding box center [231, 248] width 67 height 39
click at [249, 246] on input "0.2" at bounding box center [231, 248] width 67 height 39
click at [249, 246] on input "0.3" at bounding box center [231, 248] width 67 height 39
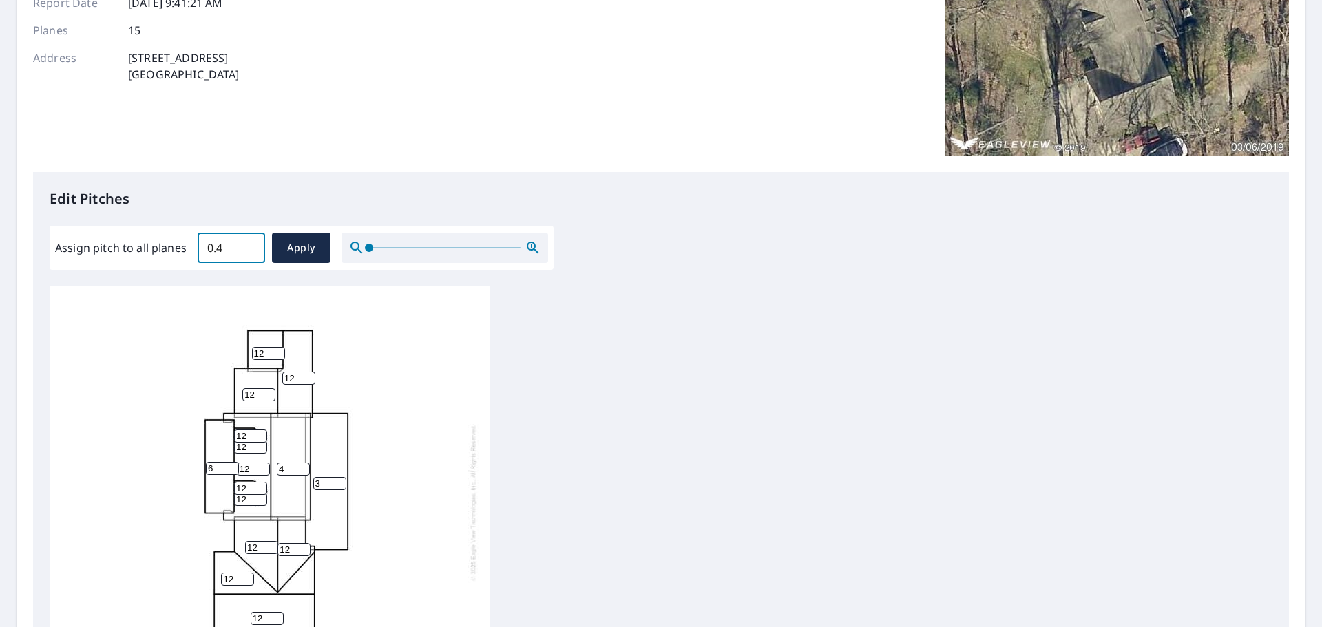
click at [249, 246] on input "0.4" at bounding box center [231, 248] width 67 height 39
click at [249, 246] on input "0.5" at bounding box center [231, 248] width 67 height 39
click at [249, 246] on input "0.6" at bounding box center [231, 248] width 67 height 39
click at [249, 246] on input "0.7" at bounding box center [231, 248] width 67 height 39
click at [249, 254] on input "0.6" at bounding box center [231, 248] width 67 height 39
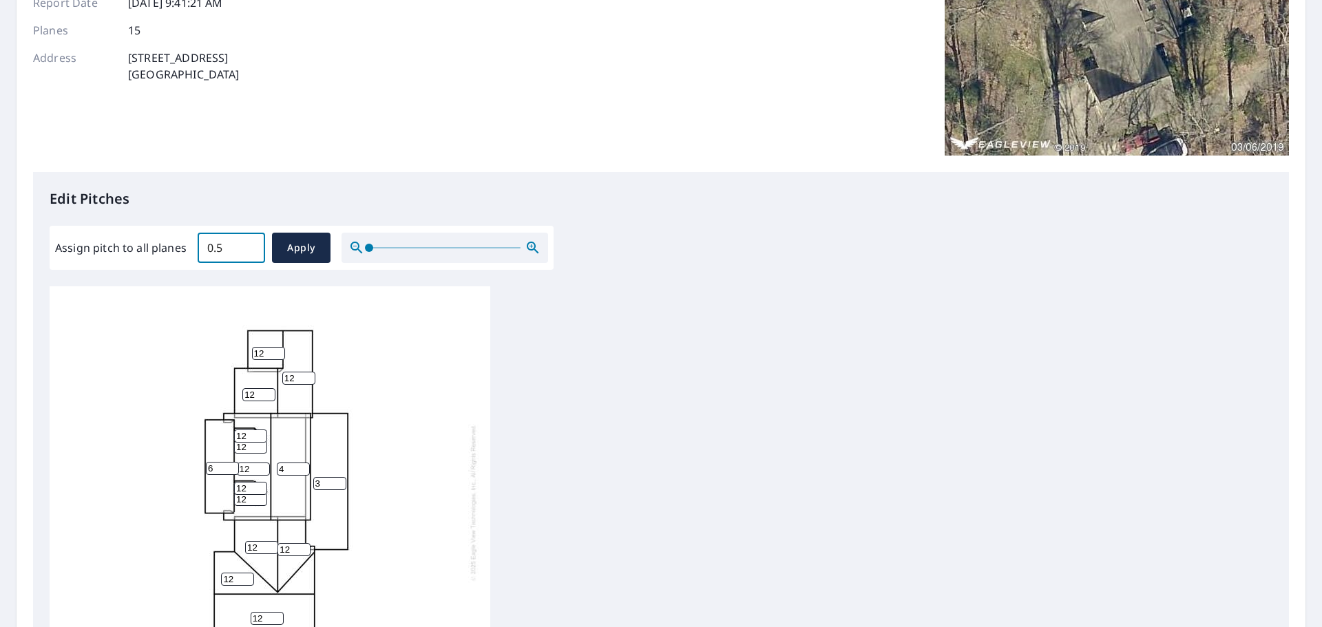
click at [249, 254] on input "0.5" at bounding box center [231, 248] width 67 height 39
click at [249, 254] on input "0.4" at bounding box center [231, 248] width 67 height 39
click at [249, 254] on input "0.3" at bounding box center [231, 248] width 67 height 39
click at [249, 254] on input "0.2" at bounding box center [231, 248] width 67 height 39
click at [249, 254] on input "0.1" at bounding box center [231, 248] width 67 height 39
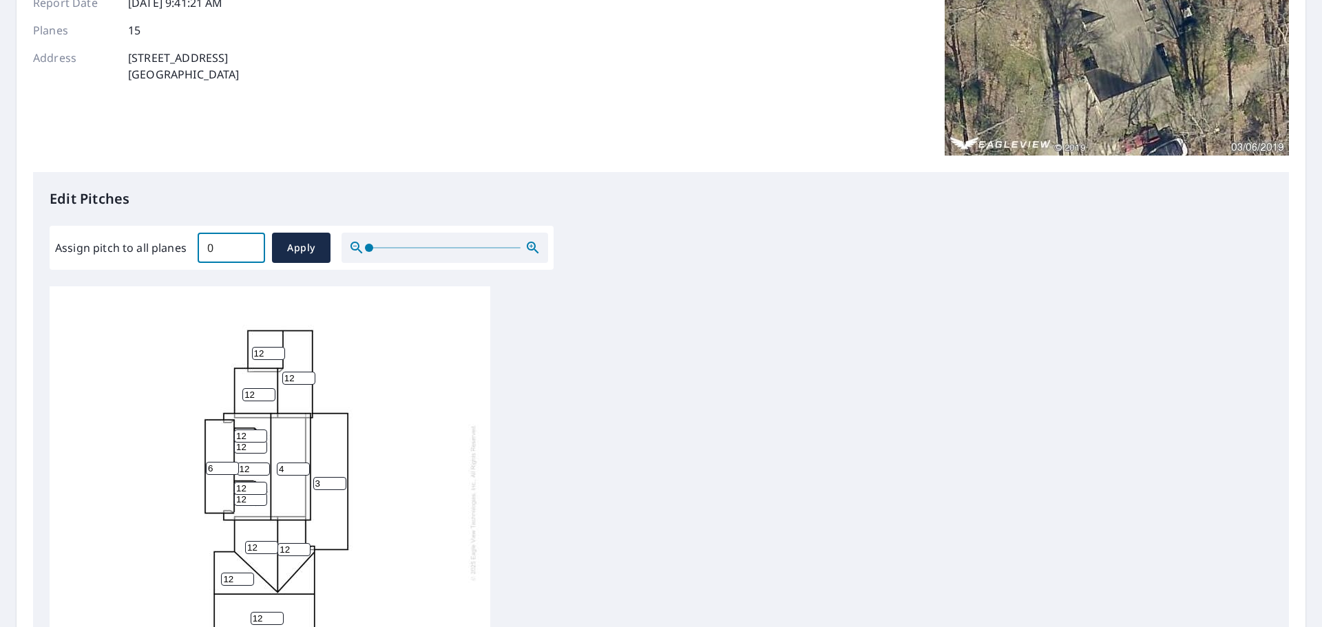
type input "0"
click at [249, 254] on input "0" at bounding box center [231, 248] width 67 height 39
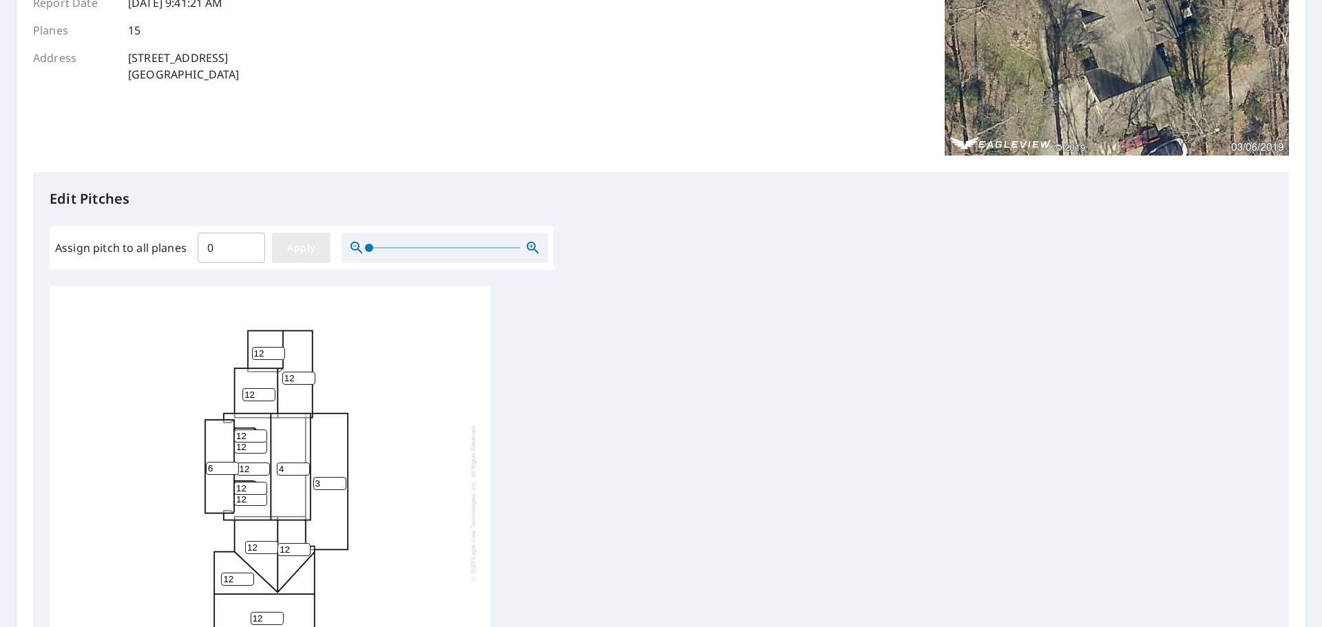
click at [280, 253] on button "Apply" at bounding box center [301, 248] width 59 height 30
type input "0"
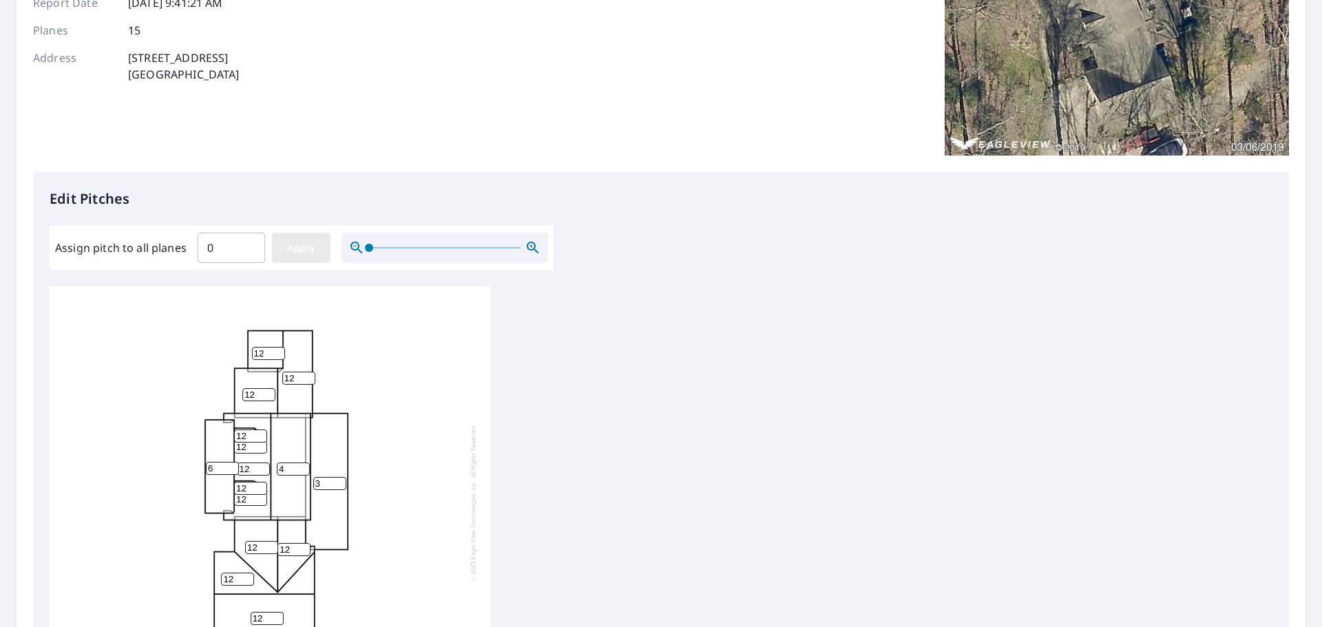
type input "0"
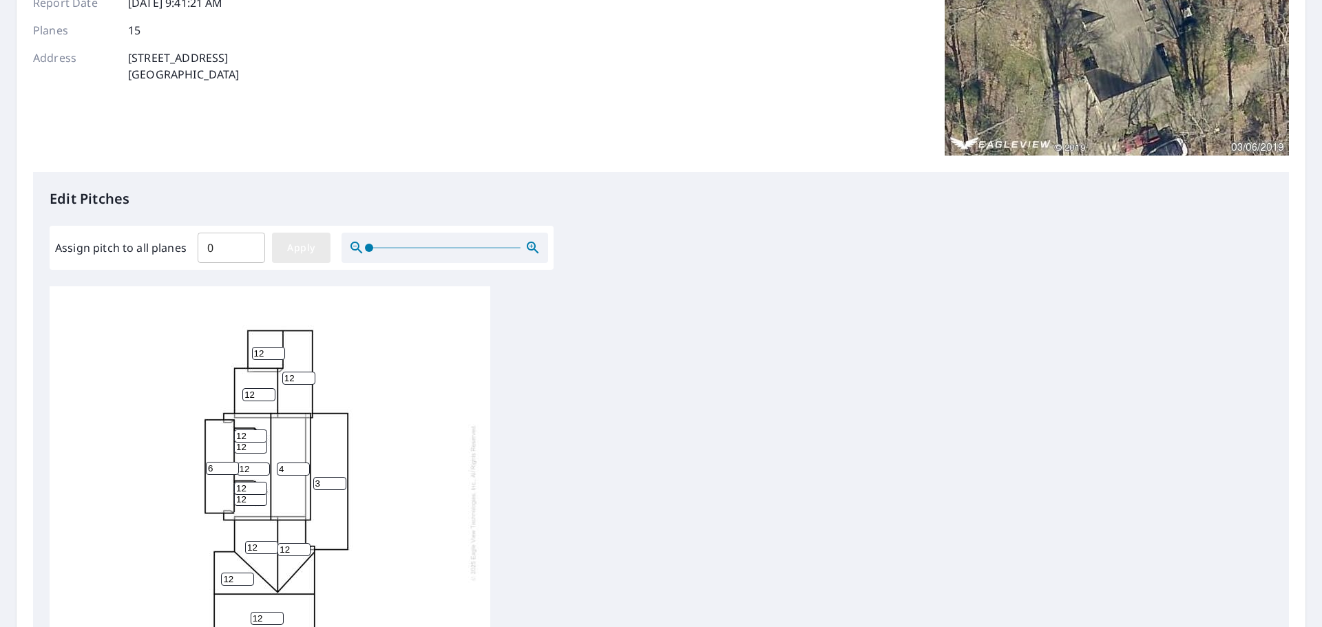
type input "0"
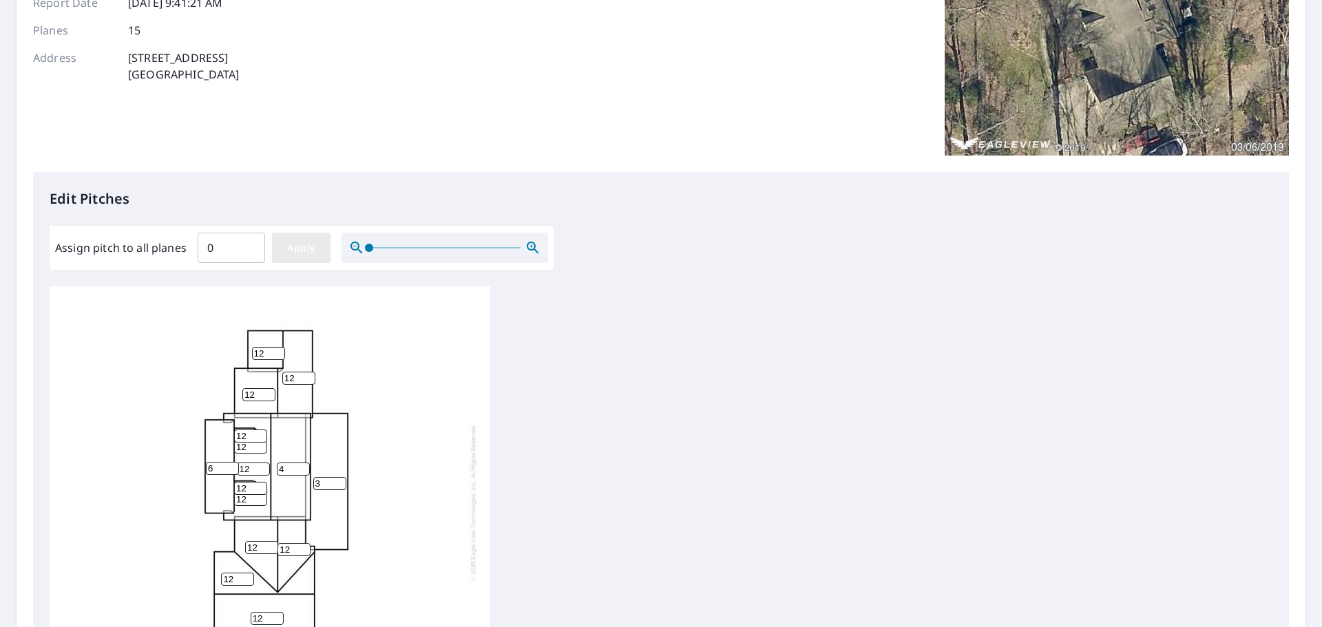
type input "0"
click at [236, 250] on input "0" at bounding box center [231, 248] width 67 height 39
click at [255, 245] on input "0" at bounding box center [231, 248] width 67 height 39
click at [251, 245] on input "0.1" at bounding box center [231, 248] width 67 height 39
click at [249, 244] on input "0.2" at bounding box center [231, 248] width 67 height 39
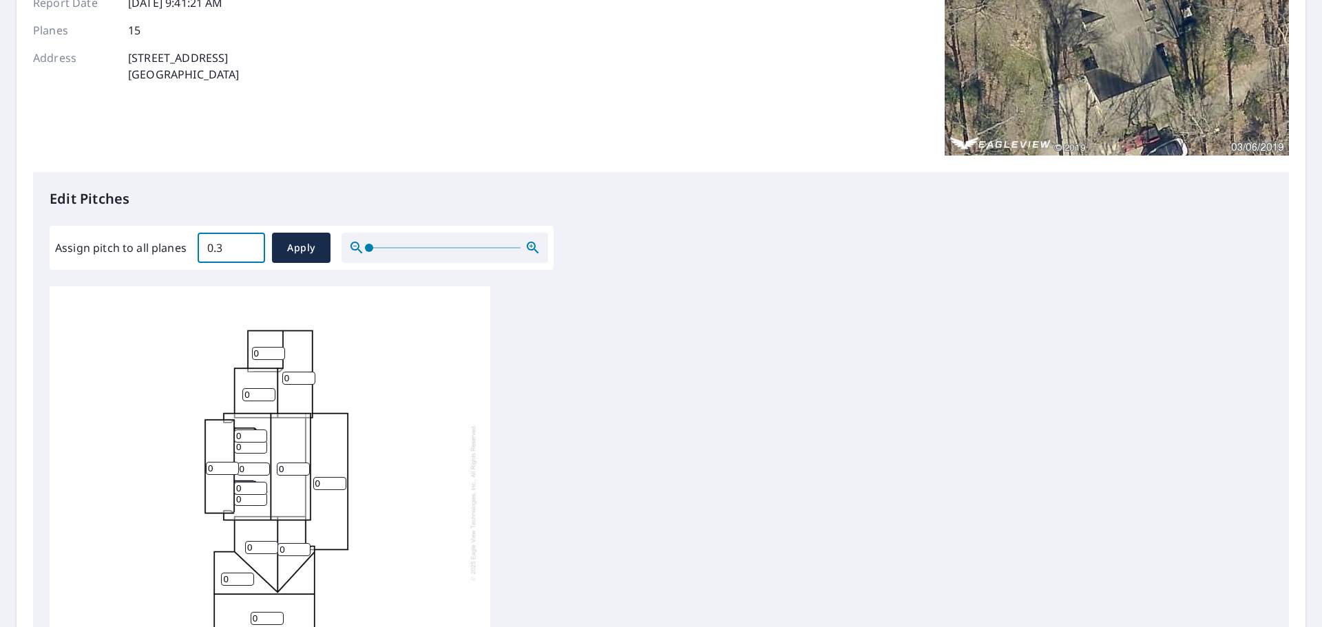
click at [249, 244] on input "0.3" at bounding box center [231, 248] width 67 height 39
click at [249, 244] on input "0.4" at bounding box center [231, 248] width 67 height 39
type input "0.5"
click at [249, 244] on input "0.5" at bounding box center [231, 248] width 67 height 39
click at [621, 346] on div "0 0 0 0 0 0 0 0 0 0 0 0 0 0 0" at bounding box center [661, 503] width 1223 height 433
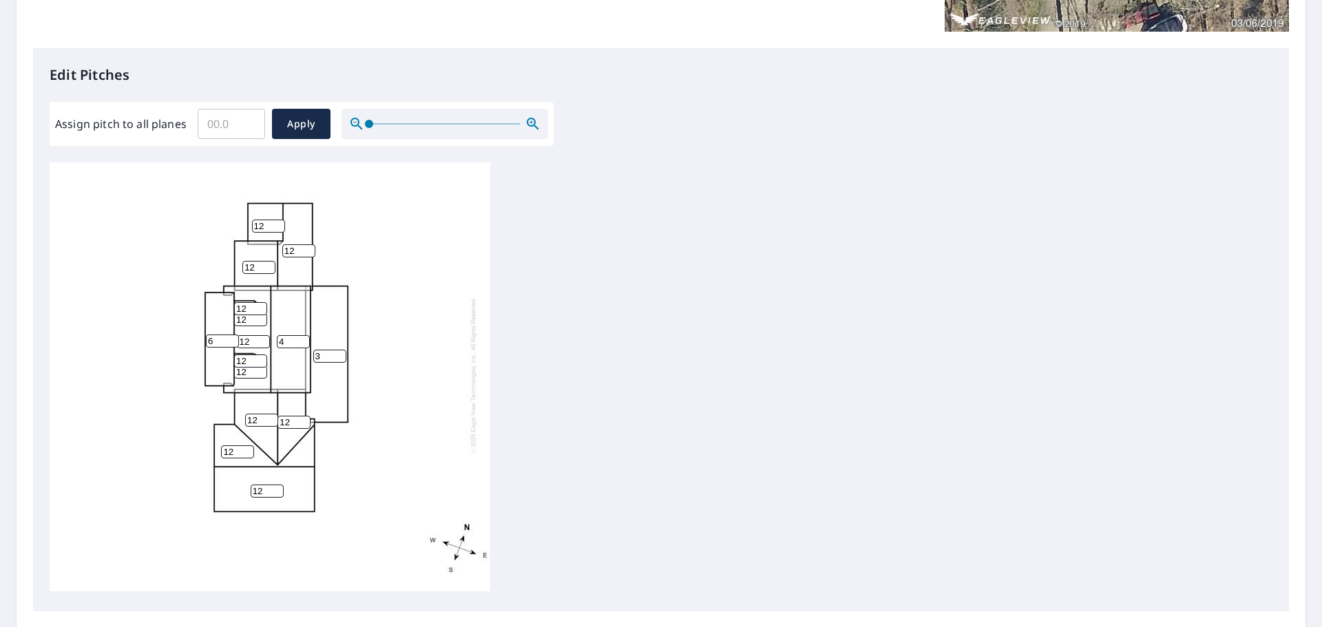
scroll to position [321, 0]
click at [250, 121] on input "0.1" at bounding box center [231, 124] width 67 height 39
click at [250, 120] on input "0.2" at bounding box center [231, 124] width 67 height 39
click at [250, 120] on input "0.3" at bounding box center [231, 124] width 67 height 39
click at [250, 120] on input "0.4" at bounding box center [231, 124] width 67 height 39
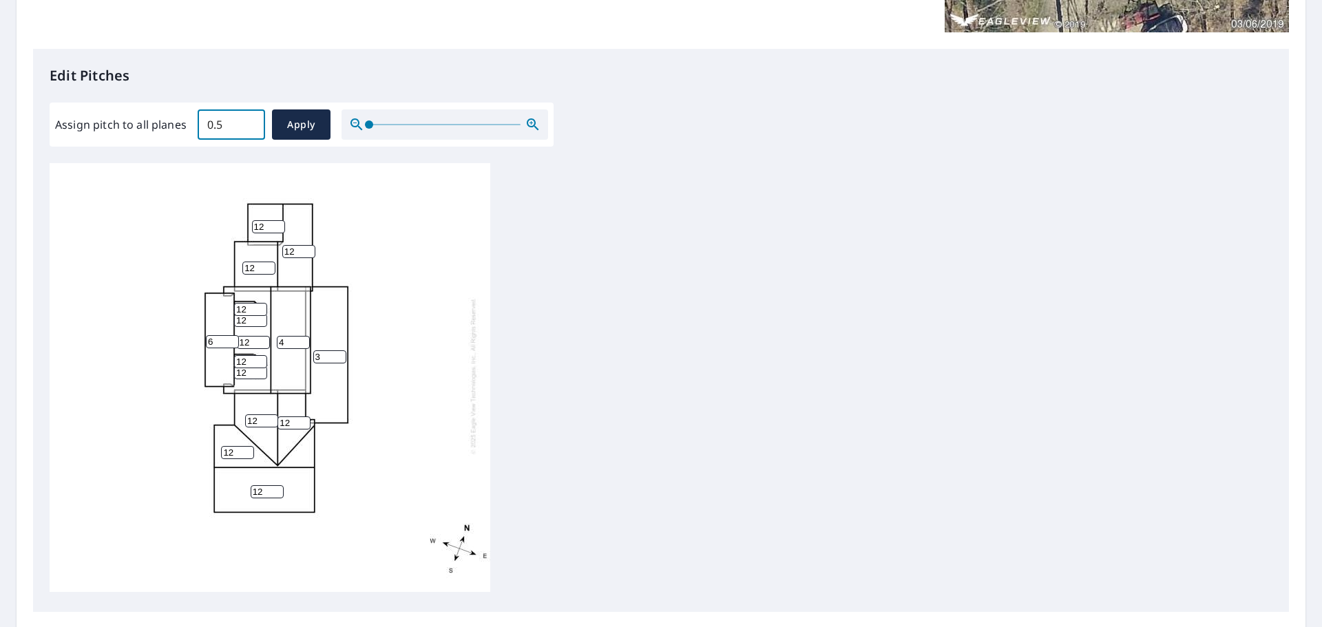
click at [250, 120] on input "0.5" at bounding box center [231, 124] width 67 height 39
click at [250, 120] on input "0.6" at bounding box center [231, 124] width 67 height 39
click at [250, 120] on input "0.7" at bounding box center [231, 124] width 67 height 39
click at [250, 120] on input "0.8" at bounding box center [231, 124] width 67 height 39
click at [250, 120] on input "0.9" at bounding box center [231, 124] width 67 height 39
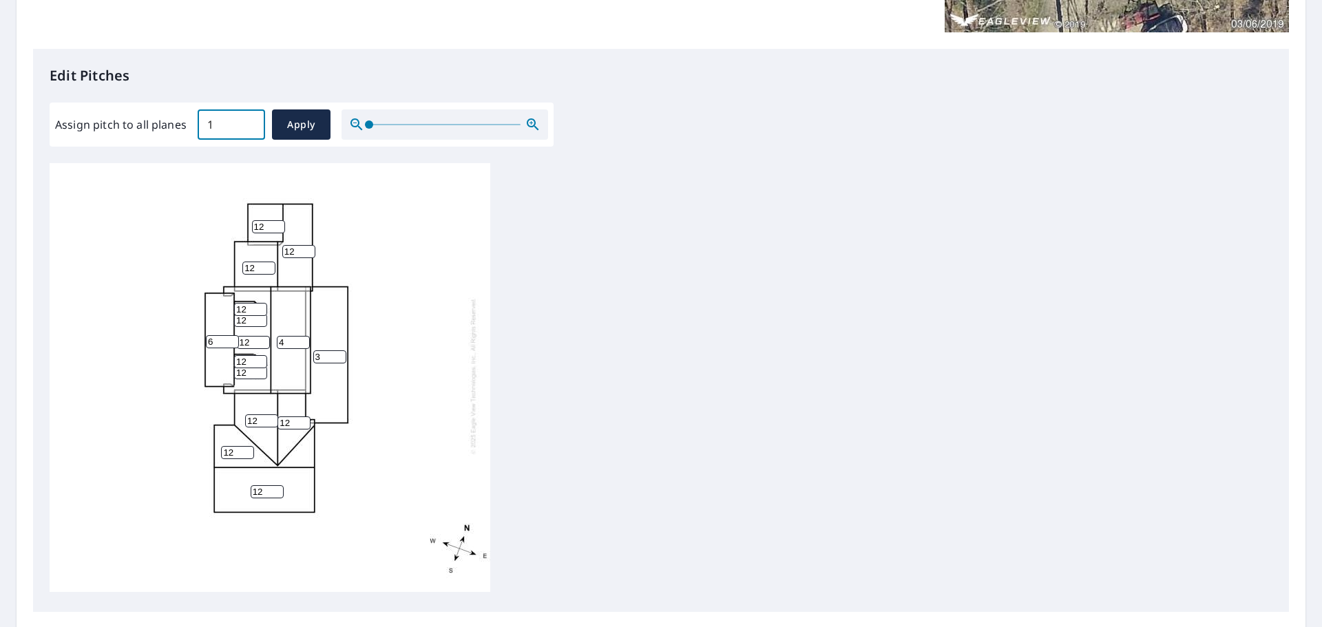
click at [250, 120] on input "1" at bounding box center [231, 124] width 67 height 39
click at [250, 120] on input "1.1" at bounding box center [231, 124] width 67 height 39
click at [250, 120] on input "1.2" at bounding box center [231, 124] width 67 height 39
click at [250, 120] on input "1.3" at bounding box center [231, 124] width 67 height 39
click at [250, 120] on input "1.4" at bounding box center [231, 124] width 67 height 39
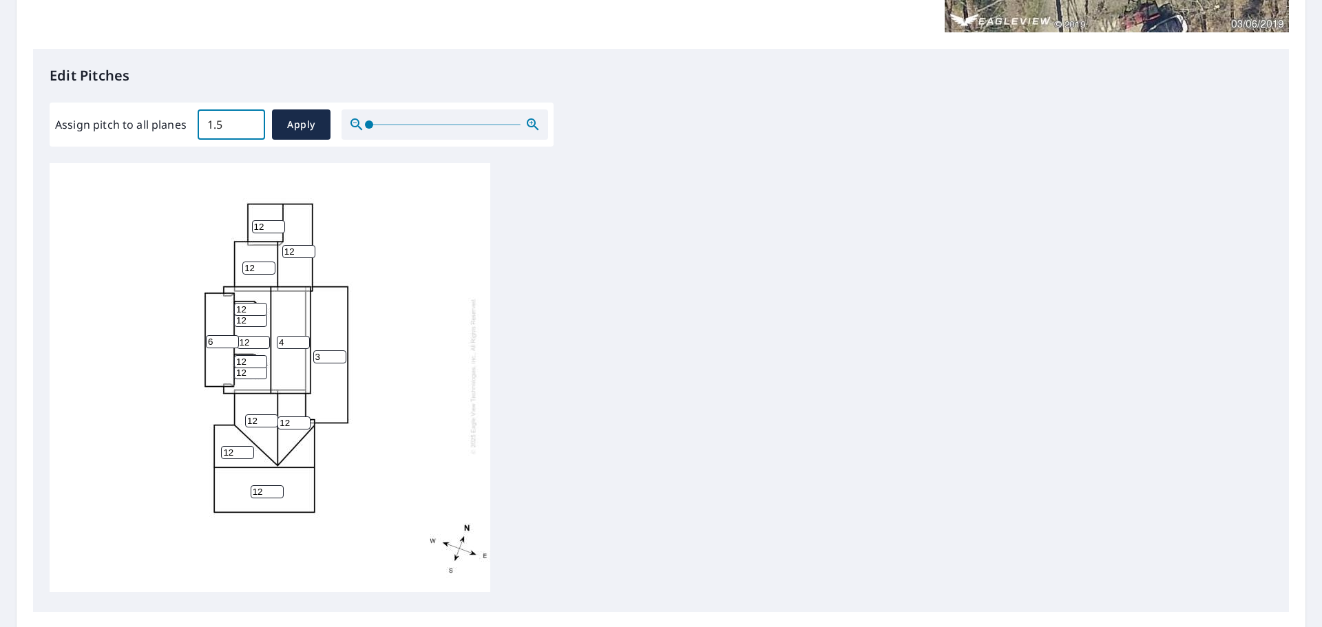
click at [250, 120] on input "1.5" at bounding box center [231, 124] width 67 height 39
click at [250, 120] on input "1.6" at bounding box center [231, 124] width 67 height 39
click at [250, 120] on input "1.7" at bounding box center [231, 124] width 67 height 39
click at [250, 120] on input "1.8" at bounding box center [231, 124] width 67 height 39
click at [250, 120] on input "1.9" at bounding box center [231, 124] width 67 height 39
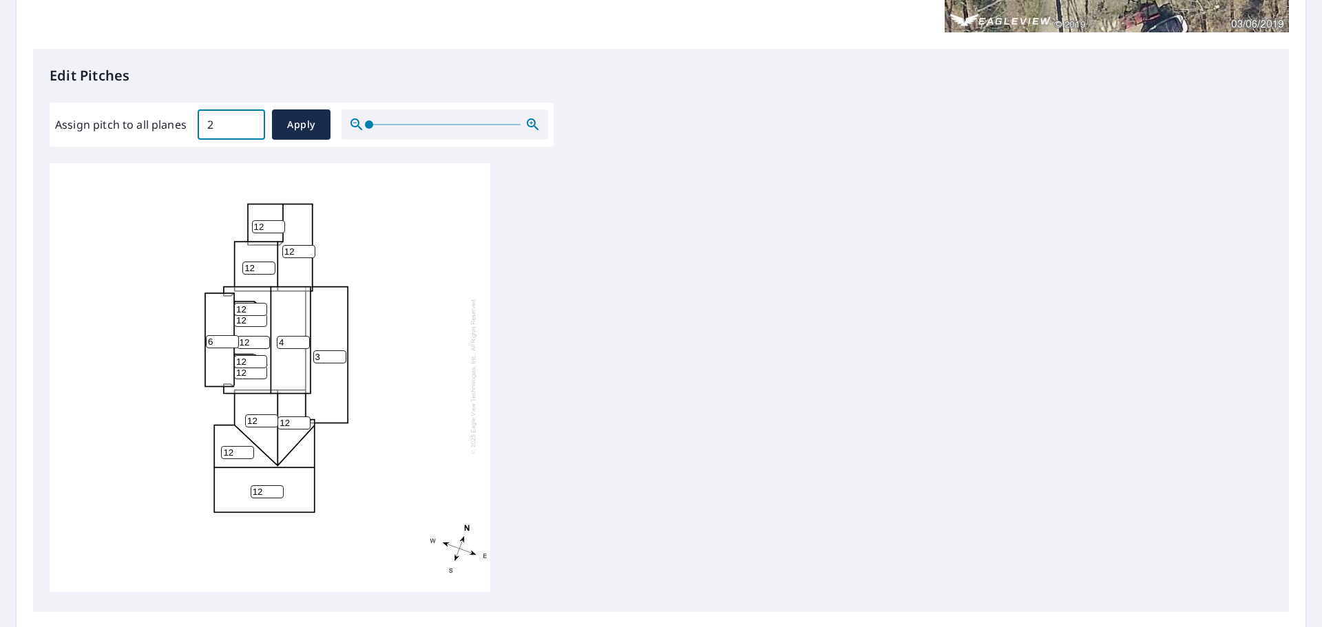
click at [250, 120] on input "2" at bounding box center [231, 124] width 67 height 39
click at [250, 120] on input "2.1" at bounding box center [231, 124] width 67 height 39
click at [250, 120] on input "2.2" at bounding box center [231, 124] width 67 height 39
click at [250, 120] on input "2.3" at bounding box center [231, 124] width 67 height 39
drag, startPoint x: 231, startPoint y: 121, endPoint x: 194, endPoint y: 124, distance: 38.0
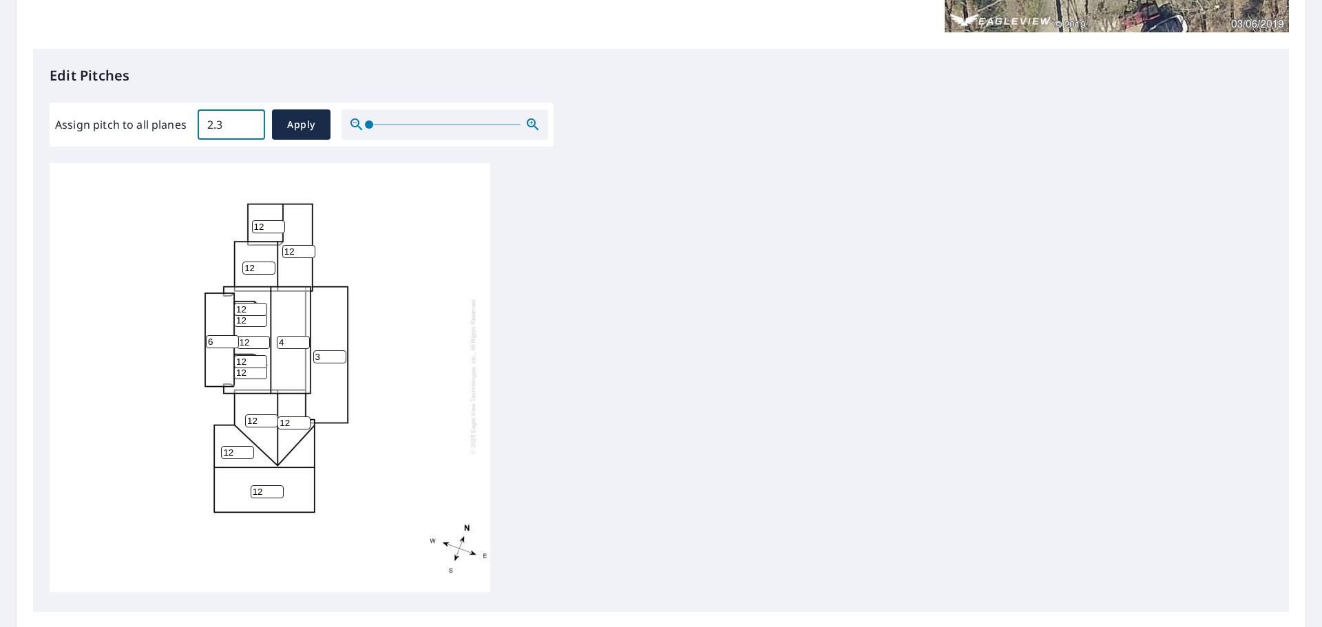
click at [195, 123] on div "Assign pitch to all planes 2.3 ​ Apply" at bounding box center [301, 125] width 493 height 30
type input "0"
type input "12"
click at [284, 131] on span "Apply" at bounding box center [301, 124] width 37 height 17
type input "12"
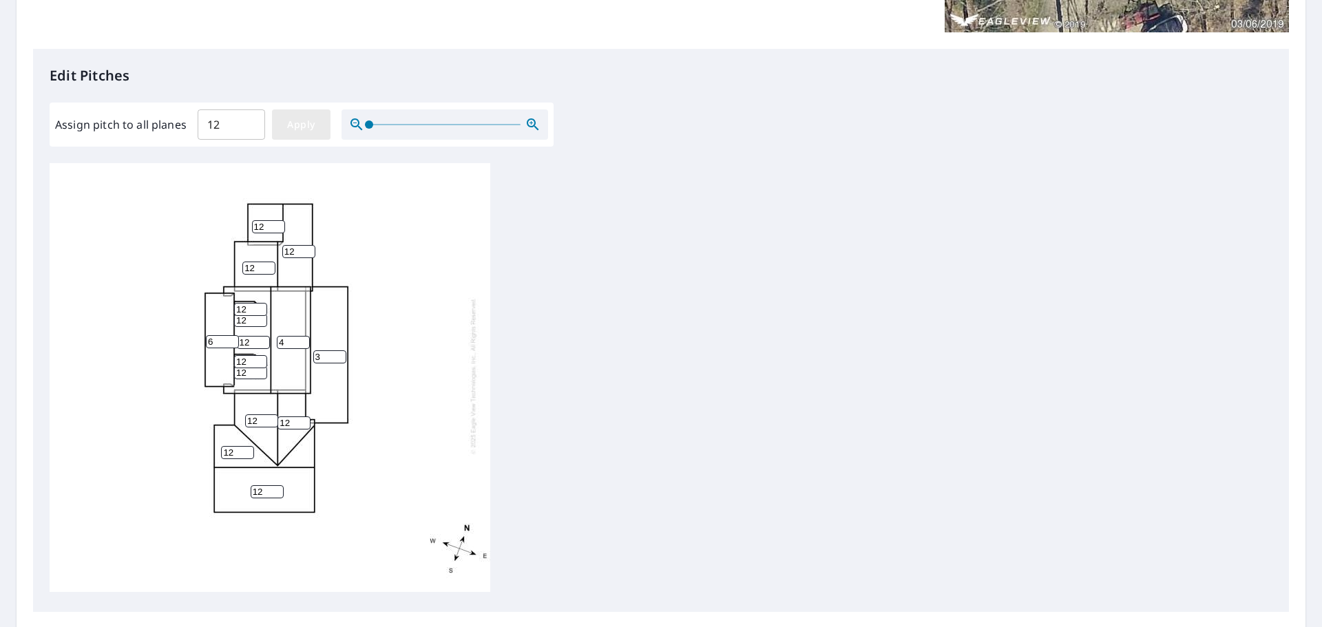
type input "12"
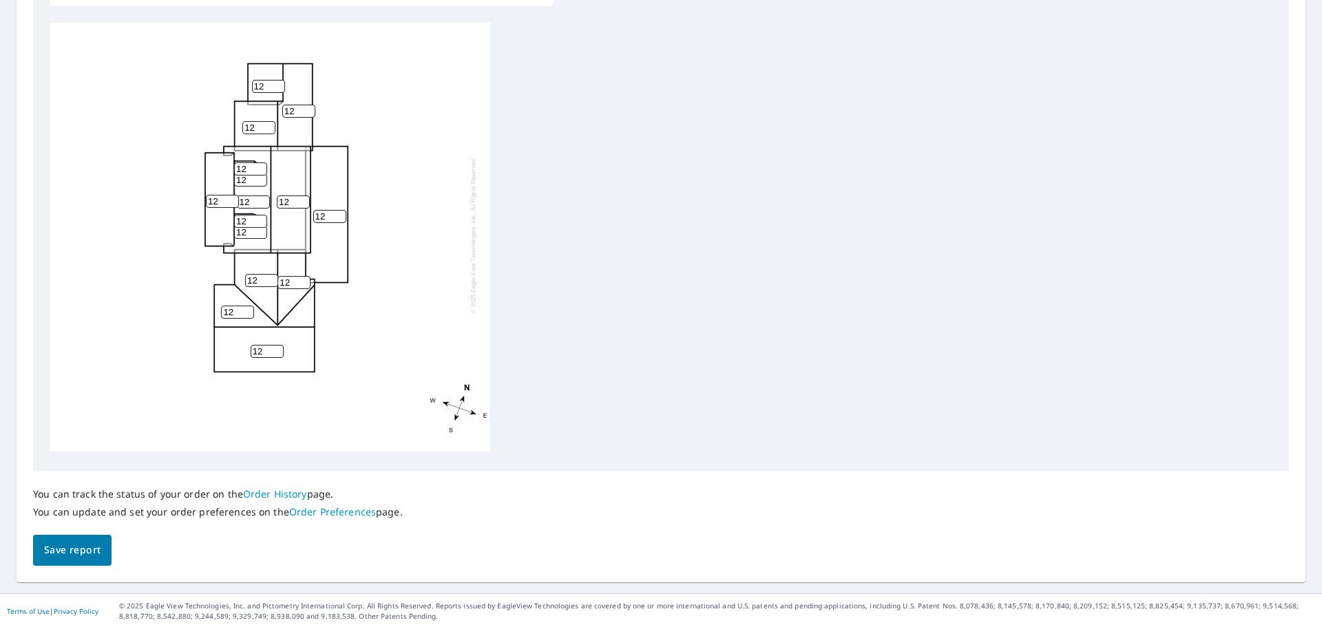
scroll to position [463, 0]
drag, startPoint x: 108, startPoint y: 528, endPoint x: 91, endPoint y: 548, distance: 26.9
click at [92, 548] on div "You can track the status of your order on the Order History page. You can updat…" at bounding box center [661, 517] width 1256 height 94
click at [91, 548] on span "Save report" at bounding box center [72, 549] width 56 height 17
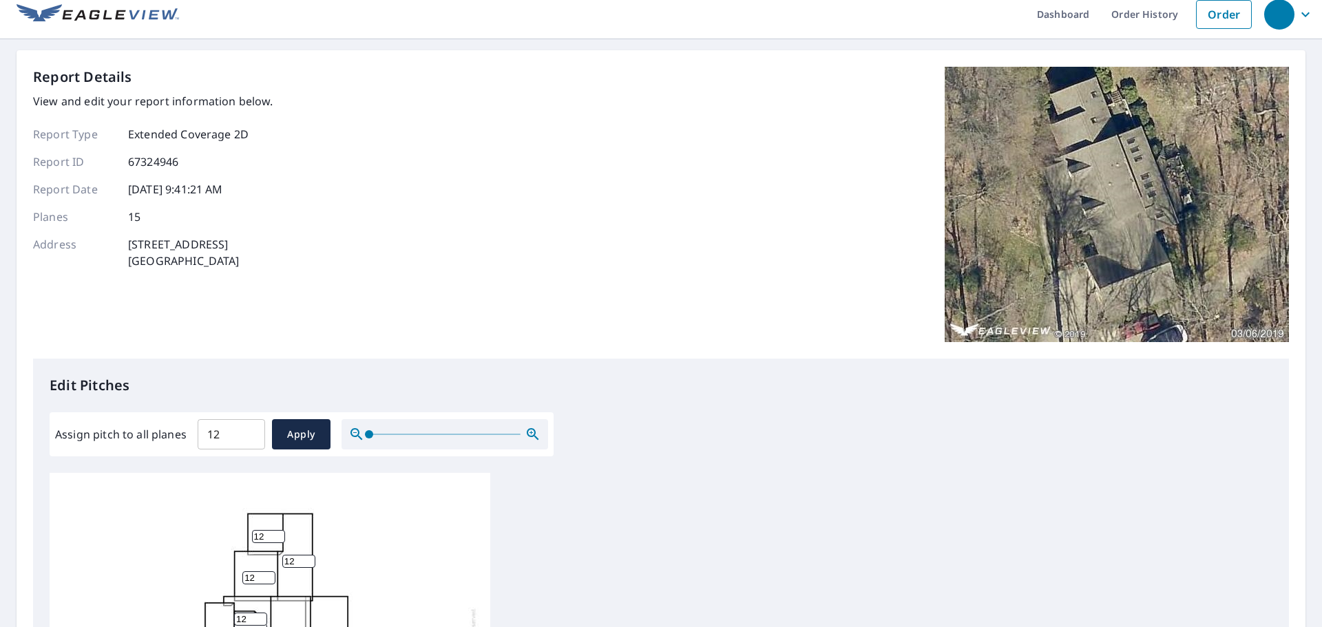
scroll to position [0, 0]
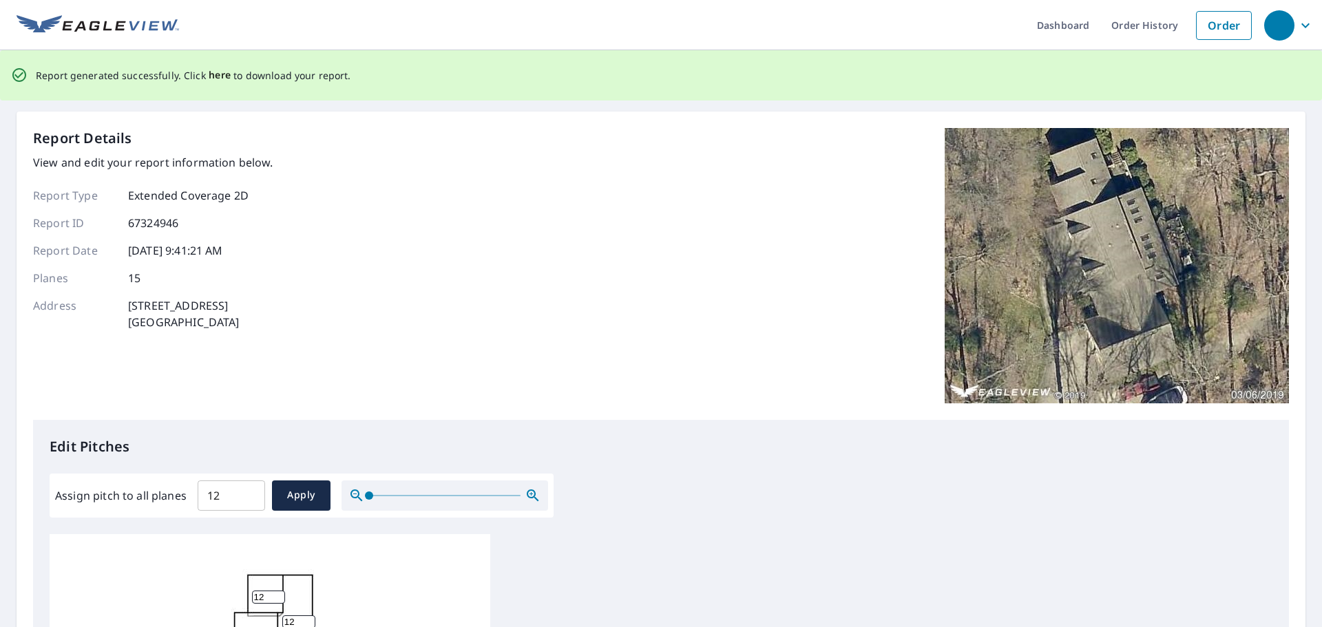
click at [216, 70] on span "here" at bounding box center [220, 75] width 23 height 17
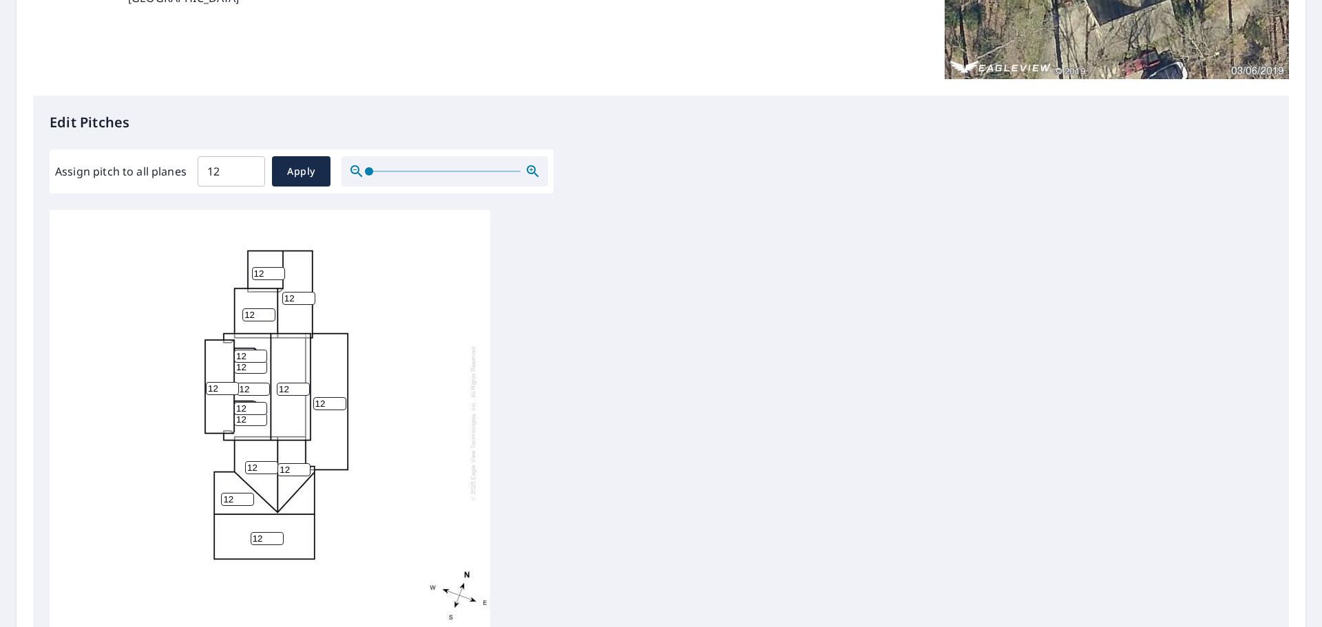
scroll to position [275, 0]
click at [323, 397] on input "12" at bounding box center [329, 403] width 33 height 13
click at [326, 397] on input "12" at bounding box center [329, 403] width 33 height 13
drag, startPoint x: 327, startPoint y: 393, endPoint x: 306, endPoint y: 393, distance: 20.7
click at [306, 393] on div "12 12 12 12 12 12 12 12 12 12 12 12 12 12 12" at bounding box center [270, 422] width 441 height 433
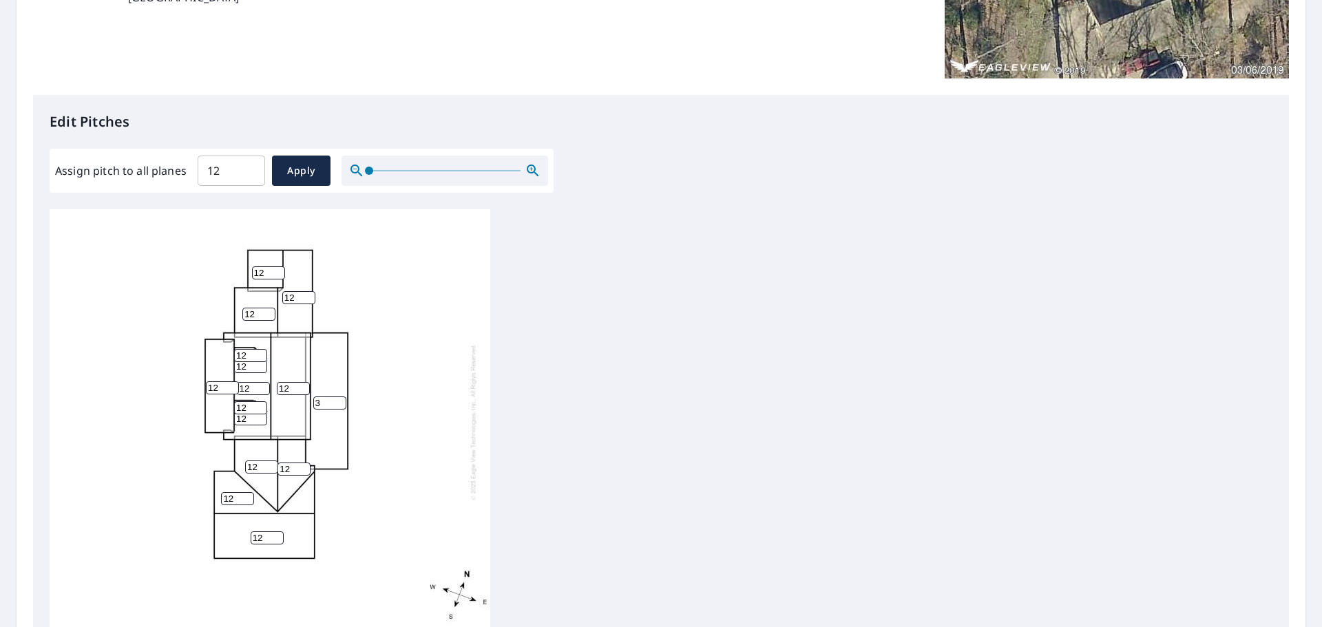
type input "3"
click at [367, 388] on div "3 12 12 12 12 12 12 12 12 12 12 12 12 12 12" at bounding box center [270, 422] width 441 height 433
drag, startPoint x: 290, startPoint y: 377, endPoint x: 271, endPoint y: 375, distance: 18.7
click at [271, 375] on div "3 12 12 12 12 12 12 12 12 12 12 12 12 12 12" at bounding box center [270, 422] width 441 height 433
type input "4"
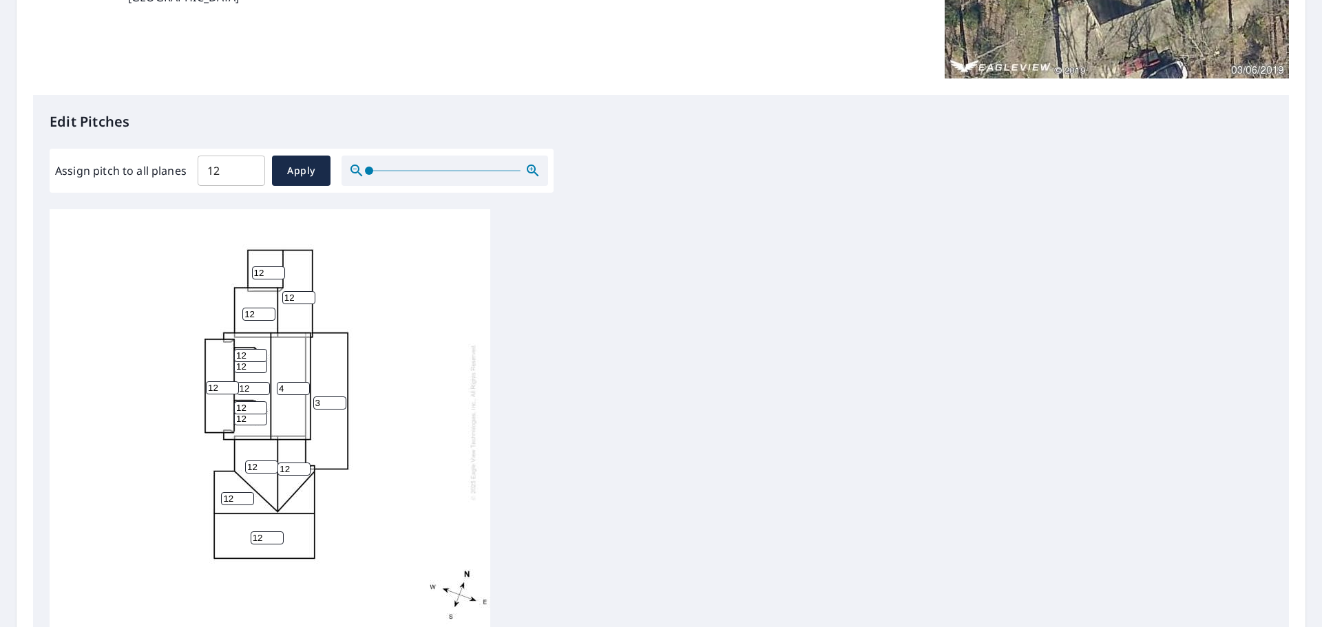
click at [365, 367] on div "3 12 4 12 12 12 12 12 12 12 12 12 12 12 12" at bounding box center [270, 422] width 441 height 433
click at [220, 382] on input "12" at bounding box center [222, 388] width 33 height 13
drag, startPoint x: 222, startPoint y: 377, endPoint x: 189, endPoint y: 376, distance: 33.8
click at [189, 376] on div "3 12 4 12 12 12 12 12 12 12 12 12 12 12 12" at bounding box center [270, 422] width 441 height 433
type input "6"
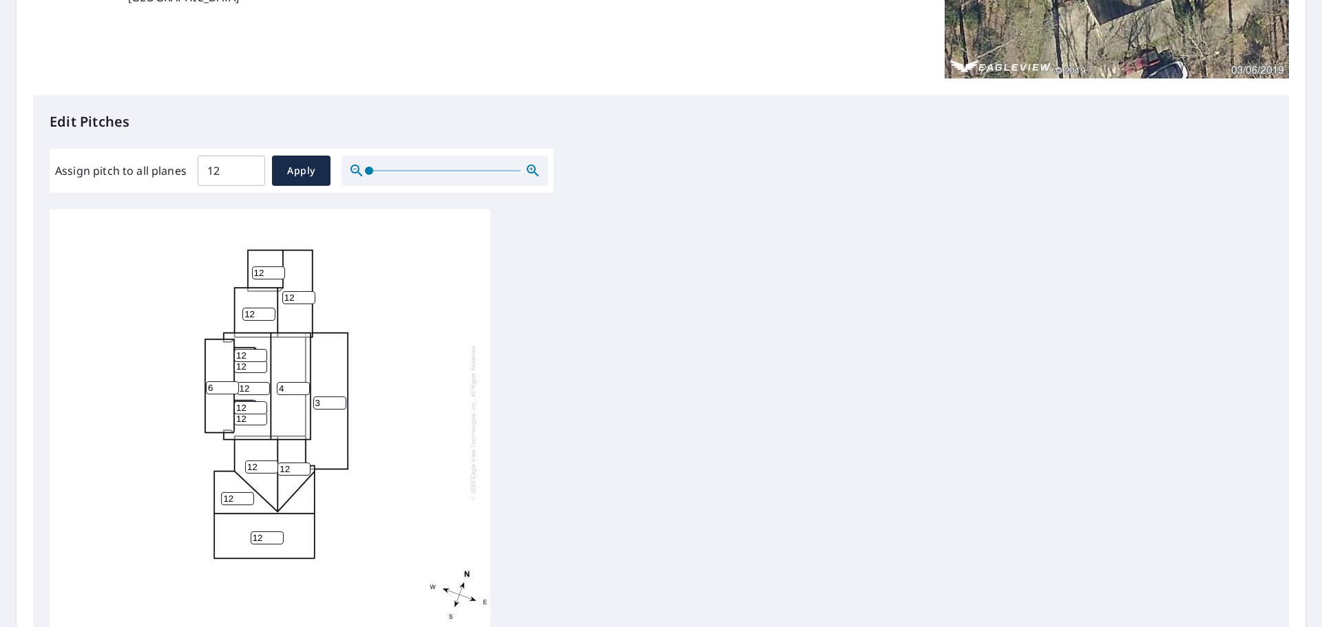
click at [410, 402] on div "3 12 4 12 12 6 12 12 12 12 12 12 12 12 12" at bounding box center [270, 422] width 441 height 433
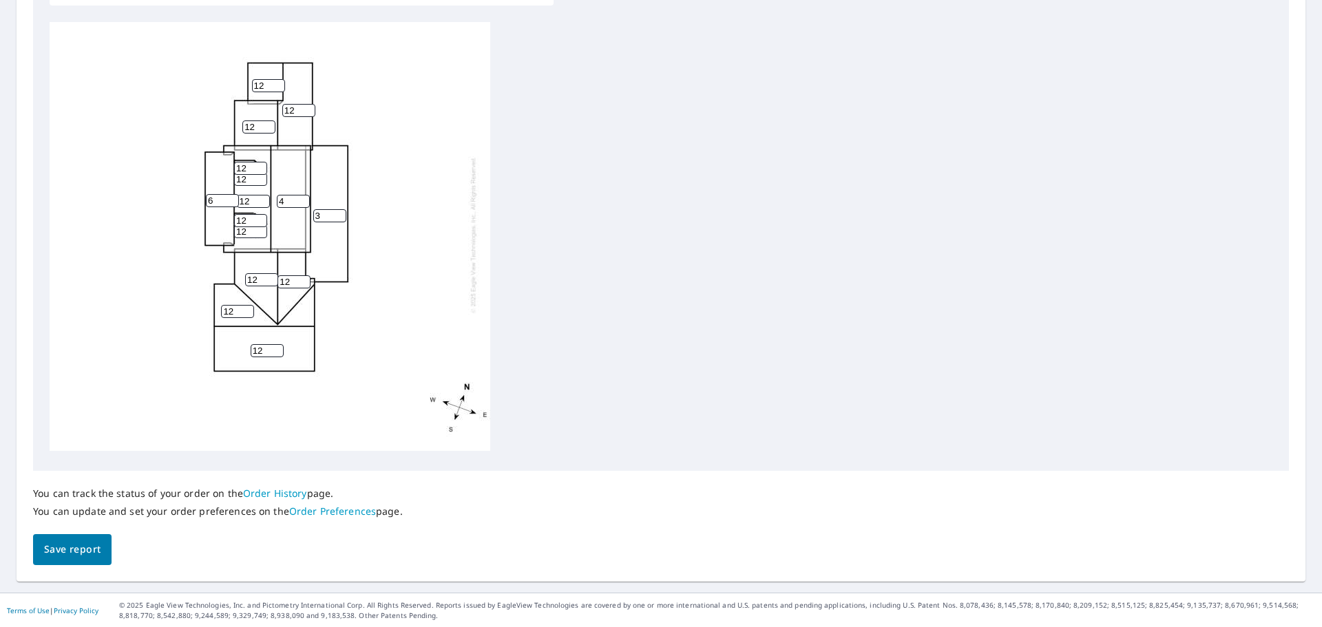
scroll to position [463, 0]
click at [46, 540] on button "Save report" at bounding box center [72, 549] width 79 height 31
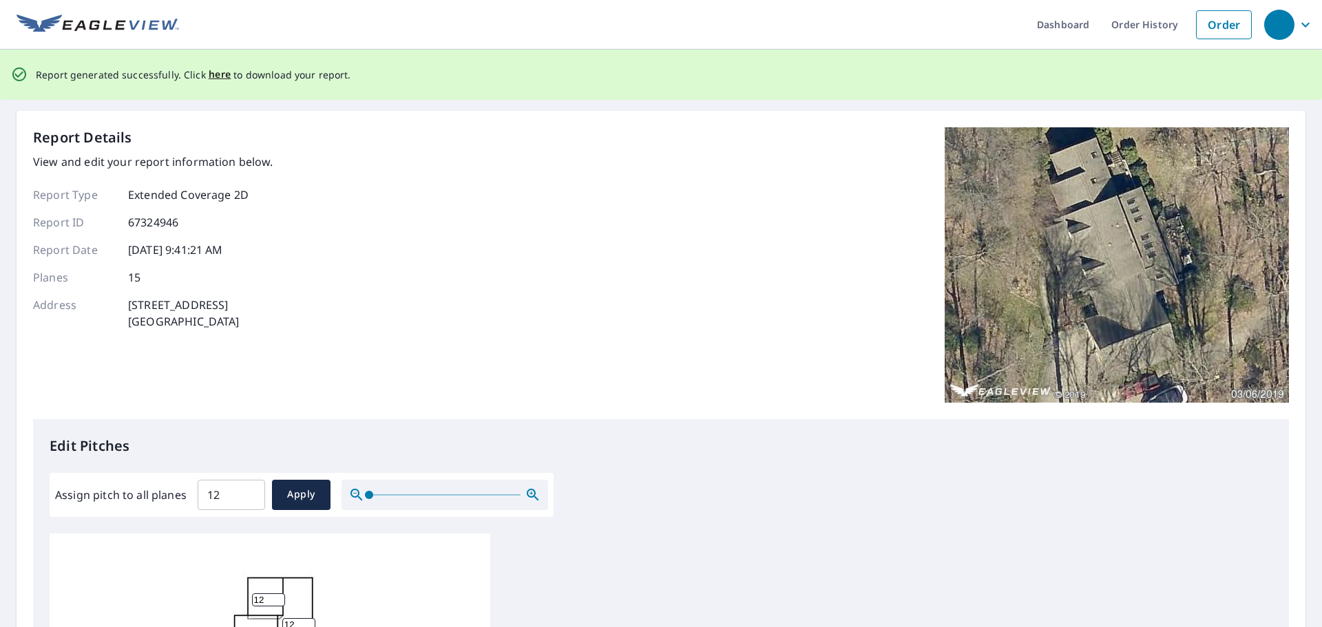
scroll to position [0, 0]
click at [215, 75] on span "here" at bounding box center [220, 75] width 23 height 17
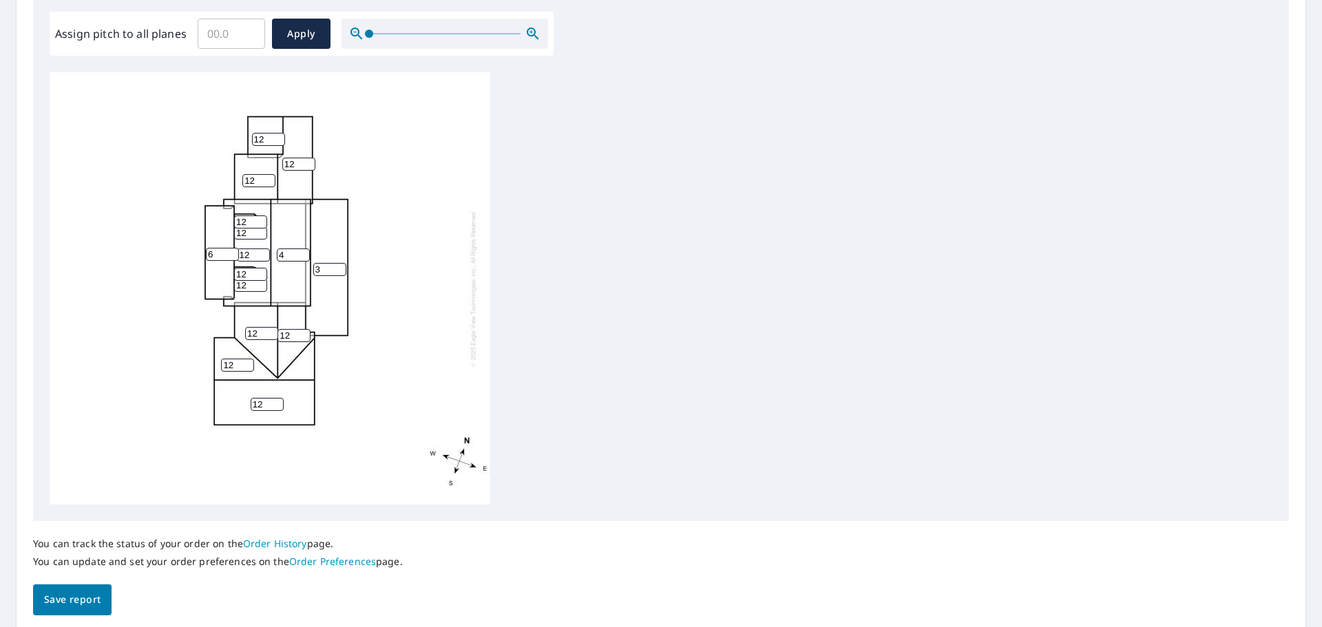
scroll to position [413, 0]
click at [278, 406] on input "11" at bounding box center [267, 403] width 33 height 13
type input "10"
click at [278, 406] on input "10" at bounding box center [267, 403] width 33 height 13
click at [247, 366] on input "11" at bounding box center [237, 364] width 33 height 13
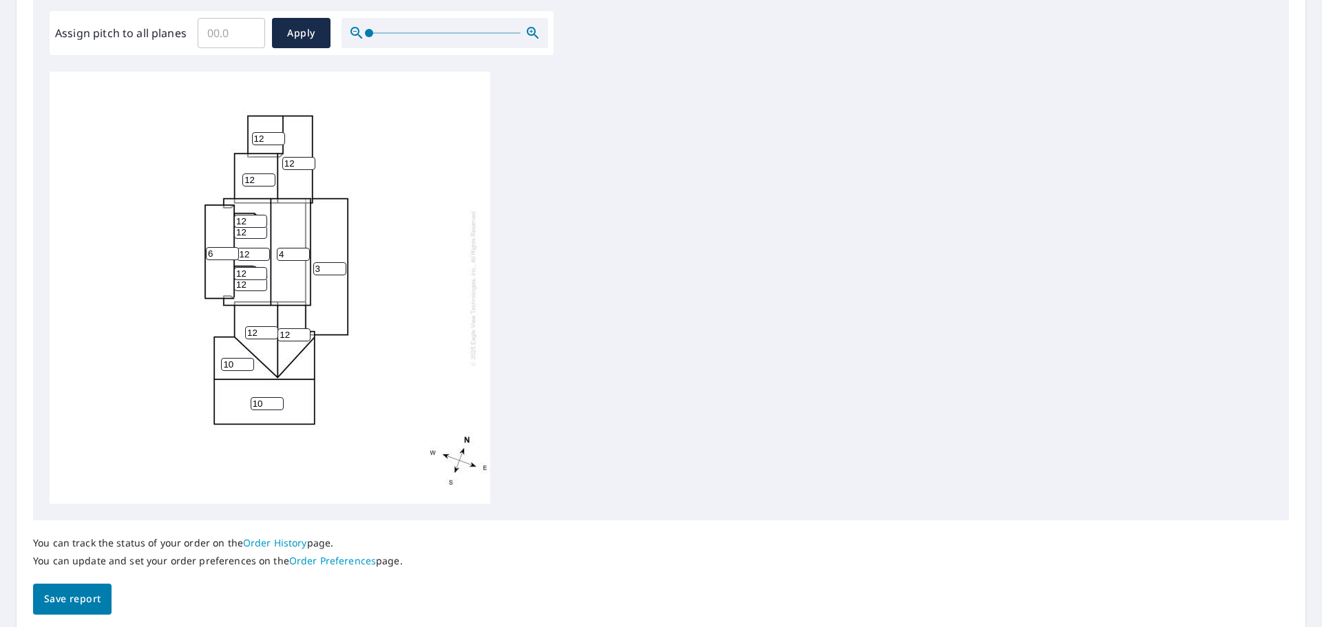
type input "10"
click at [247, 366] on input "10" at bounding box center [237, 364] width 33 height 13
click at [272, 335] on input "11" at bounding box center [261, 332] width 33 height 13
type input "10"
click at [272, 335] on input "10" at bounding box center [261, 332] width 33 height 13
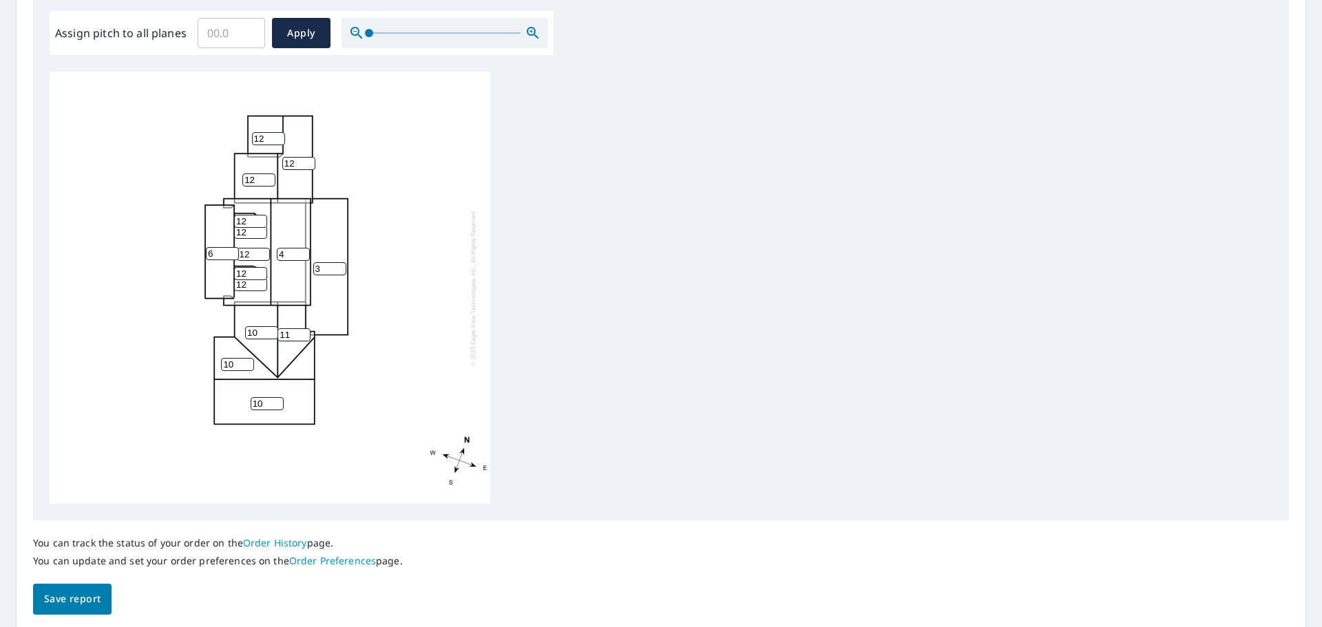
click at [304, 337] on input "11" at bounding box center [294, 335] width 33 height 13
type input "10"
click at [304, 337] on input "10" at bounding box center [294, 335] width 33 height 13
click at [262, 287] on input "11" at bounding box center [250, 284] width 33 height 13
type input "10"
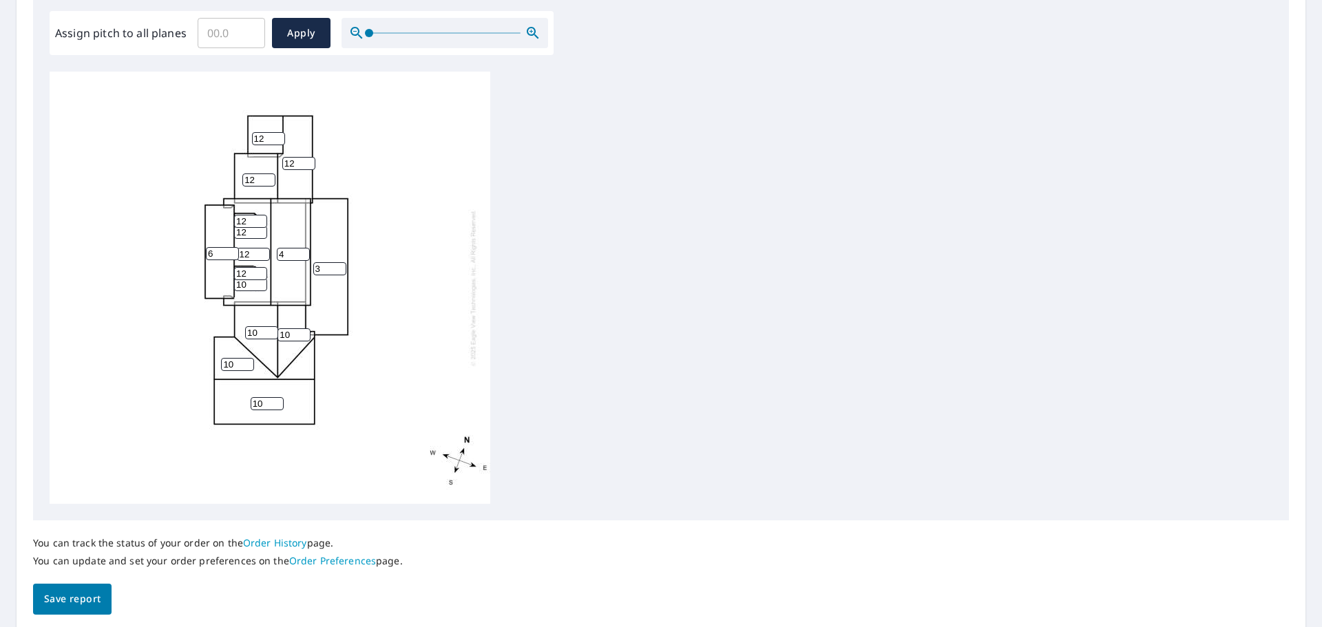
click at [262, 287] on input "10" at bounding box center [250, 284] width 33 height 13
click at [262, 276] on input "11" at bounding box center [250, 273] width 33 height 13
type input "10"
click at [262, 276] on input "10" at bounding box center [250, 273] width 33 height 13
click at [264, 256] on input "11" at bounding box center [253, 254] width 33 height 13
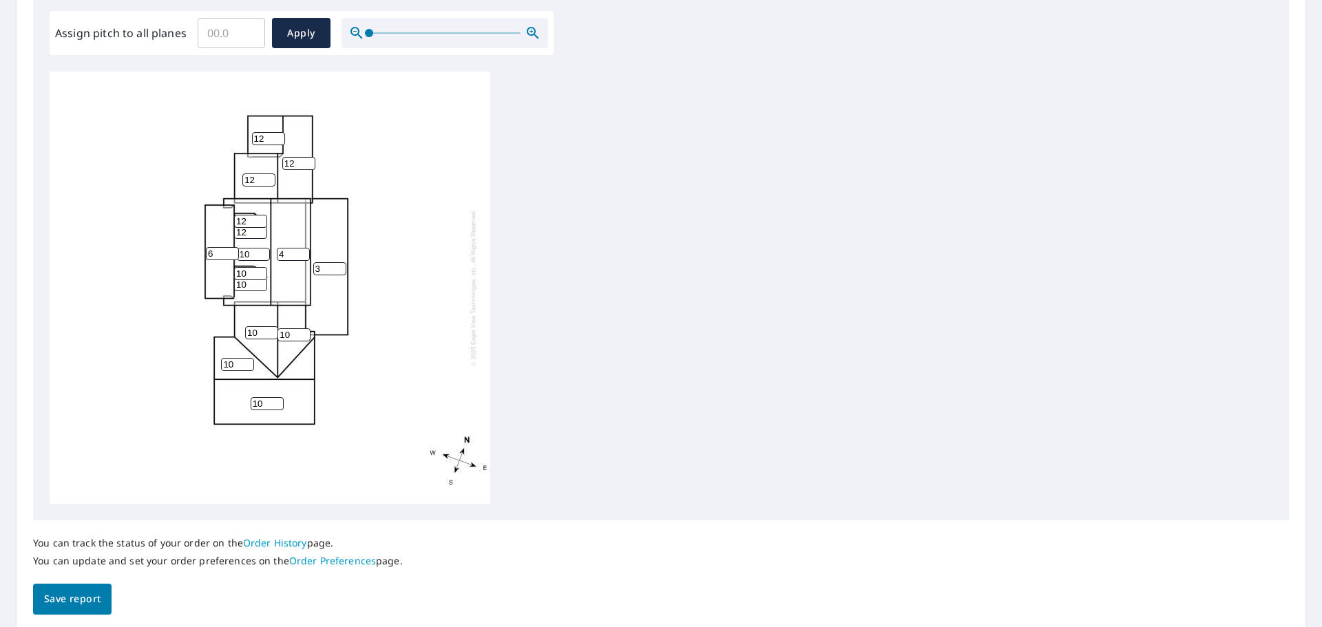
type input "10"
click at [264, 256] on input "10" at bounding box center [253, 254] width 33 height 13
click at [261, 231] on input "13" at bounding box center [250, 232] width 33 height 13
click at [261, 231] on input "14" at bounding box center [250, 232] width 33 height 13
click at [260, 234] on input "13" at bounding box center [250, 232] width 33 height 13
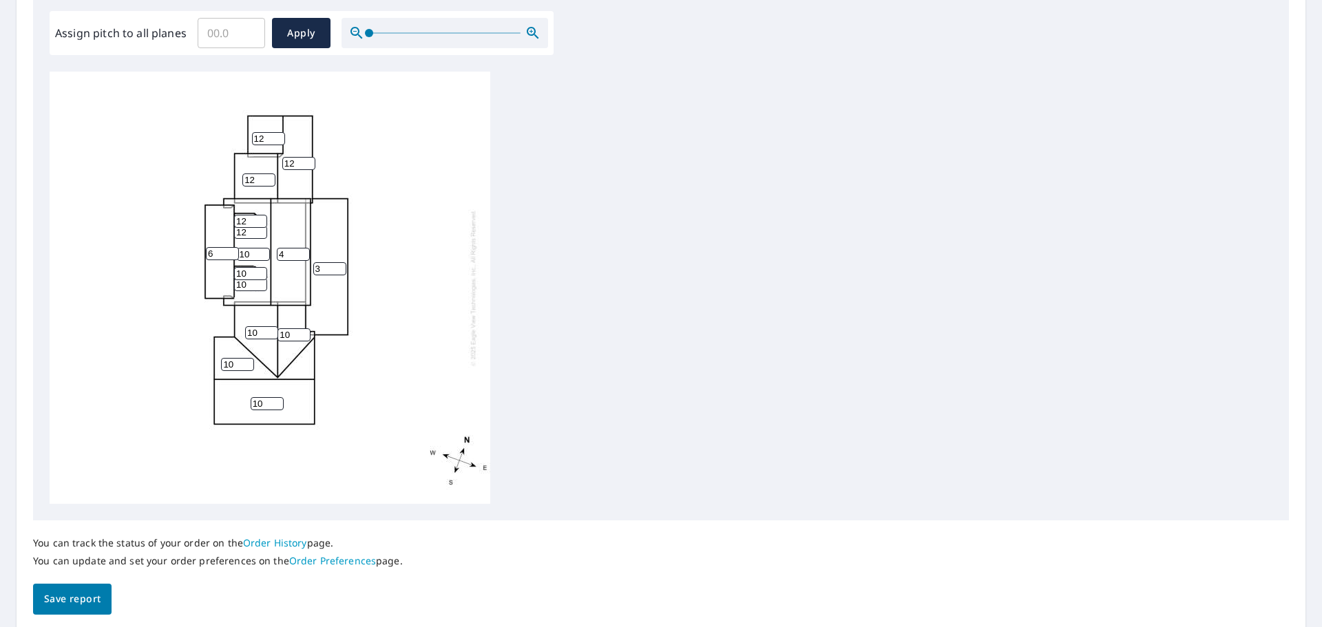
click at [260, 234] on input "12" at bounding box center [250, 232] width 33 height 13
click at [260, 234] on input "11" at bounding box center [250, 232] width 33 height 13
type input "10"
click at [260, 234] on input "10" at bounding box center [250, 232] width 33 height 13
click at [260, 222] on input "11" at bounding box center [250, 221] width 33 height 13
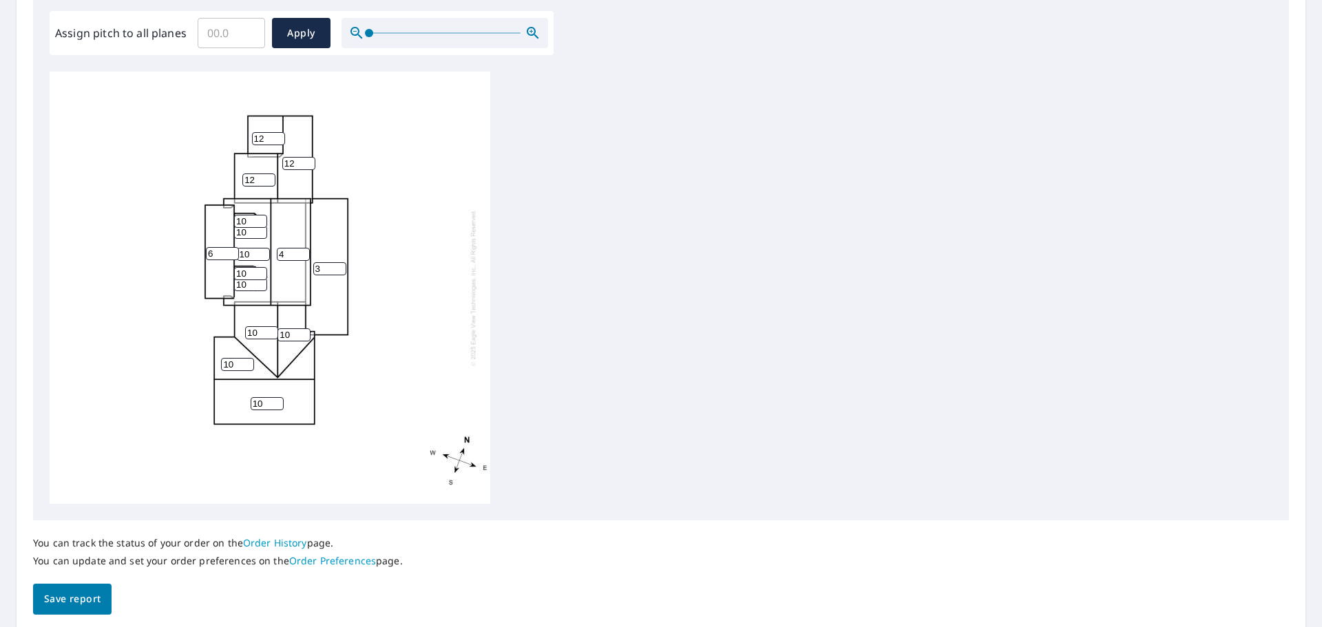
type input "10"
click at [260, 222] on input "10" at bounding box center [250, 221] width 33 height 13
click at [269, 182] on input "11" at bounding box center [258, 180] width 33 height 13
type input "10"
click at [269, 182] on input "10" at bounding box center [258, 180] width 33 height 13
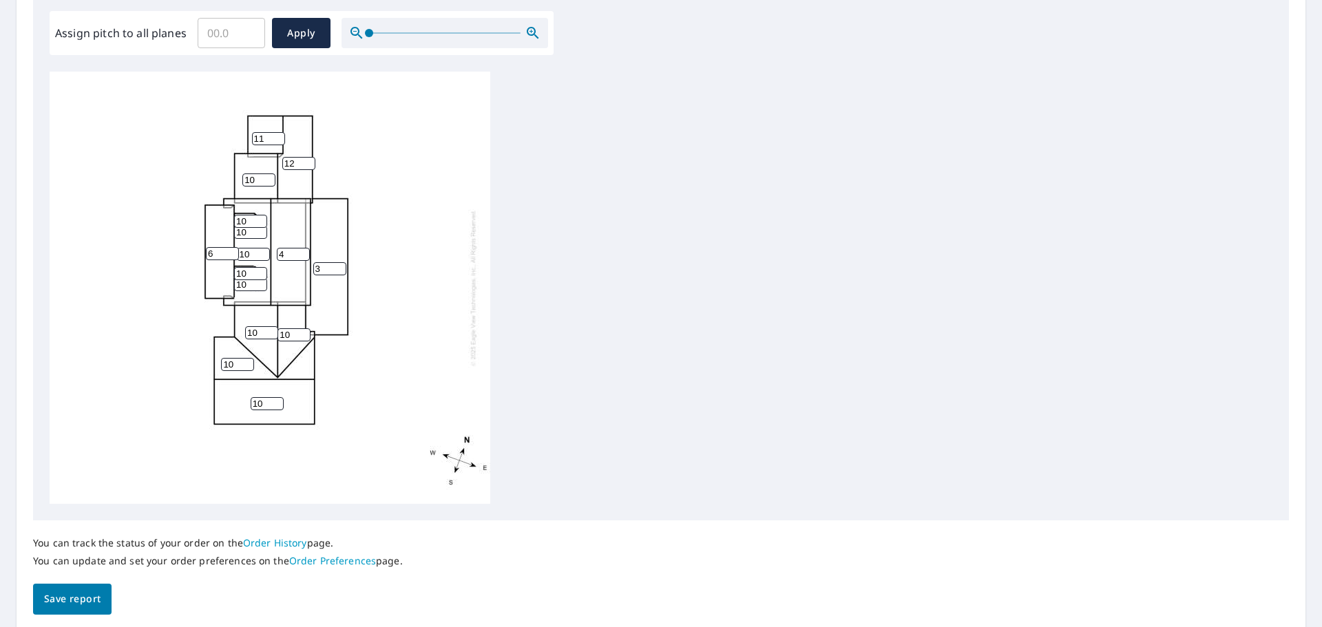
click at [278, 140] on input "11" at bounding box center [268, 138] width 33 height 13
type input "10"
click at [278, 140] on input "10" at bounding box center [268, 138] width 33 height 13
click at [308, 166] on input "11" at bounding box center [298, 163] width 33 height 13
type input "10"
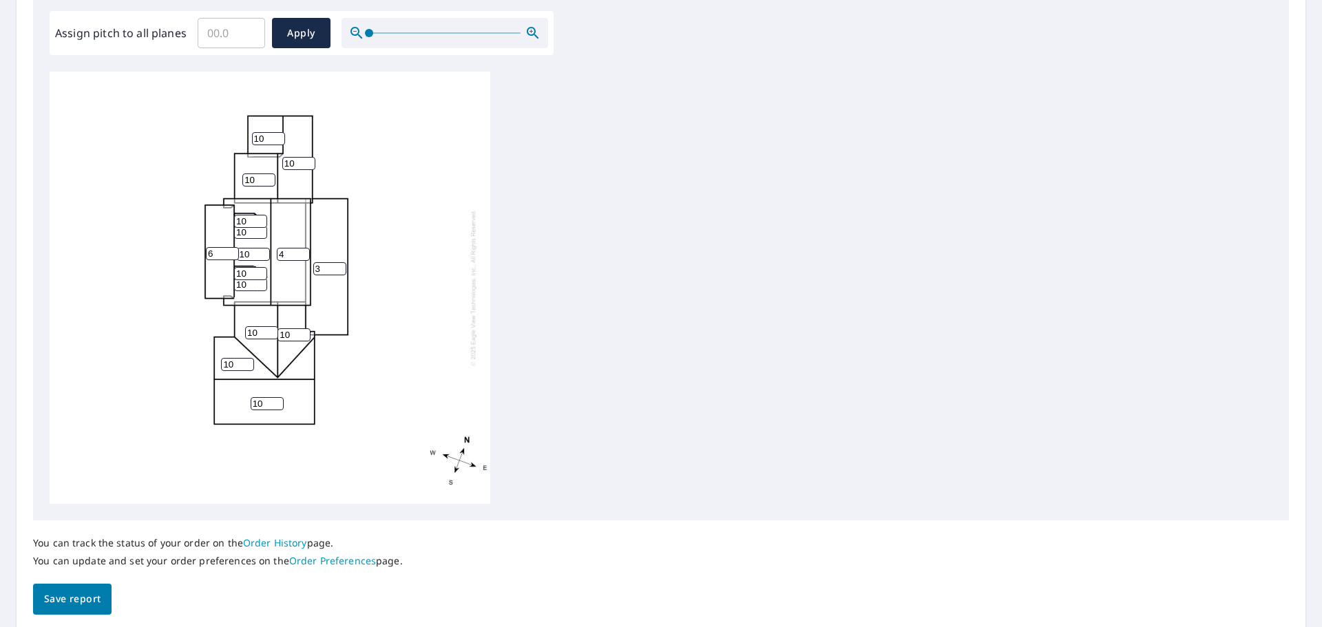
click at [308, 166] on input "10" at bounding box center [298, 163] width 33 height 13
click at [85, 601] on span "Save report" at bounding box center [72, 599] width 56 height 17
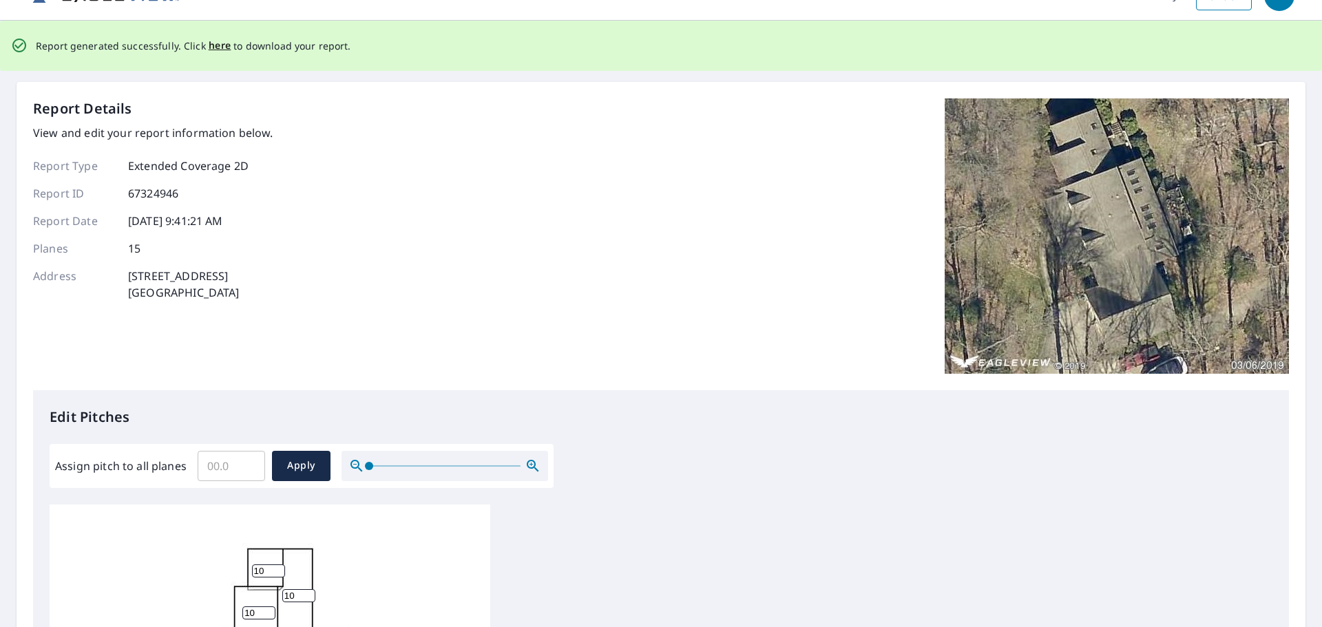
scroll to position [0, 0]
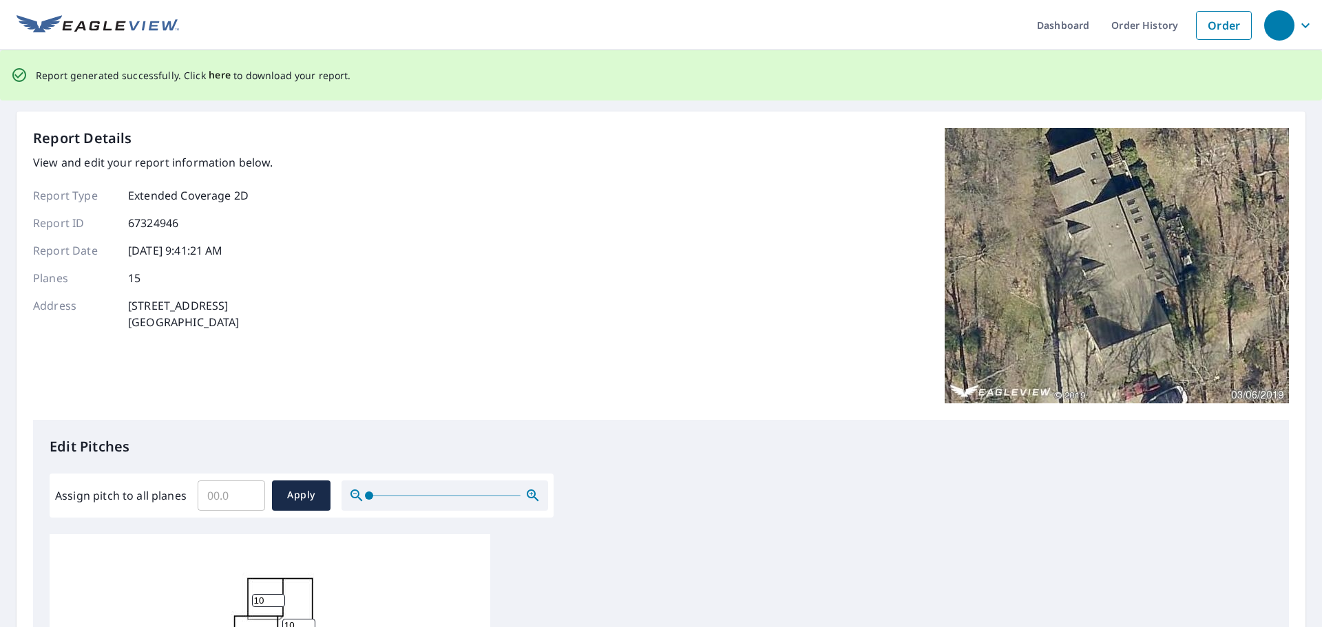
click at [216, 76] on span "here" at bounding box center [220, 75] width 23 height 17
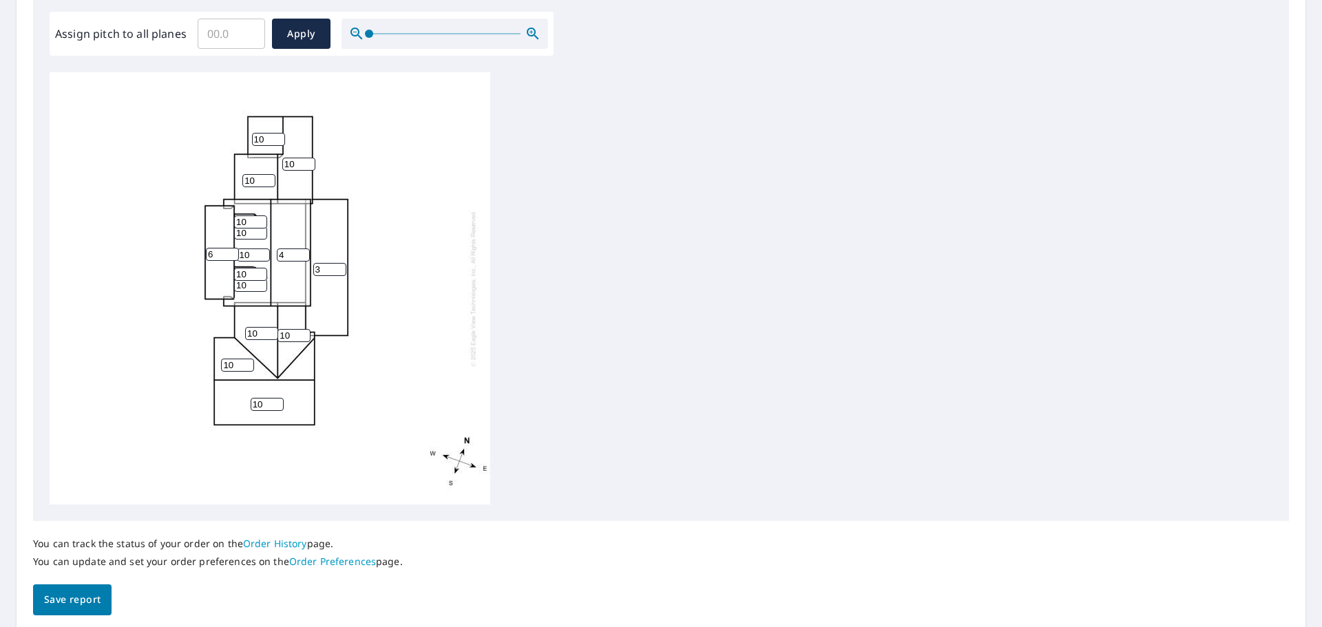
scroll to position [413, 0]
click at [69, 600] on span "Save report" at bounding box center [72, 599] width 56 height 17
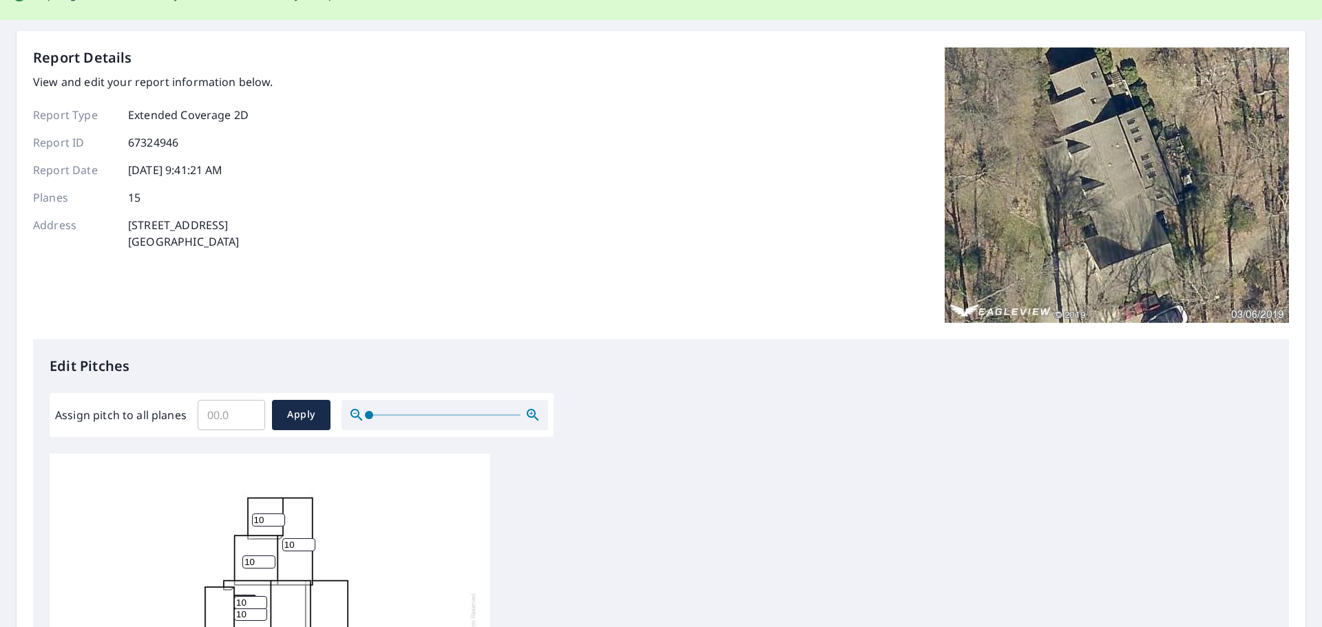
scroll to position [0, 0]
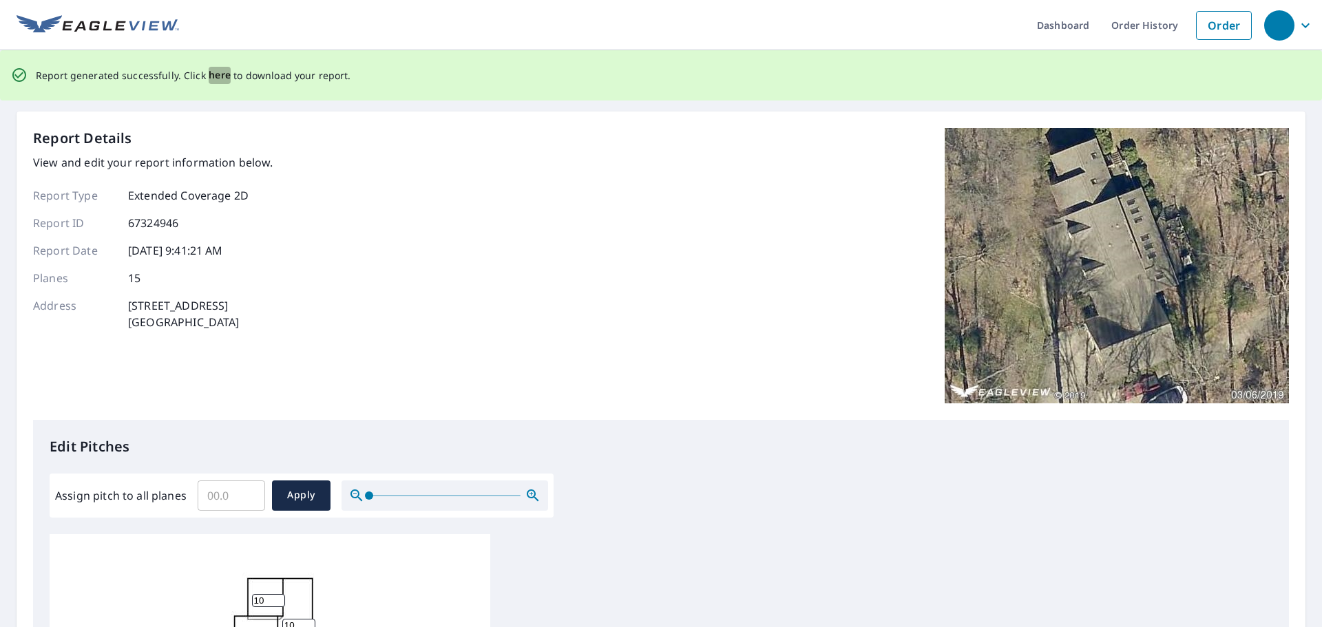
click at [216, 74] on span "here" at bounding box center [220, 75] width 23 height 17
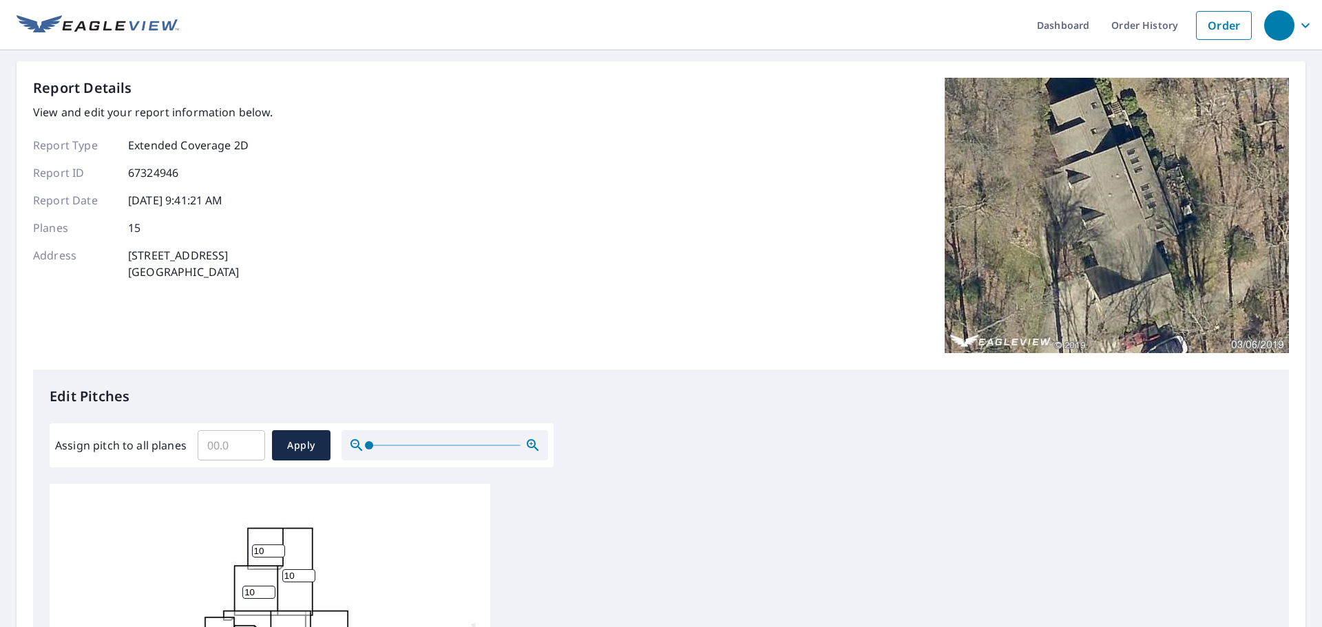
click at [862, 72] on div "Report Details View and edit your report information below. Report Type Extende…" at bounding box center [661, 552] width 1289 height 983
